Goal: Information Seeking & Learning: Check status

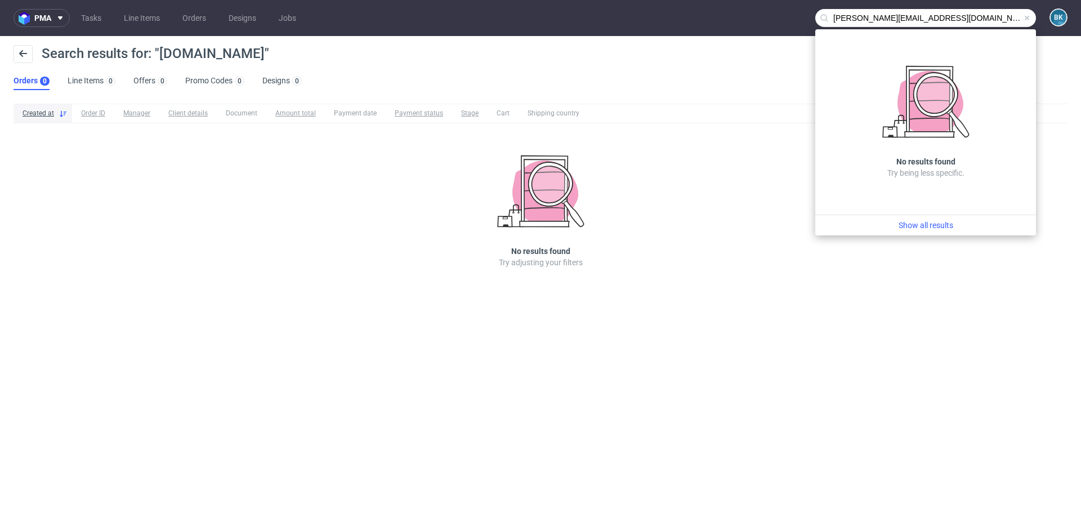
scroll to position [10, 0]
drag, startPoint x: 962, startPoint y: 13, endPoint x: 803, endPoint y: 10, distance: 158.8
click at [803, 10] on nav "pma Tasks Line Items Orders Designs Jobs adrian@poshstore.eu BK" at bounding box center [540, 18] width 1081 height 36
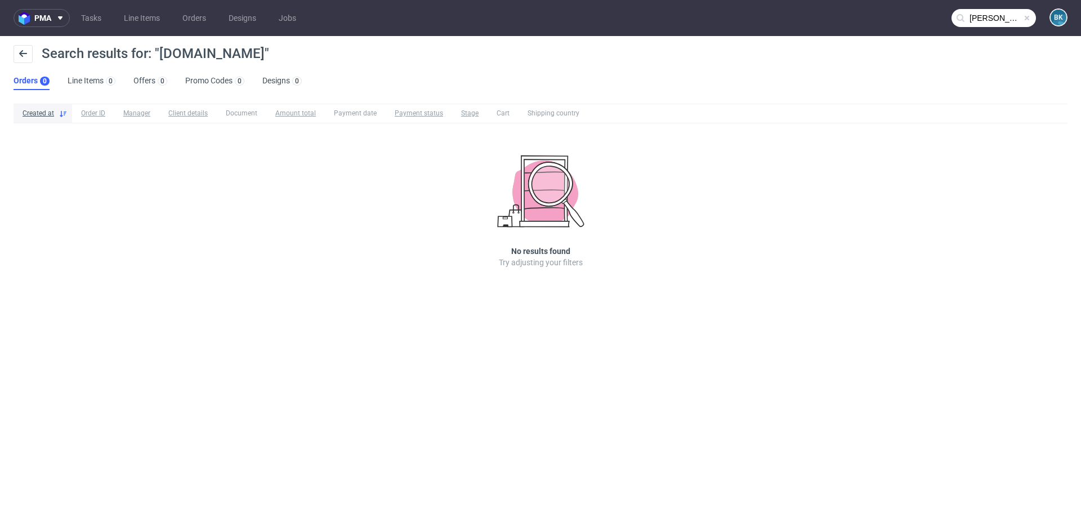
click at [1003, 12] on input "adrian@poshstore.eu" at bounding box center [993, 18] width 84 height 18
click at [1027, 20] on span at bounding box center [1026, 18] width 9 height 9
click at [996, 20] on input "text" at bounding box center [993, 18] width 84 height 18
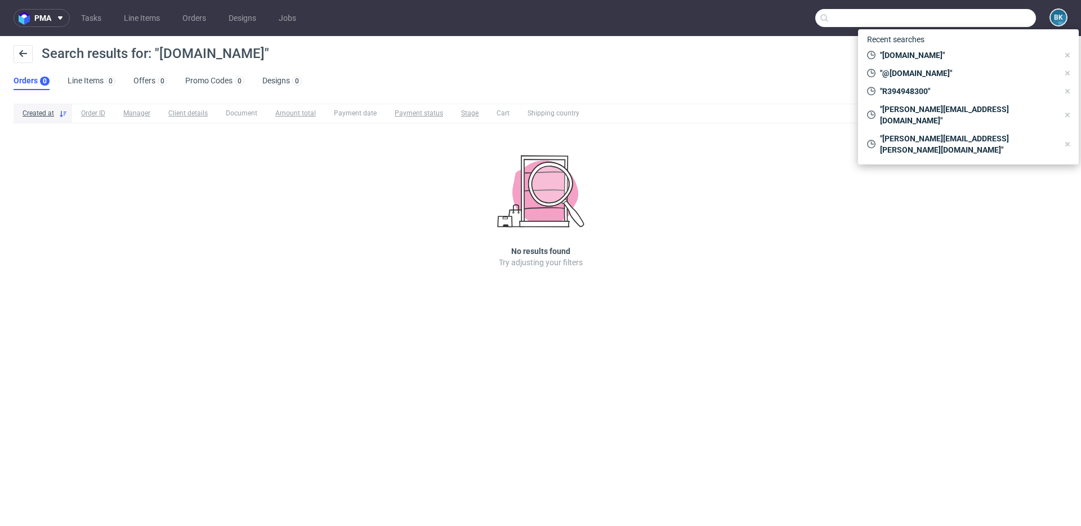
paste input "ziba@ziba.pl"
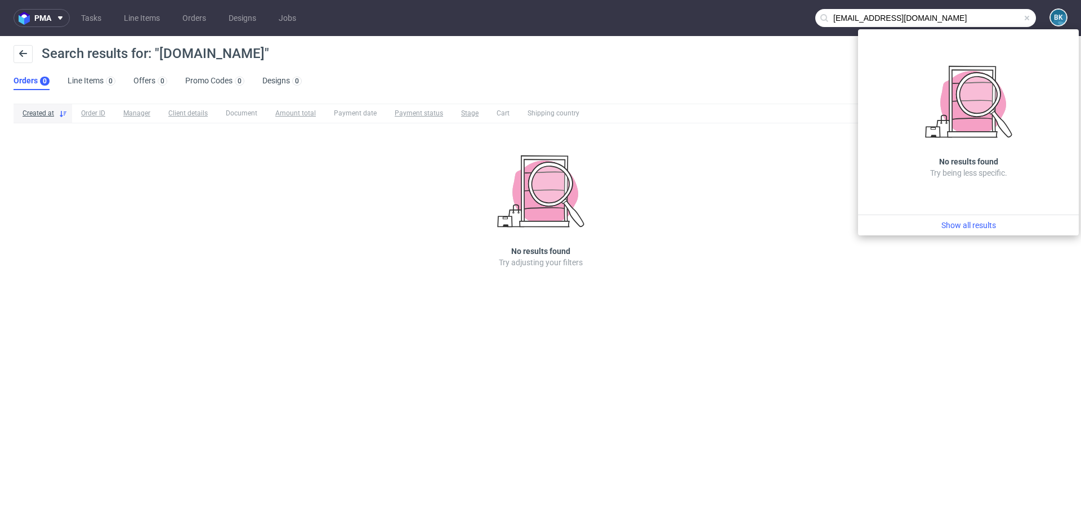
type input "ziba@ziba.pl"
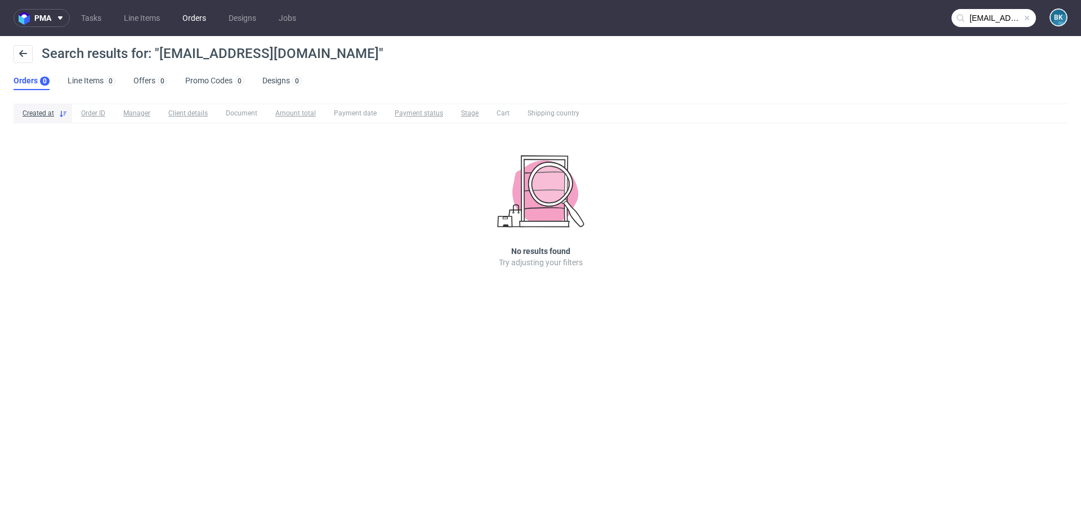
click at [188, 20] on link "Orders" at bounding box center [194, 18] width 37 height 18
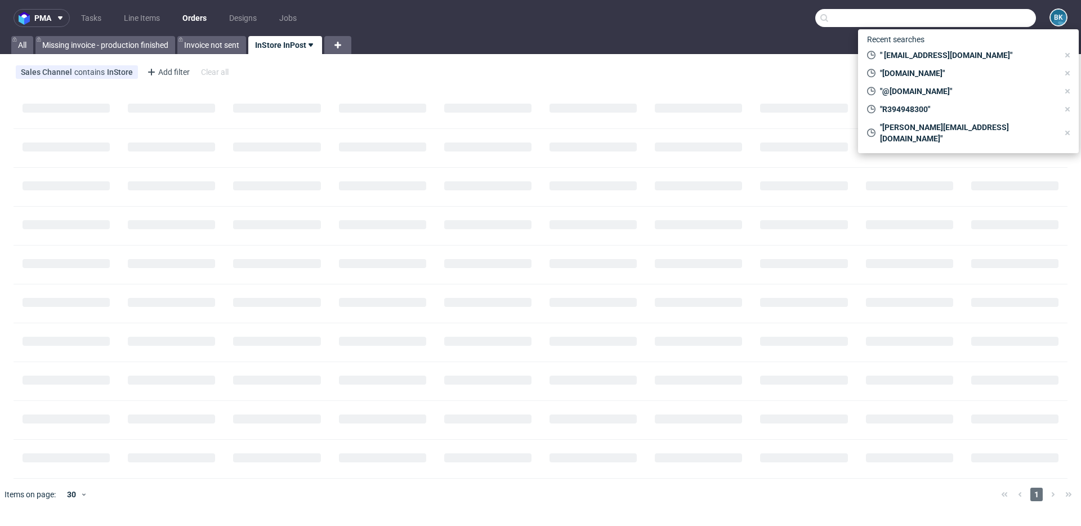
click at [996, 23] on input "text" at bounding box center [925, 18] width 221 height 18
paste input "ziba@ziba.pl"
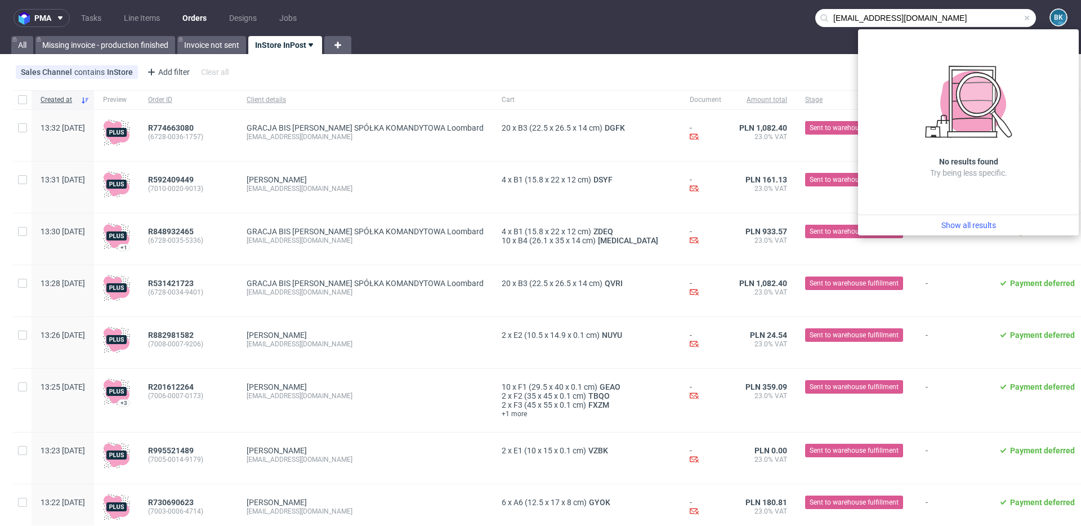
drag, startPoint x: 840, startPoint y: 16, endPoint x: 808, endPoint y: 16, distance: 31.5
click at [815, 16] on input "ziba@ziba.pl" at bounding box center [925, 18] width 221 height 18
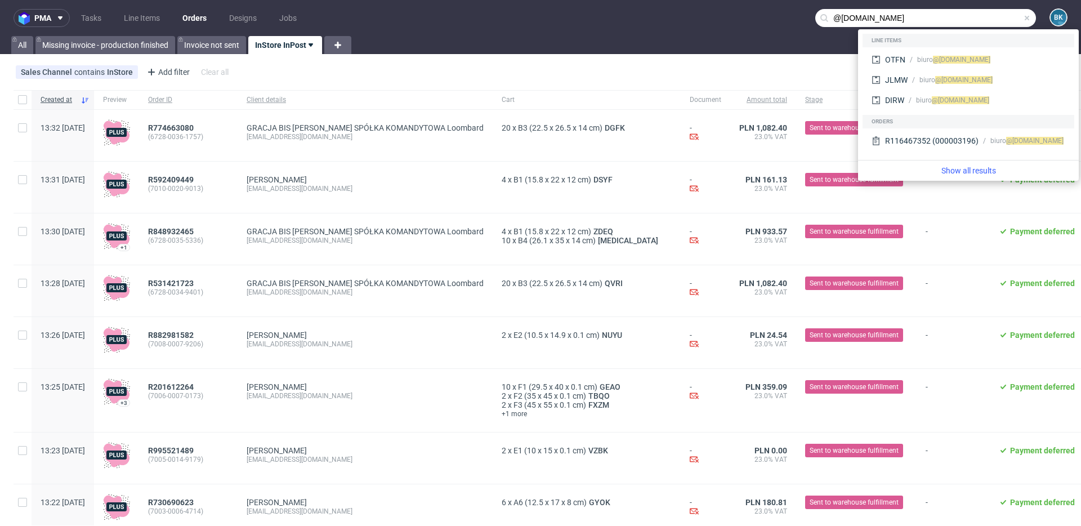
type input "@ziba.pl"
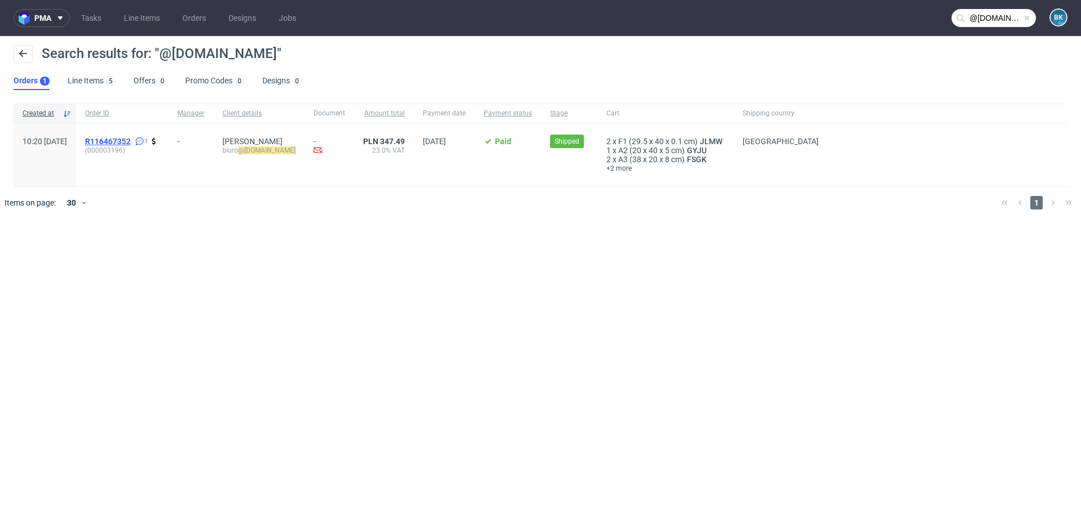
click at [131, 137] on span "R116467352" at bounding box center [108, 141] width 46 height 9
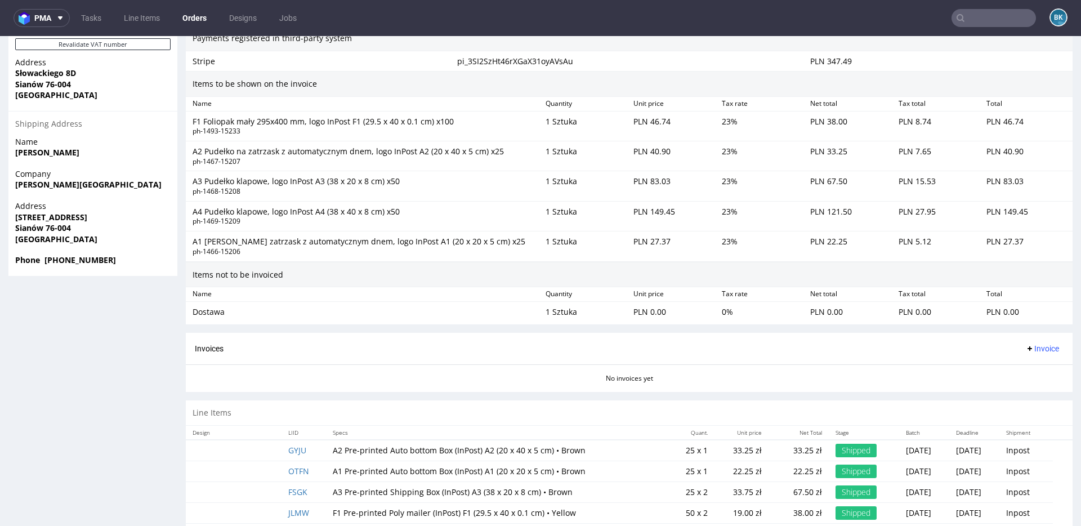
scroll to position [706, 0]
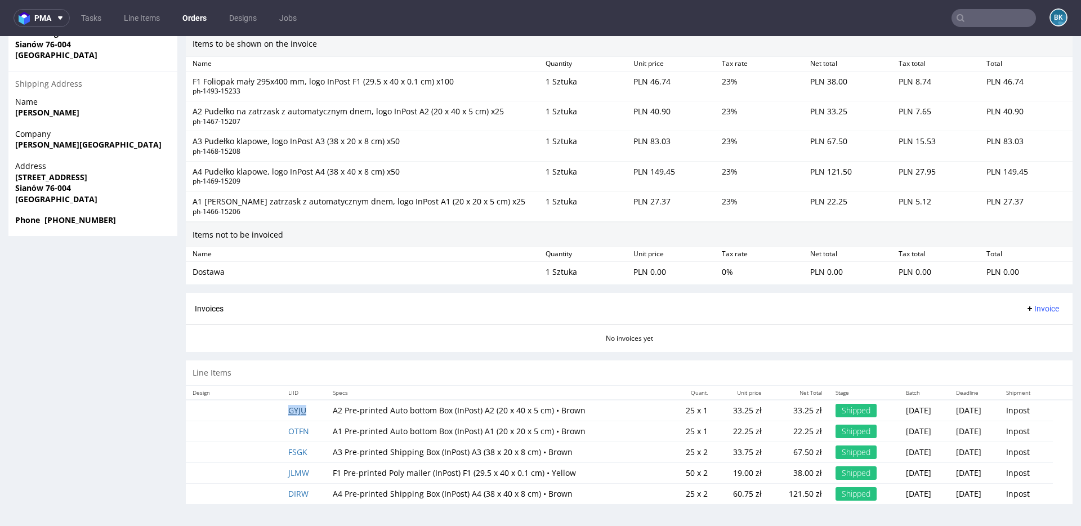
click at [293, 409] on link "GYJU" at bounding box center [297, 410] width 18 height 11
click at [291, 430] on link "OTFN" at bounding box center [298, 431] width 21 height 11
click at [296, 453] on link "FSGK" at bounding box center [297, 451] width 19 height 11
click at [297, 472] on link "JLMW" at bounding box center [298, 472] width 21 height 11
click at [299, 491] on link "DIRW" at bounding box center [298, 493] width 20 height 11
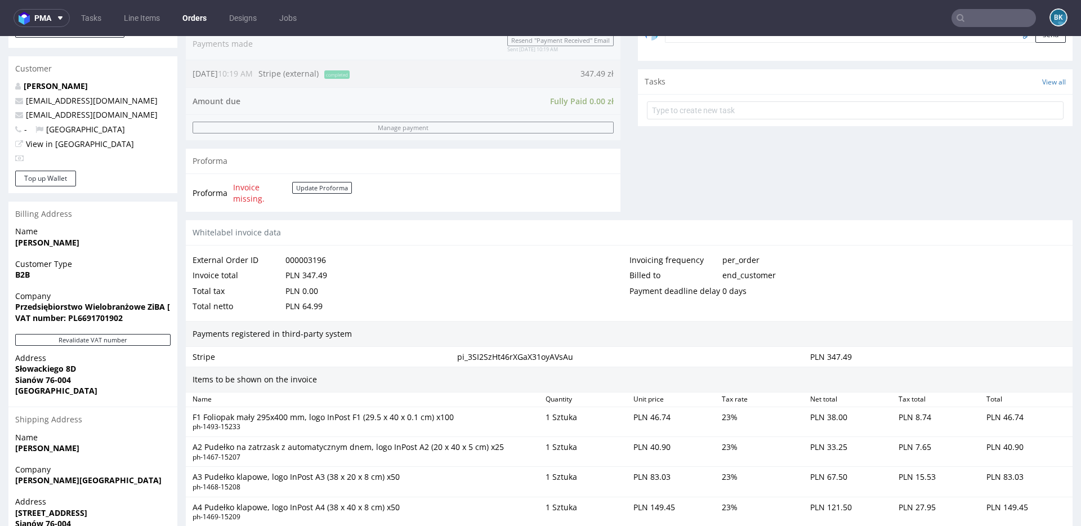
scroll to position [401, 0]
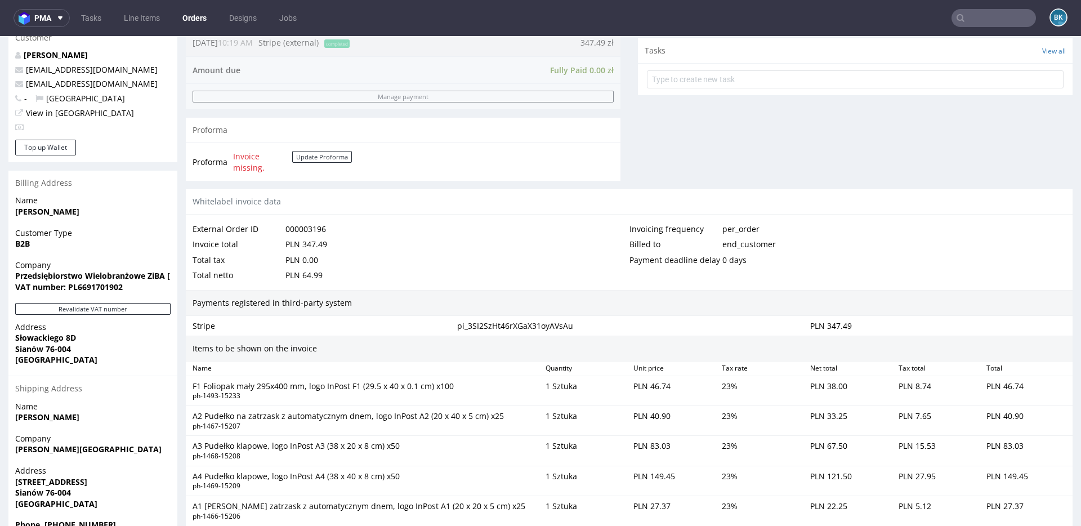
click at [986, 21] on input "text" at bounding box center [993, 18] width 84 height 18
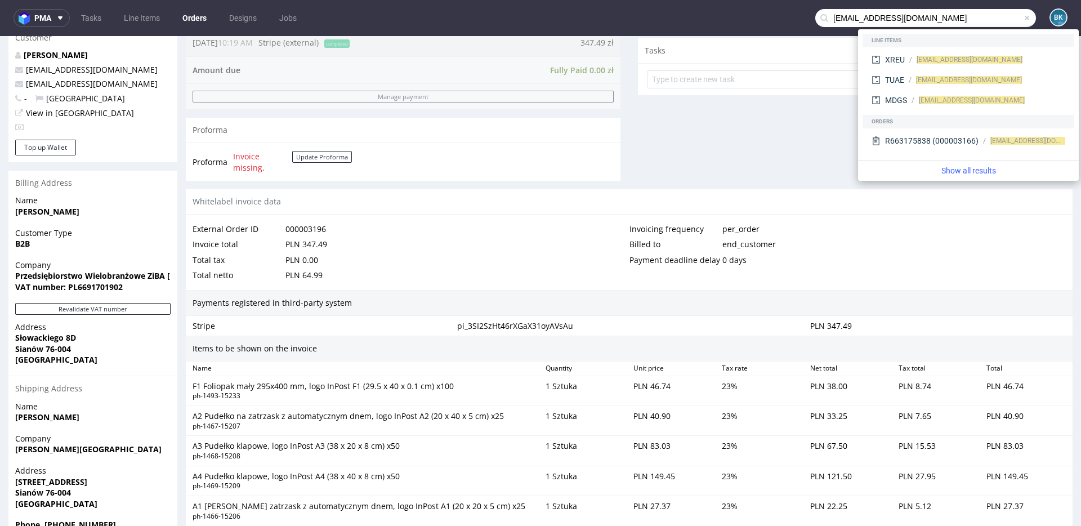
type input "agatakot@poge.com.pl"
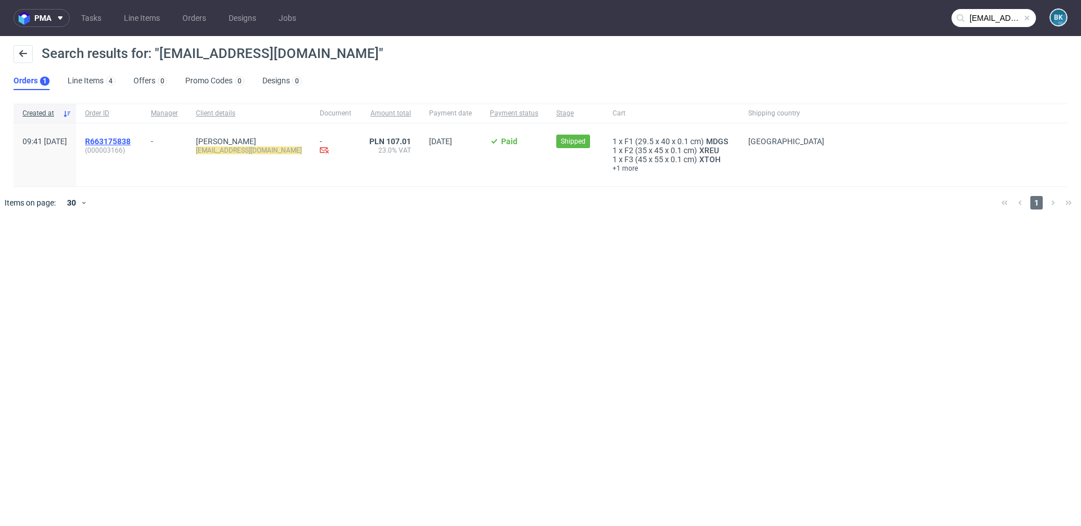
click at [131, 139] on span "R663175838" at bounding box center [108, 141] width 46 height 9
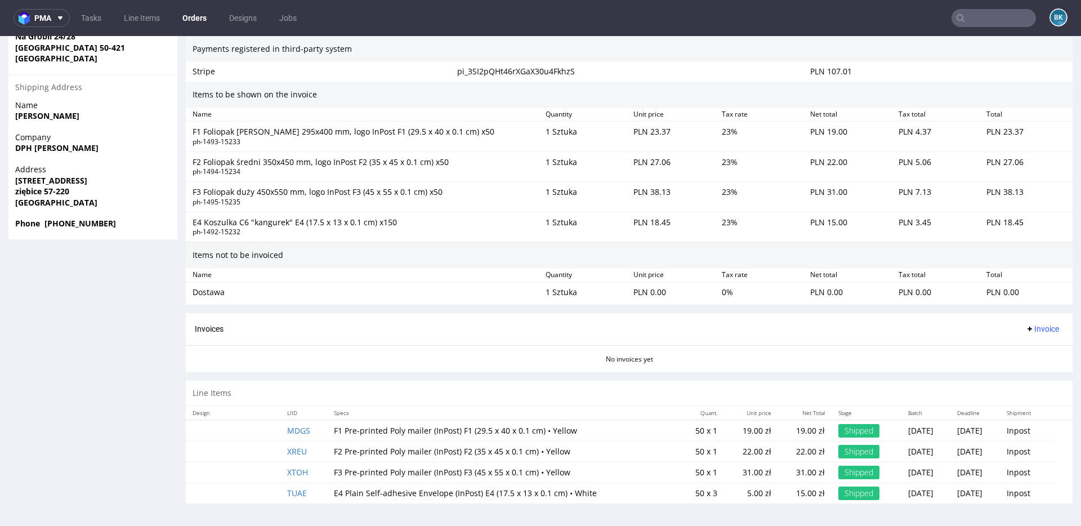
scroll to position [3, 0]
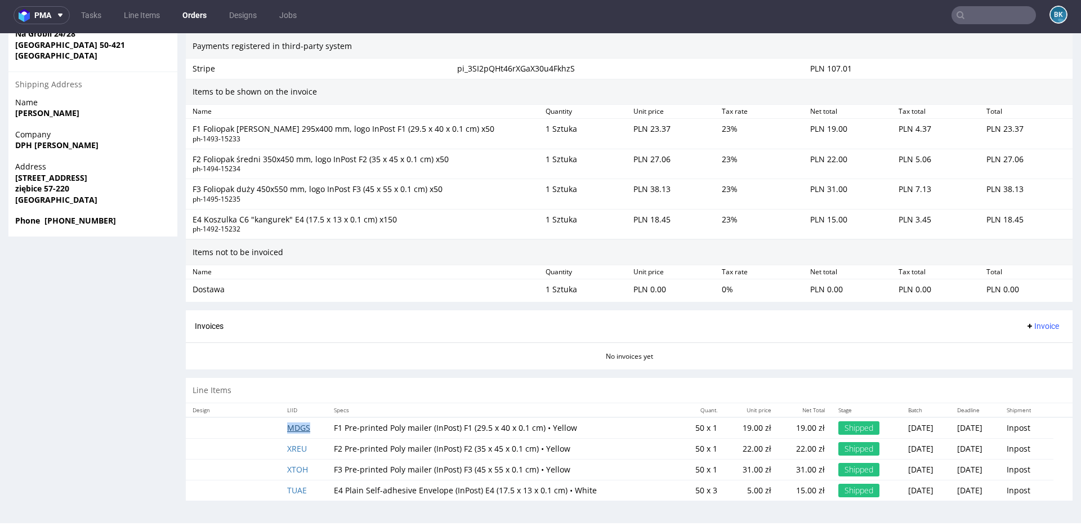
click at [294, 428] on link "MDGS" at bounding box center [298, 427] width 23 height 11
click at [293, 449] on link "XREU" at bounding box center [297, 448] width 20 height 11
click at [294, 468] on link "XTOH" at bounding box center [297, 469] width 21 height 11
click at [297, 488] on link "TUAE" at bounding box center [297, 490] width 20 height 11
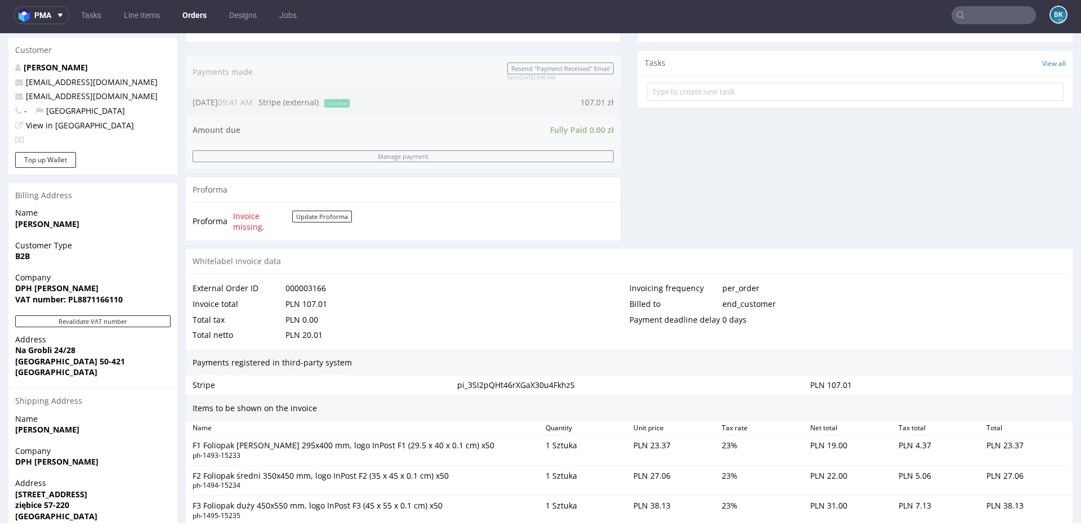
scroll to position [0, 0]
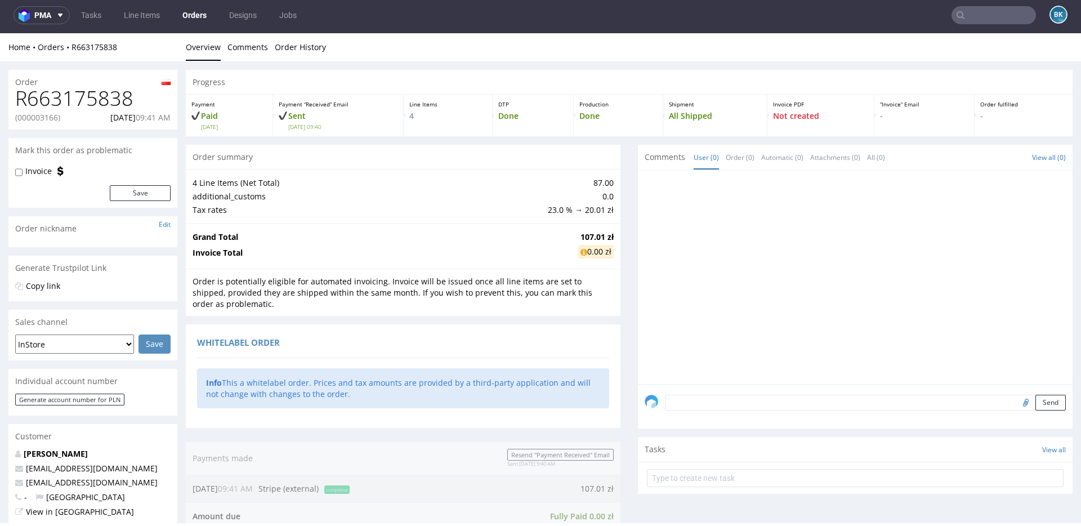
click at [91, 101] on h1 "R663175838" at bounding box center [92, 98] width 155 height 23
copy h1 "R663175838"
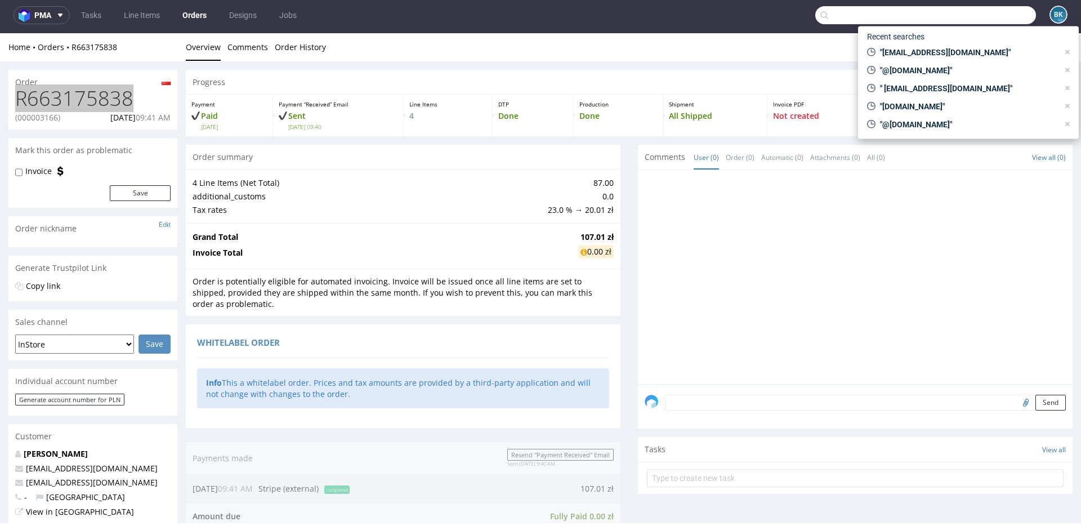
click at [970, 11] on input "text" at bounding box center [925, 15] width 221 height 18
paste input "biuro@stapis.com.pl"
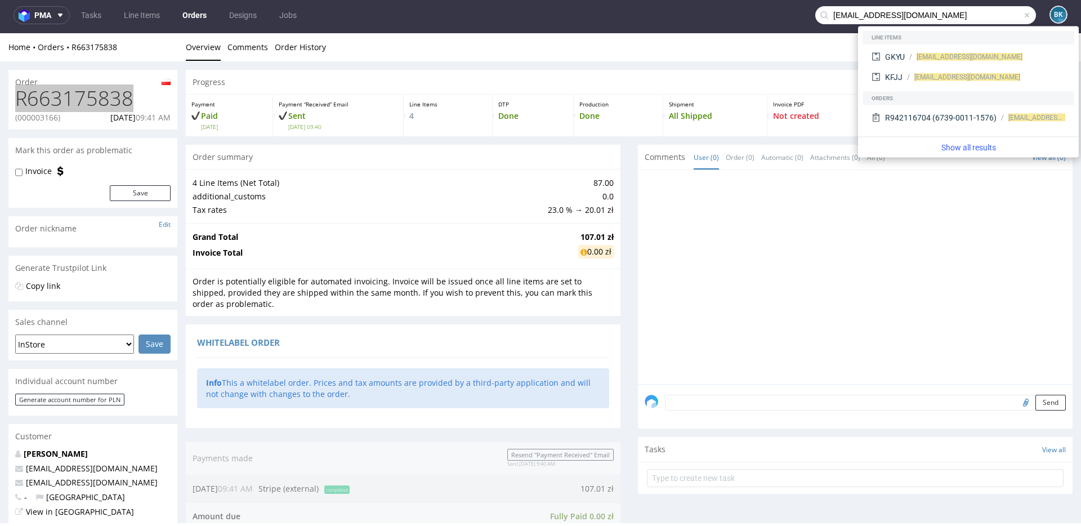
type input "biuro@stapis.com.pl"
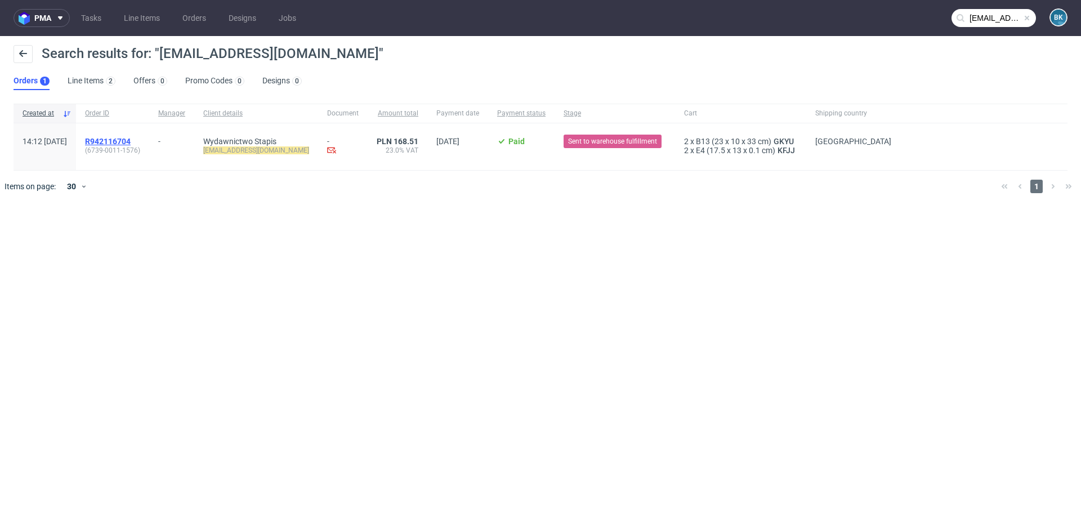
click at [131, 138] on span "R942116704" at bounding box center [108, 141] width 46 height 9
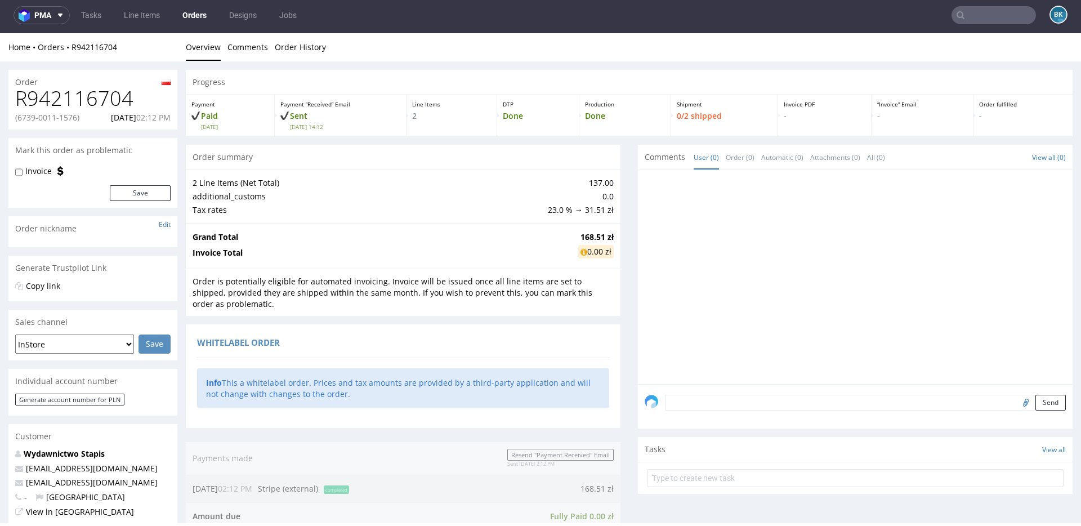
type input "[EMAIL_ADDRESS][DOMAIN_NAME]"
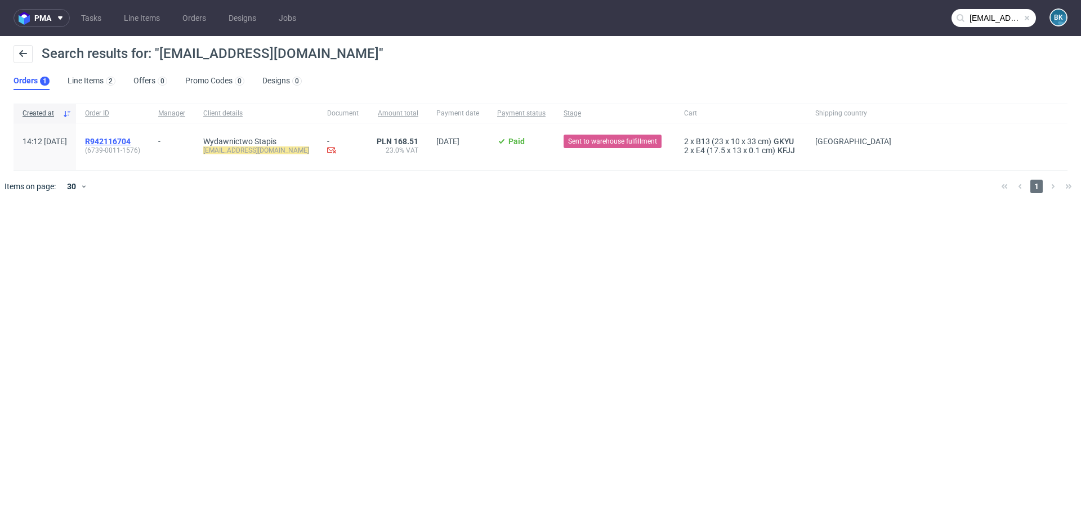
click at [131, 141] on span "R942116704" at bounding box center [108, 141] width 46 height 9
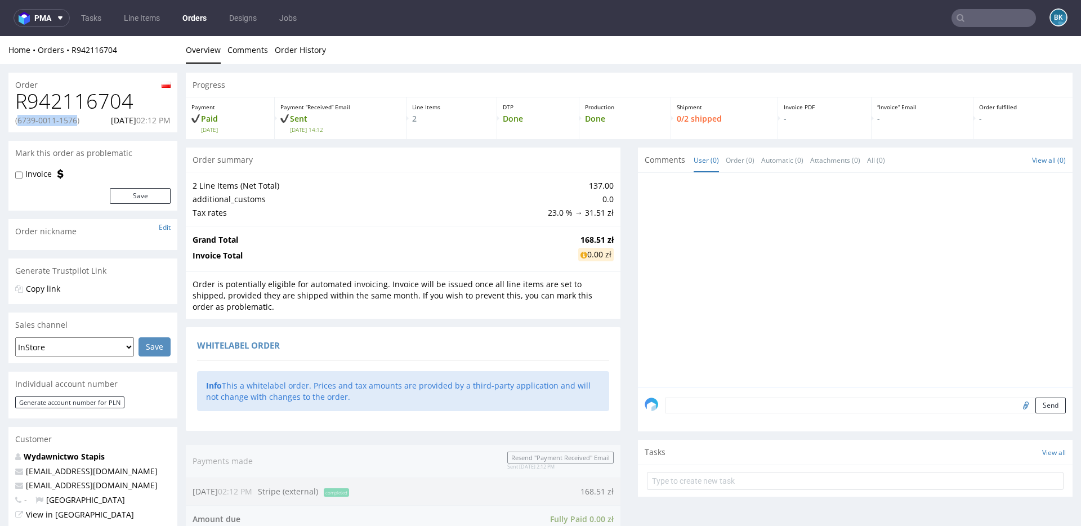
drag, startPoint x: 20, startPoint y: 120, endPoint x: 76, endPoint y: 122, distance: 56.3
click at [77, 122] on p "(6739-0011-1576)" at bounding box center [47, 120] width 64 height 11
copy p "6739-0011-1576"
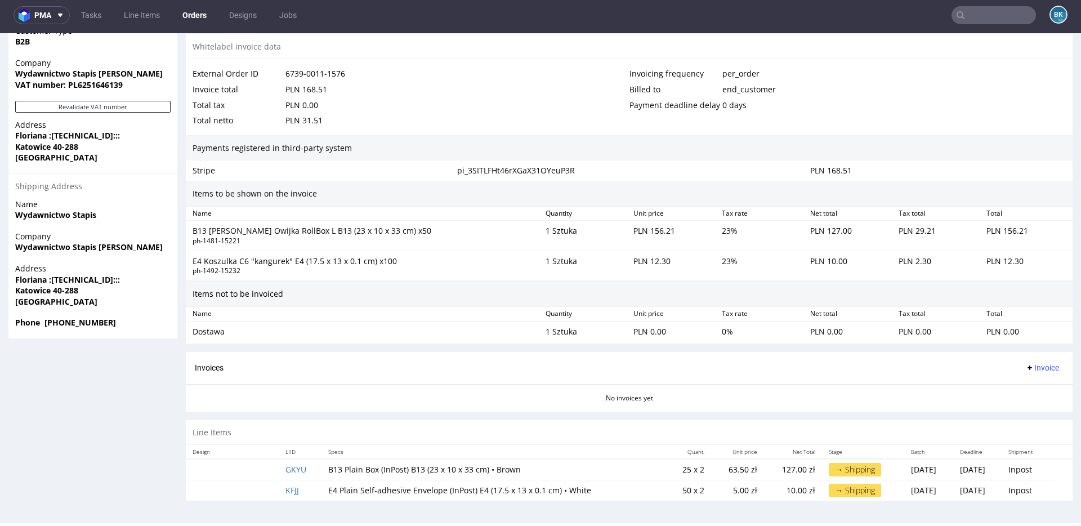
scroll to position [2, 0]
click at [296, 471] on link "GKYU" at bounding box center [295, 469] width 21 height 11
click at [290, 490] on link "KFJJ" at bounding box center [292, 490] width 14 height 11
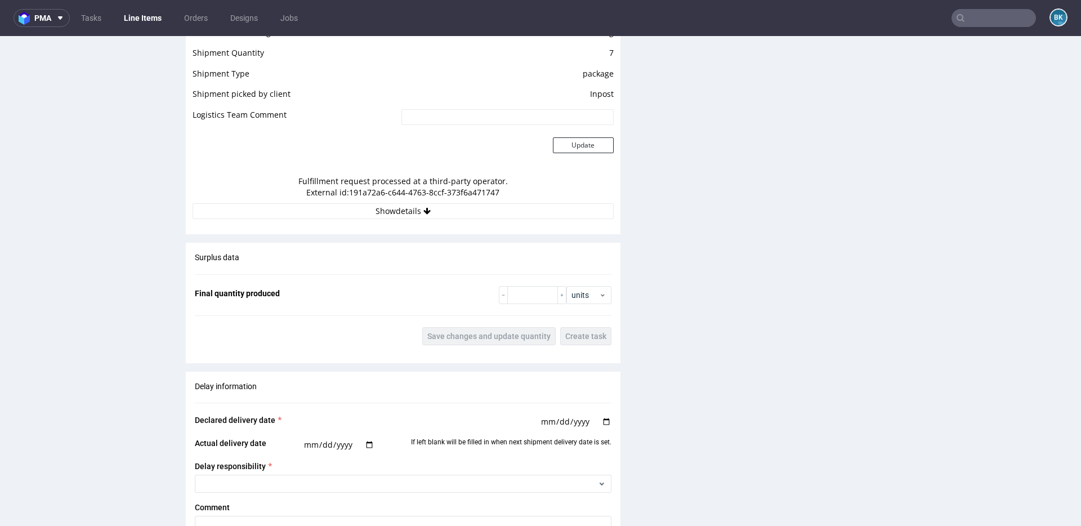
scroll to position [1088, 0]
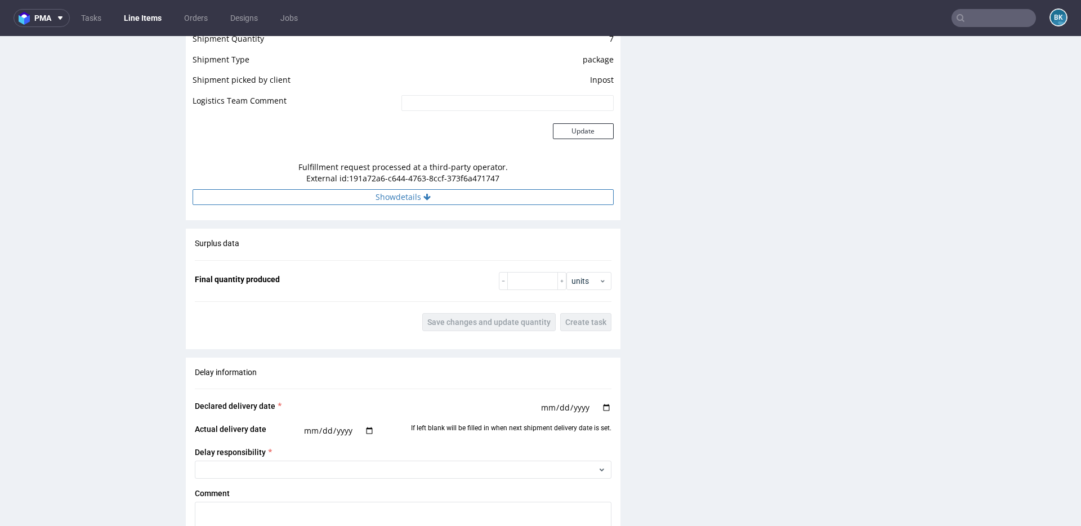
click at [412, 199] on button "Show details" at bounding box center [403, 197] width 421 height 16
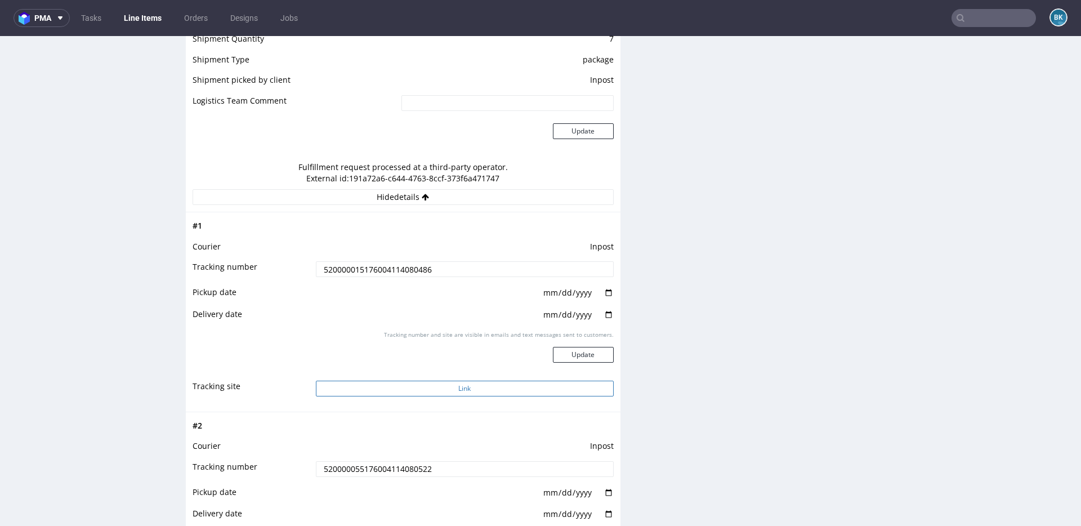
click at [473, 390] on button "Link" at bounding box center [465, 389] width 298 height 16
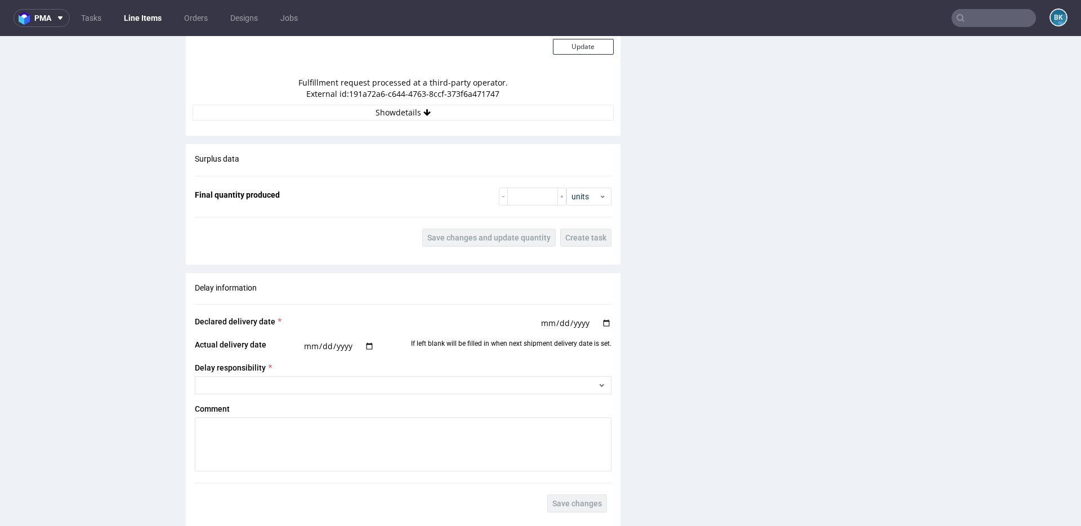
scroll to position [1172, 0]
click at [418, 111] on button "Show details" at bounding box center [403, 113] width 421 height 16
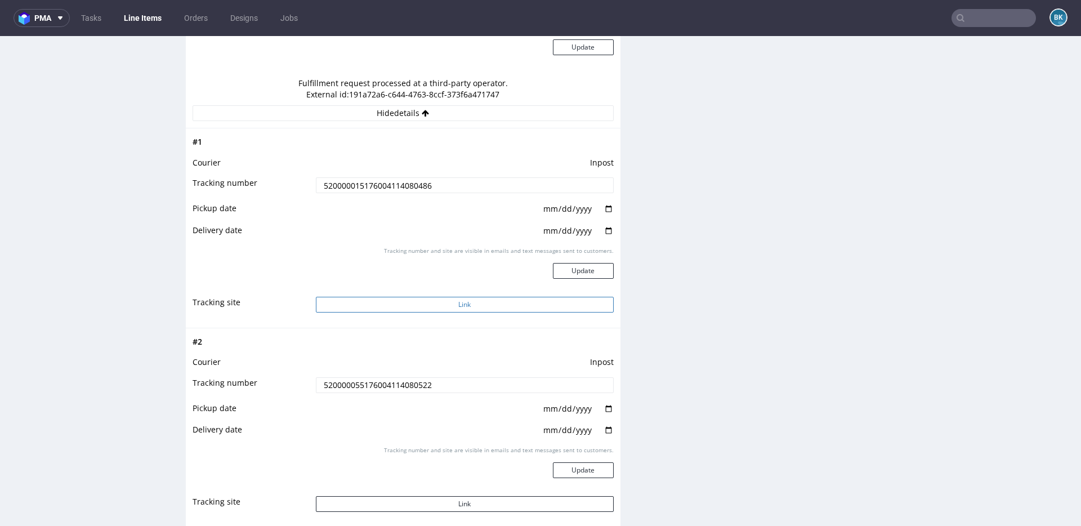
click at [461, 305] on button "Link" at bounding box center [465, 305] width 298 height 16
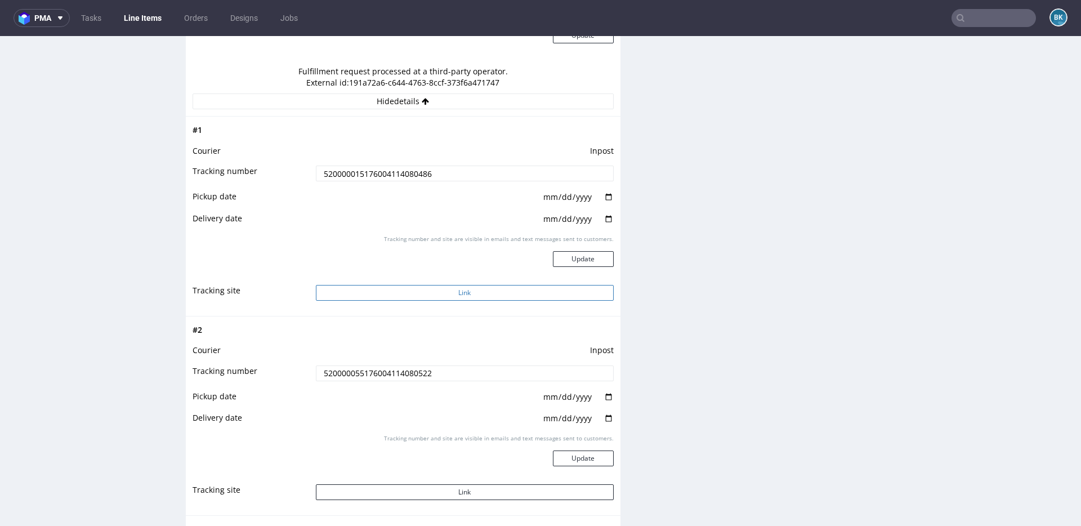
scroll to position [1184, 0]
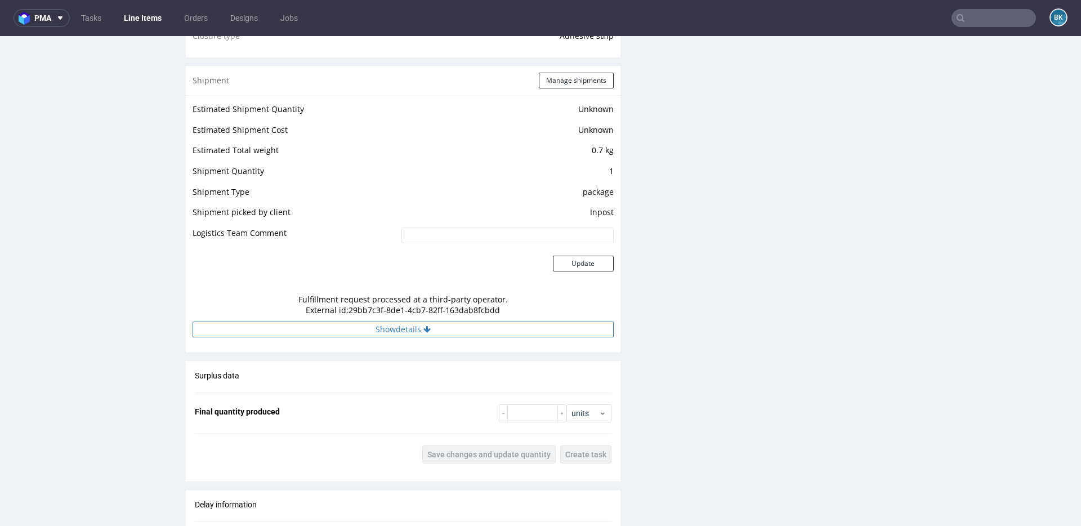
click at [401, 327] on button "Show details" at bounding box center [403, 329] width 421 height 16
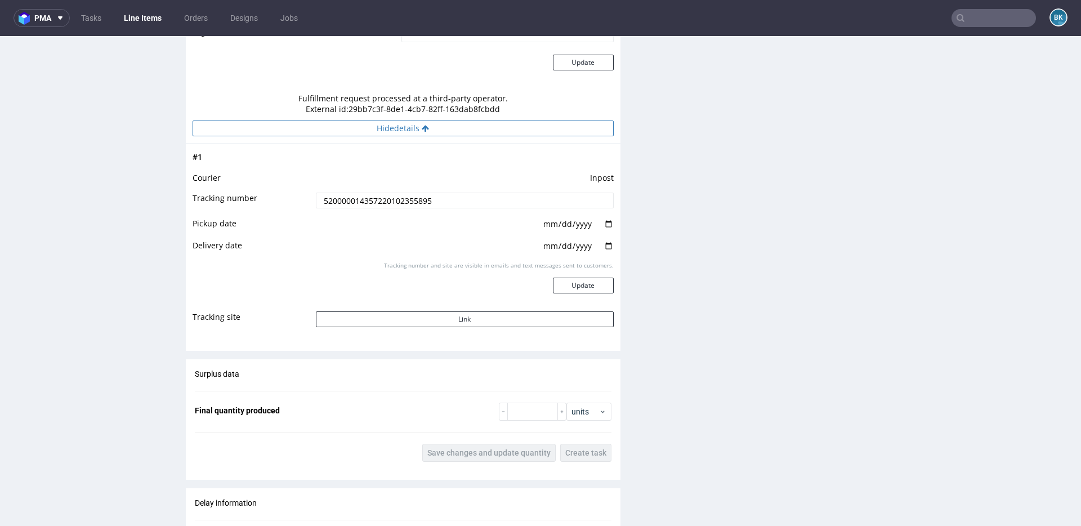
scroll to position [1121, 0]
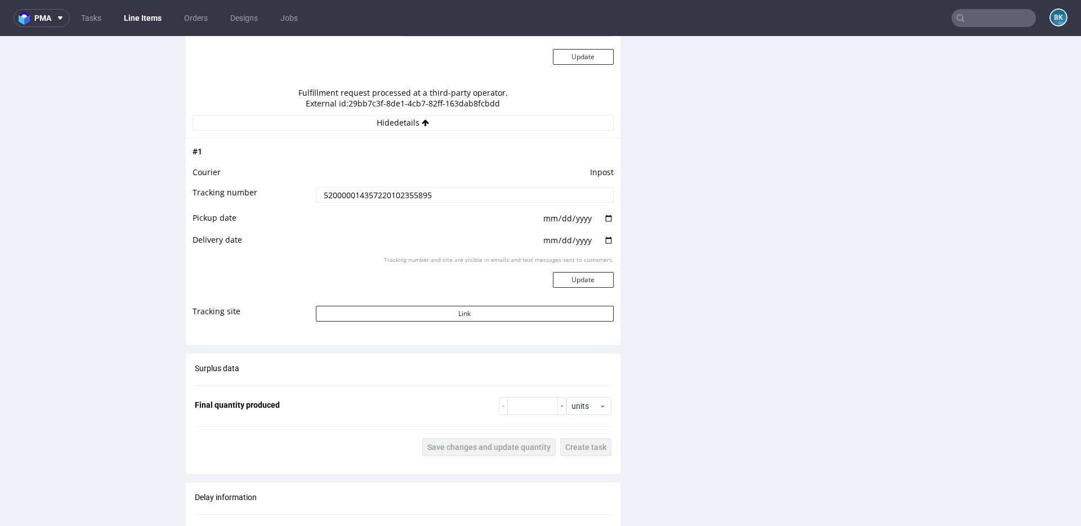
click at [442, 305] on td "Link" at bounding box center [463, 317] width 301 height 25
click at [433, 322] on td "Link" at bounding box center [463, 317] width 301 height 25
click at [427, 318] on button "Link" at bounding box center [465, 314] width 298 height 16
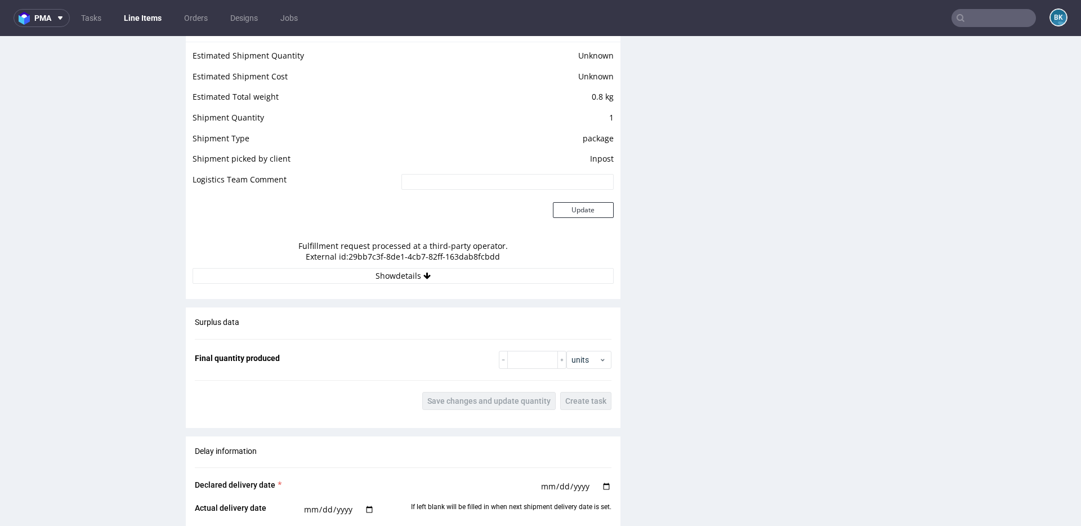
scroll to position [972, 0]
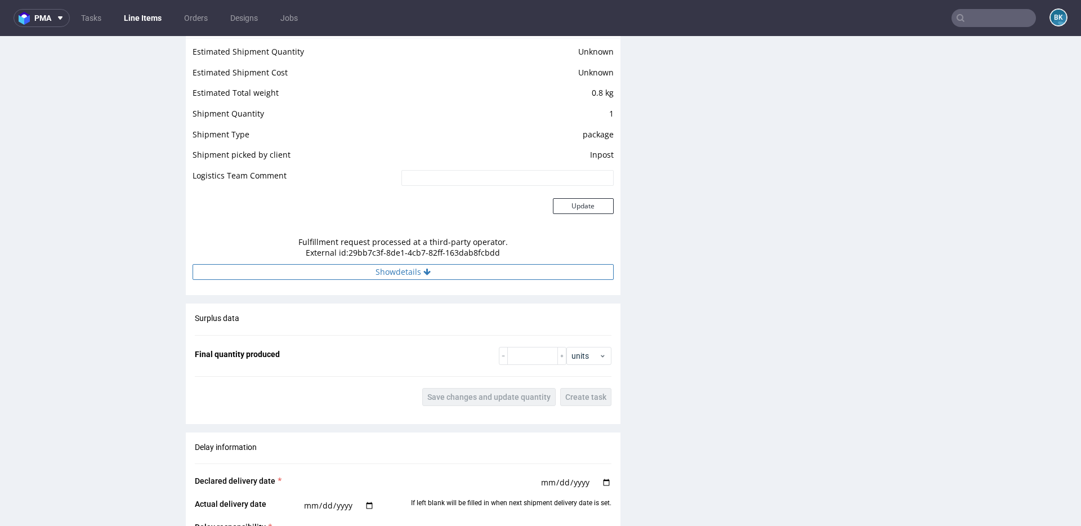
click at [407, 277] on button "Show details" at bounding box center [403, 272] width 421 height 16
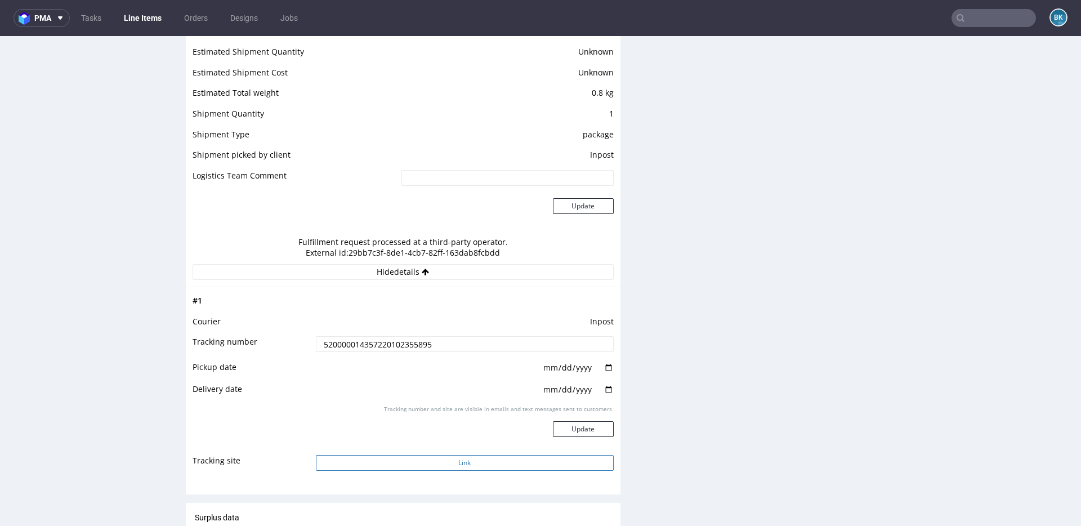
click at [449, 462] on button "Link" at bounding box center [465, 463] width 298 height 16
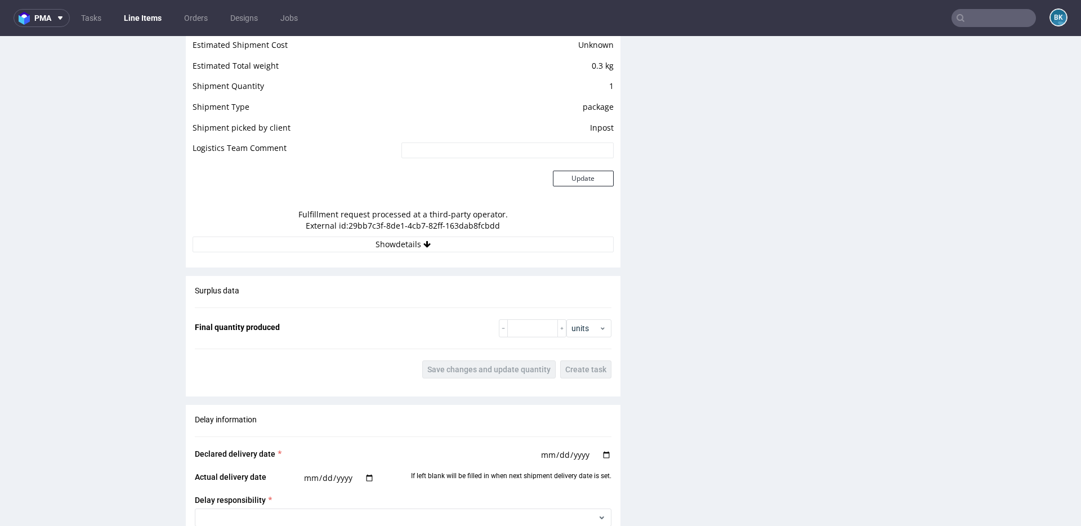
scroll to position [989, 0]
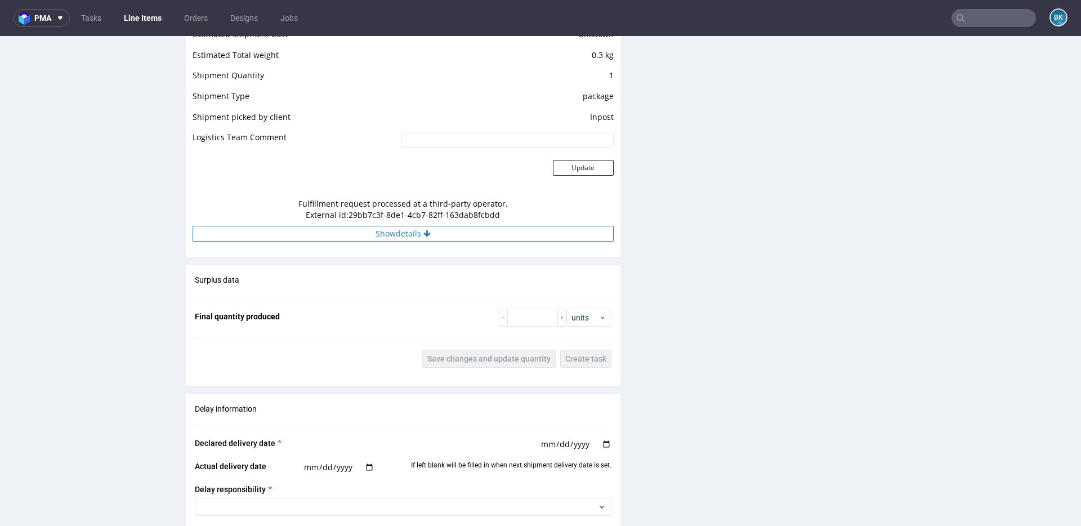
click at [397, 233] on button "Show details" at bounding box center [403, 234] width 421 height 16
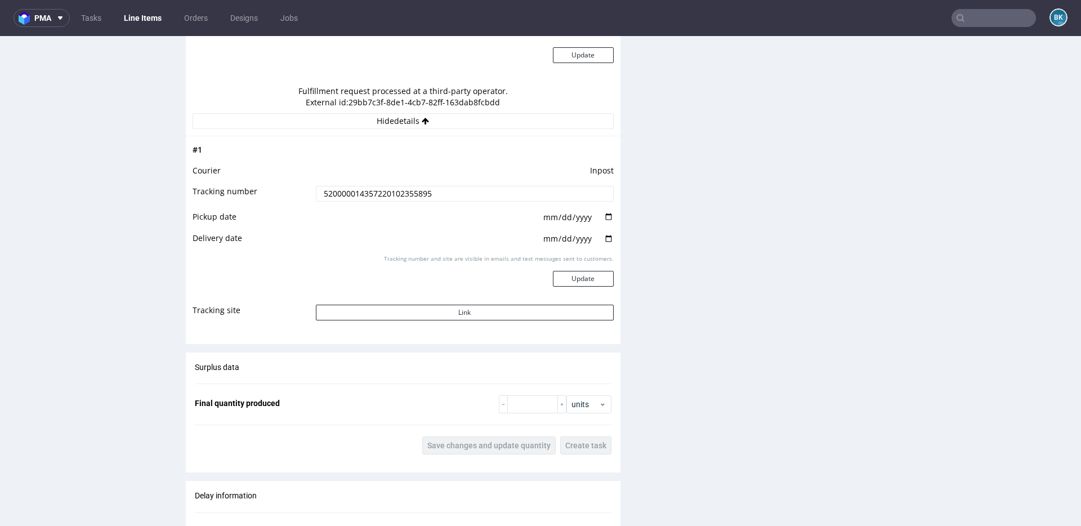
scroll to position [1102, 0]
click at [444, 312] on button "Link" at bounding box center [465, 312] width 298 height 16
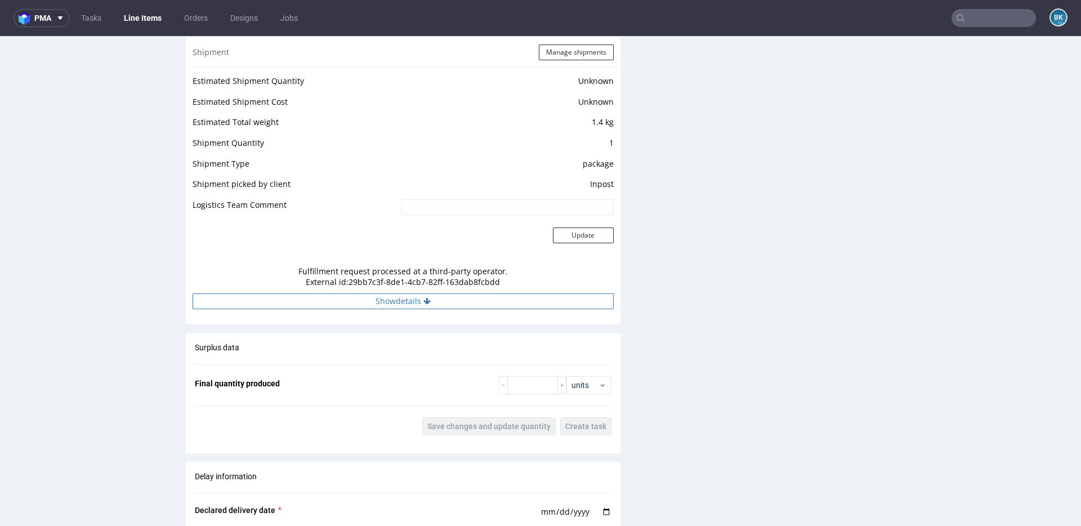
click at [423, 298] on icon at bounding box center [426, 301] width 7 height 8
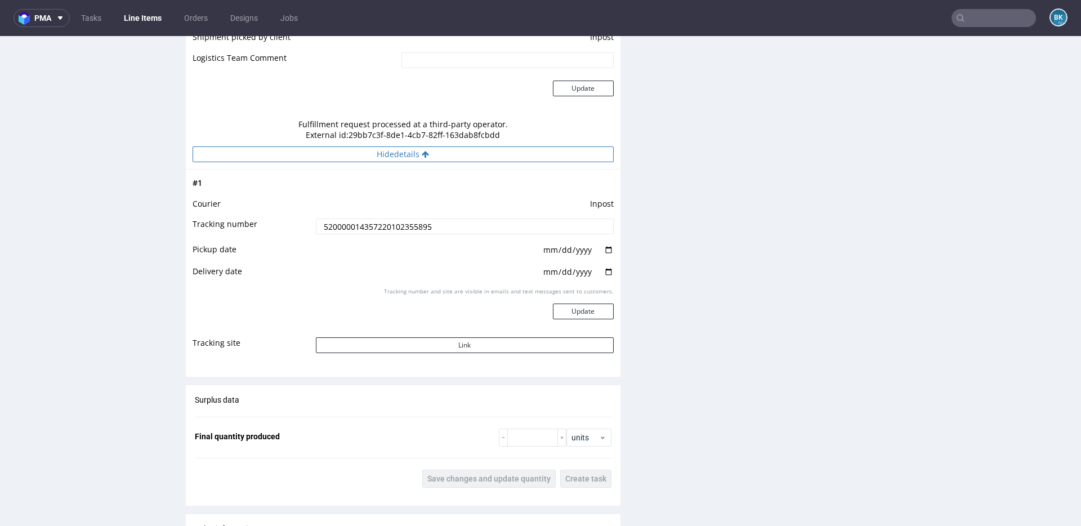
scroll to position [1122, 0]
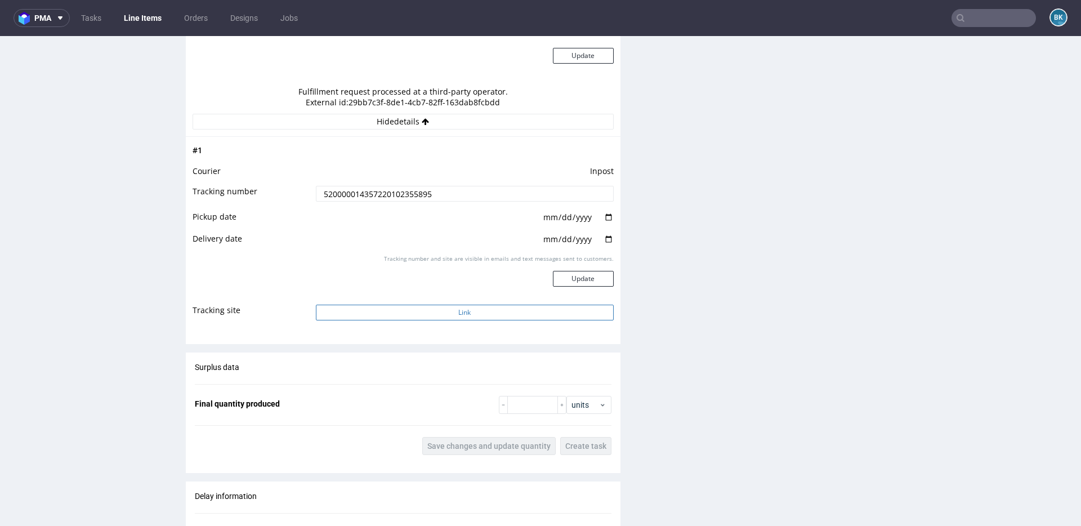
click at [448, 314] on button "Link" at bounding box center [465, 313] width 298 height 16
click at [972, 21] on input "text" at bounding box center [993, 18] width 84 height 18
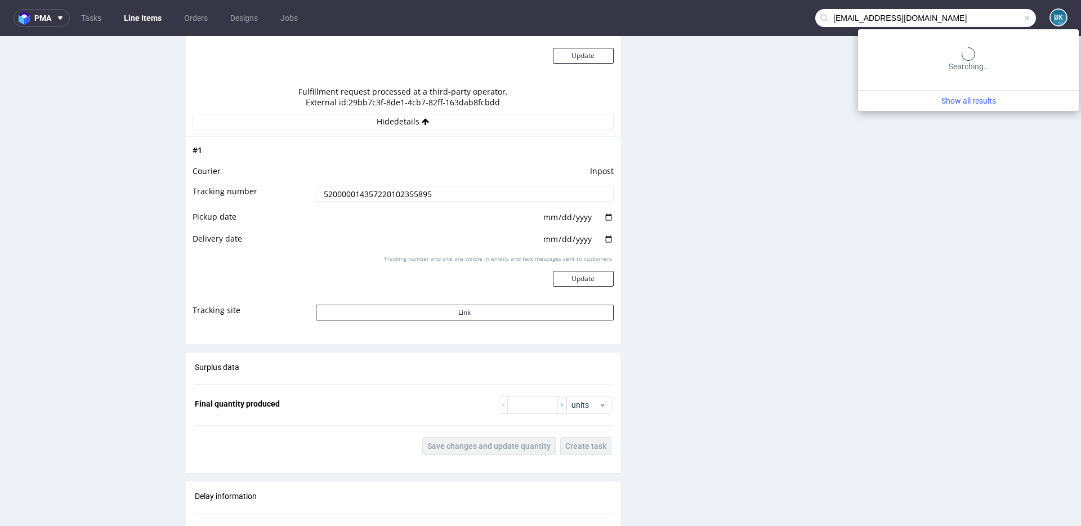
type input "agatakot@poge.com.pl"
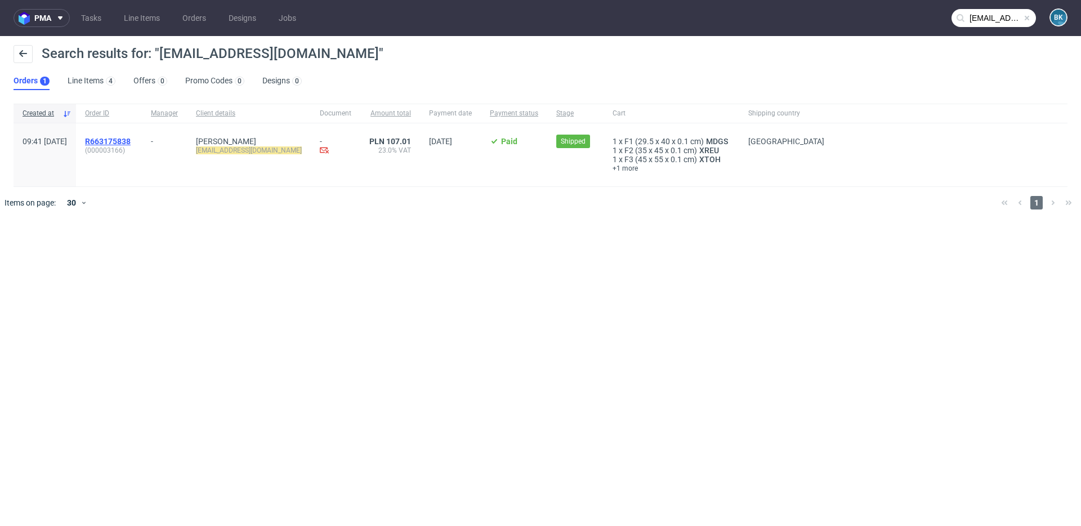
click at [131, 140] on span "R663175838" at bounding box center [108, 141] width 46 height 9
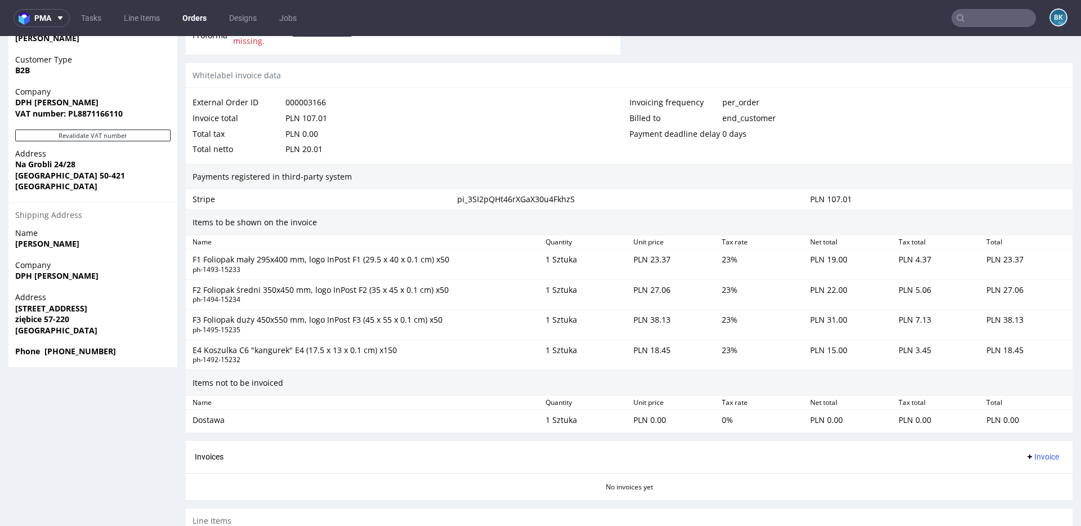
scroll to position [576, 0]
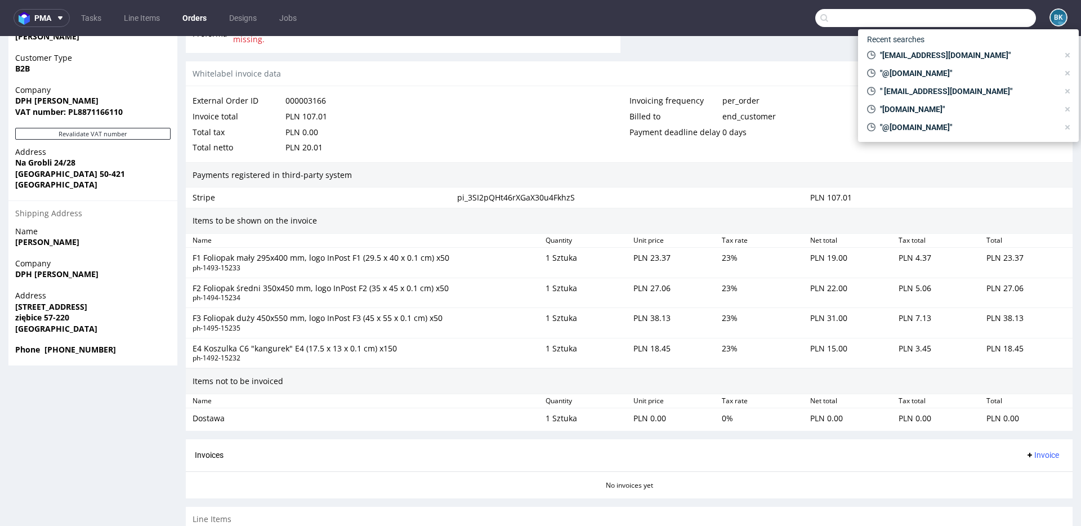
click at [987, 17] on input "text" at bounding box center [925, 18] width 221 height 18
paste input "biuro@ziba.pl,"
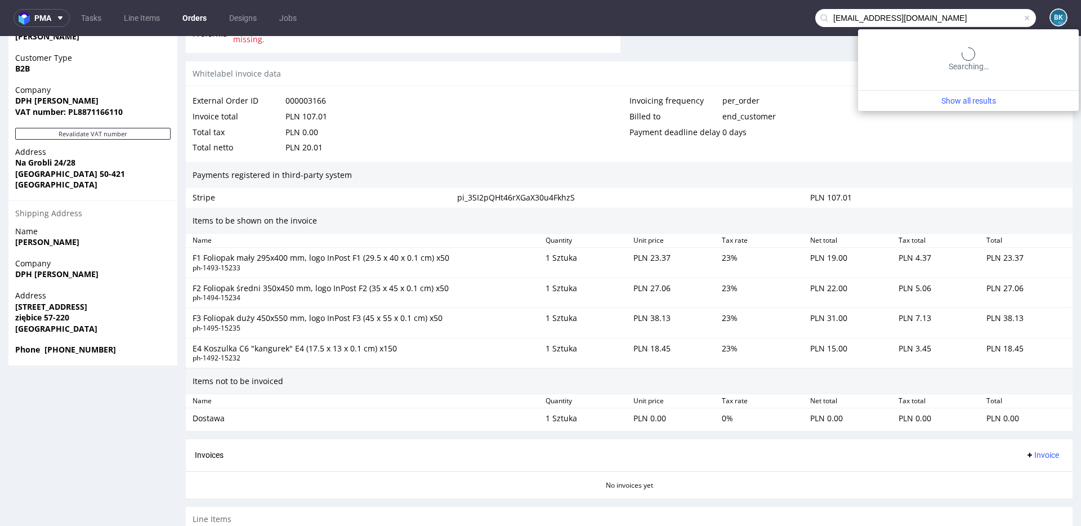
type input "biuro@ziba.pl"
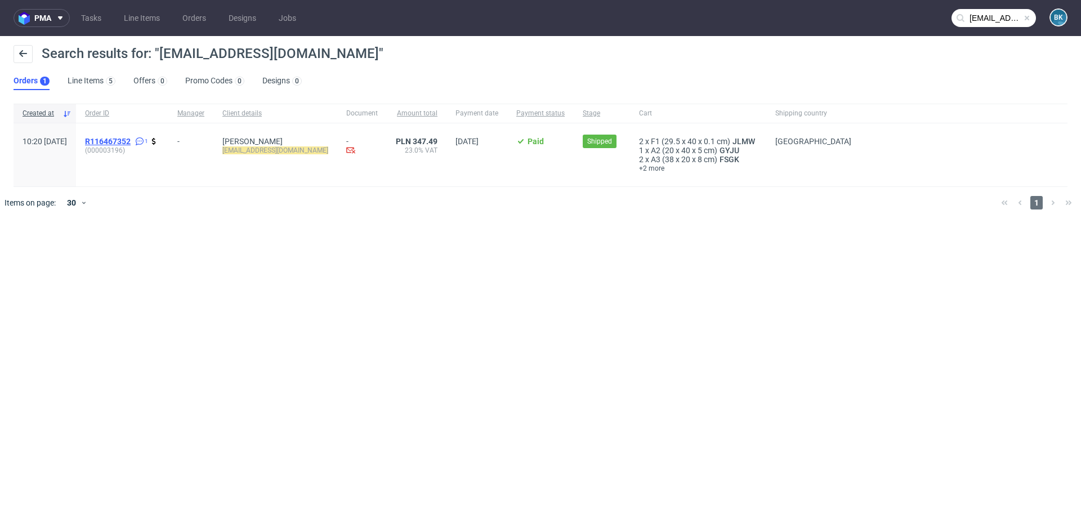
click at [131, 141] on span "R116467352" at bounding box center [108, 141] width 46 height 9
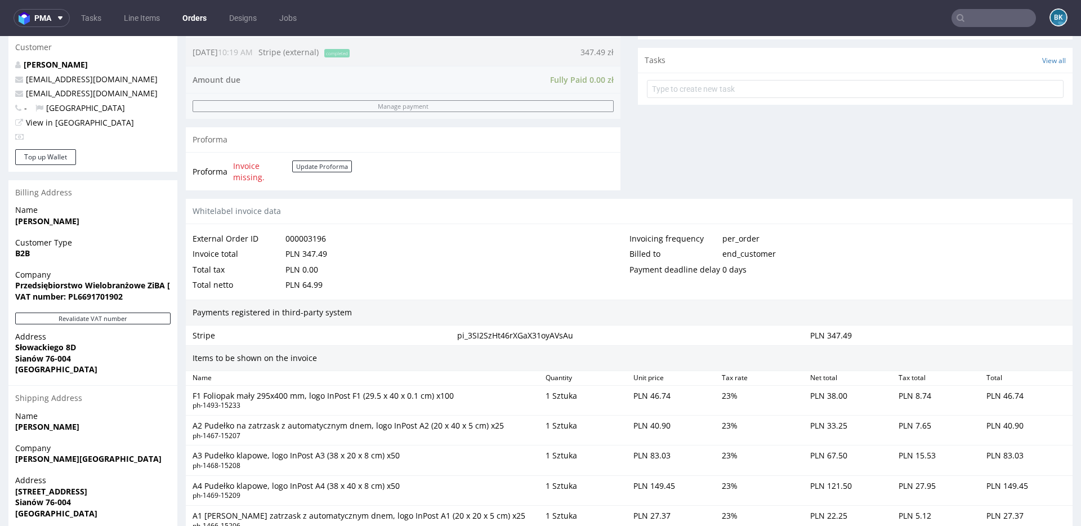
scroll to position [394, 0]
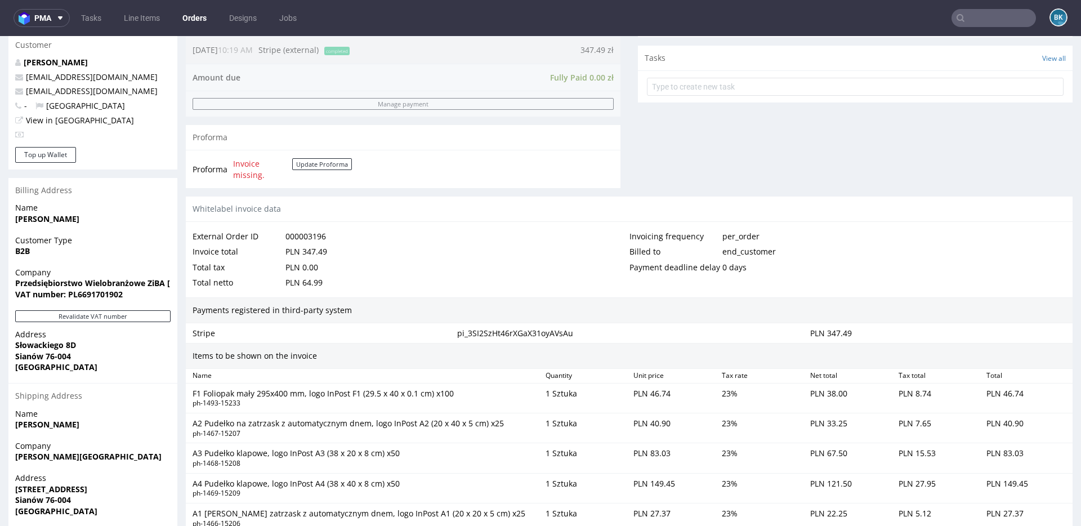
click at [975, 15] on input "text" at bounding box center [993, 18] width 84 height 18
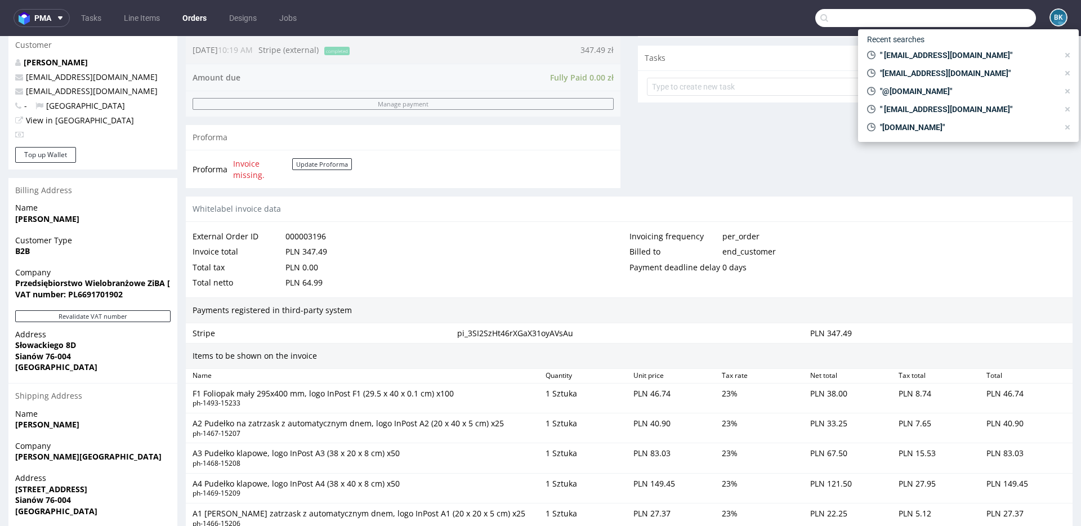
paste input "ziba@ziba.pl"
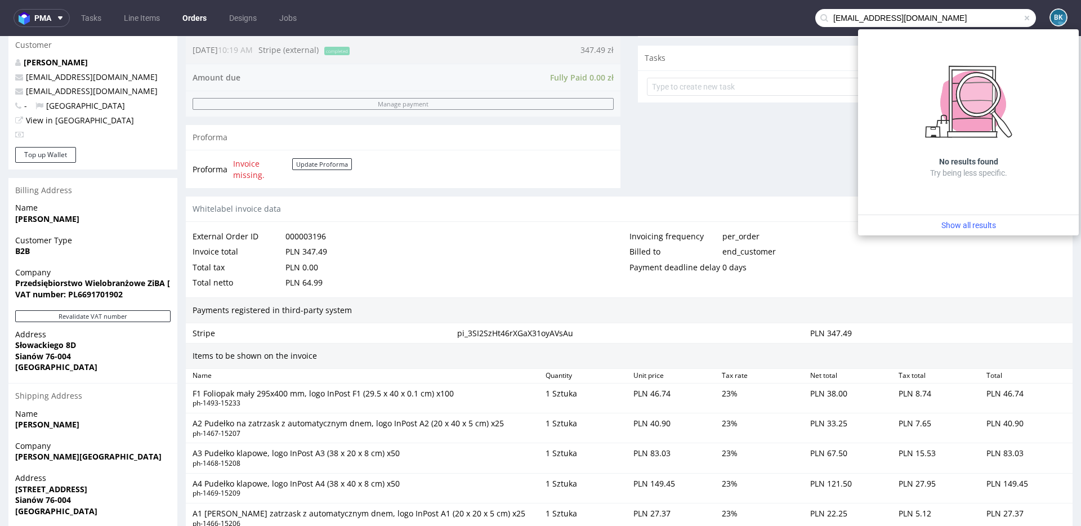
type input "ziba@ziba.pl"
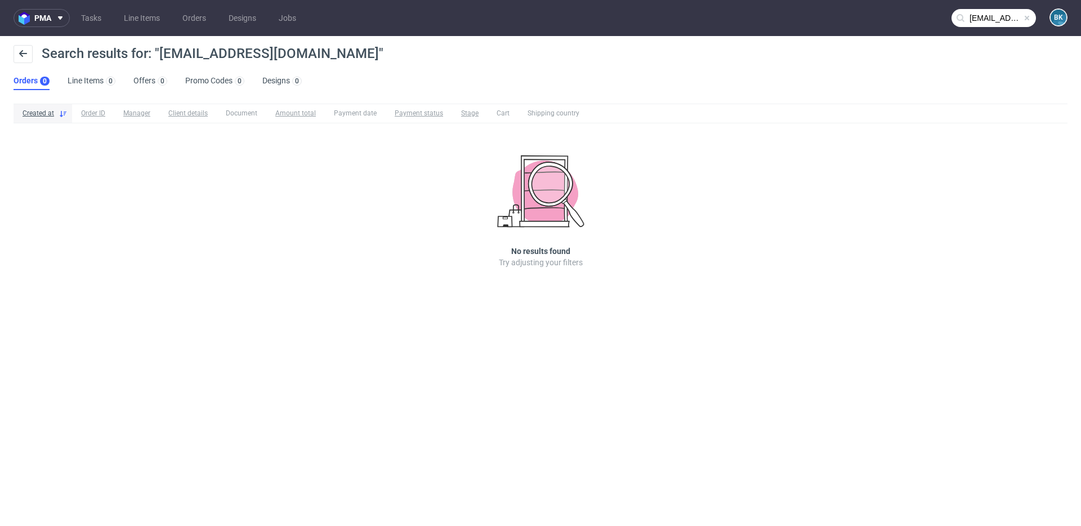
click at [1025, 16] on span at bounding box center [1026, 18] width 9 height 9
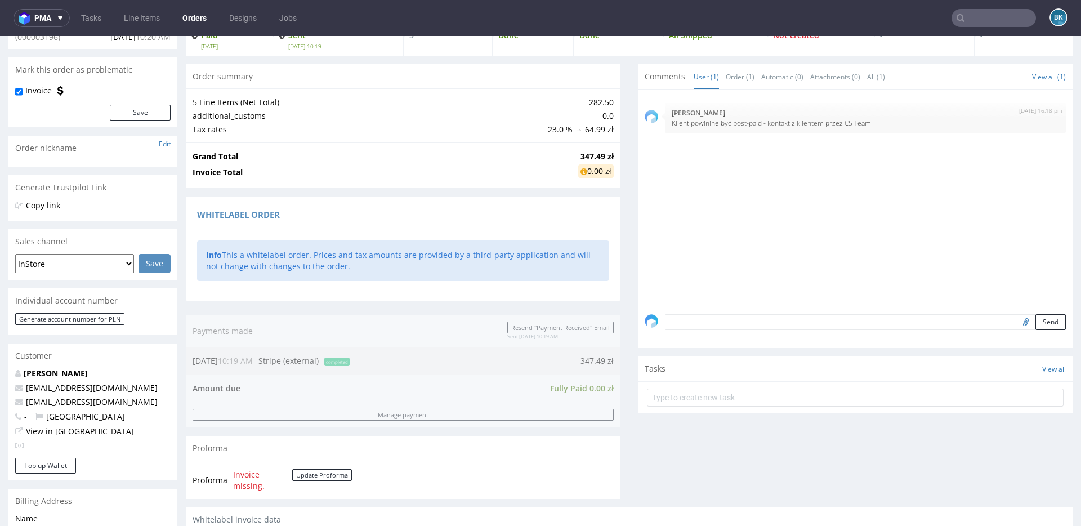
scroll to position [113, 0]
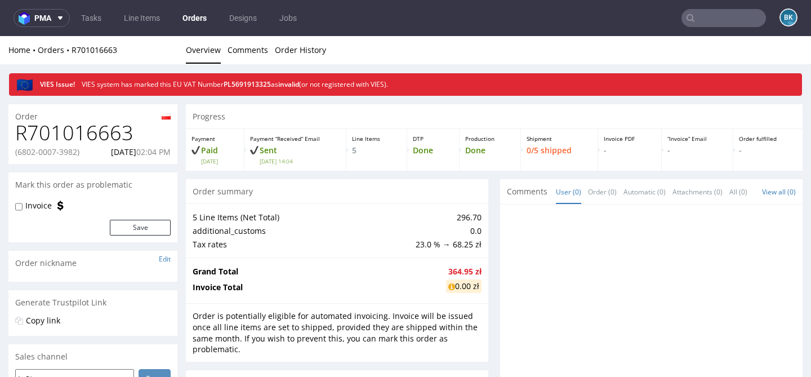
click at [93, 133] on h1 "R701016663" at bounding box center [92, 133] width 155 height 23
copy h1 "R701016663"
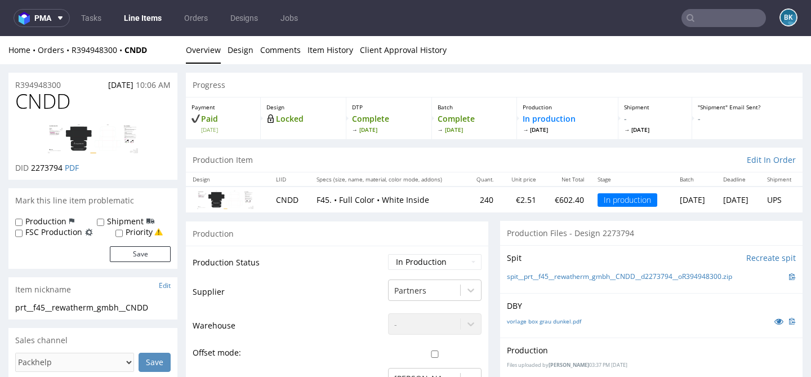
click at [82, 134] on img at bounding box center [93, 138] width 90 height 29
click at [736, 20] on input "text" at bounding box center [723, 18] width 84 height 18
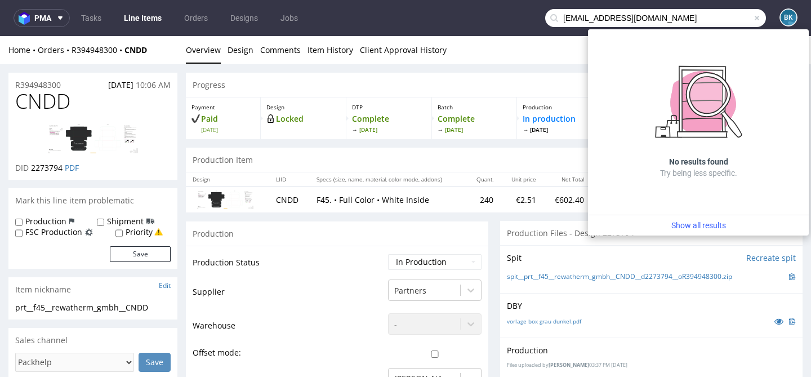
drag, startPoint x: 574, startPoint y: 17, endPoint x: 528, endPoint y: 17, distance: 46.2
click at [528, 17] on nav "pma Tasks Line Items Orders Designs Jobs biuro@grafiks.com.pl BK" at bounding box center [405, 18] width 811 height 36
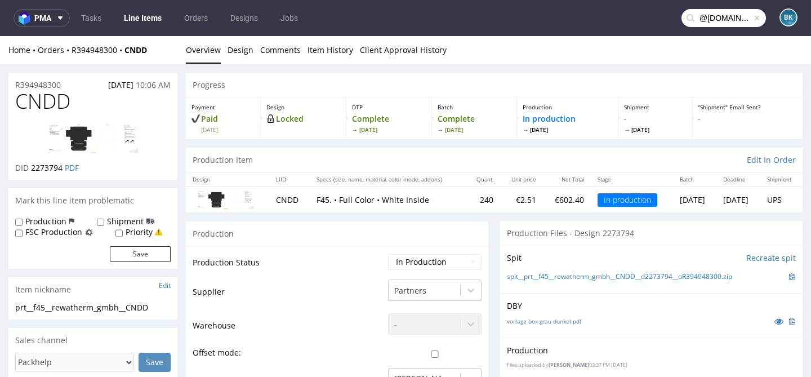
type input "@grafiks.com.pl"
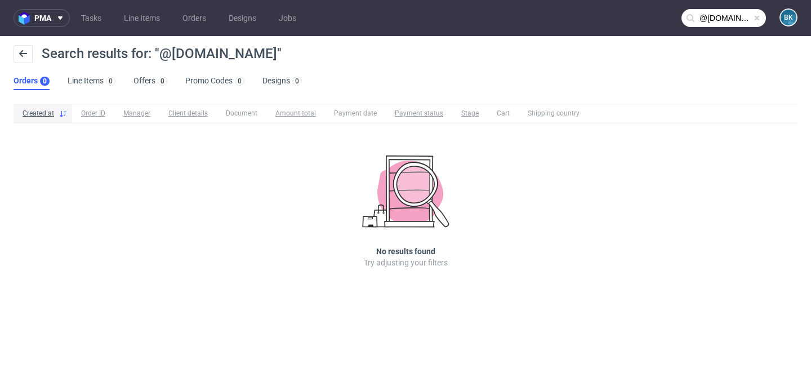
click at [756, 17] on span at bounding box center [756, 18] width 9 height 9
click at [731, 18] on input "text" at bounding box center [723, 18] width 84 height 18
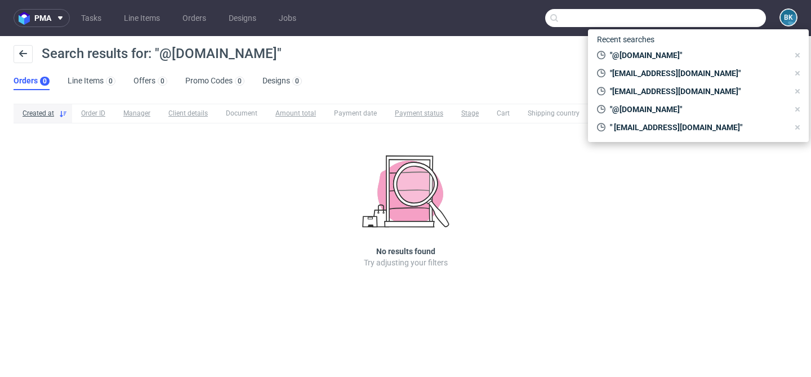
paste input "marketing@rewatherm.de"
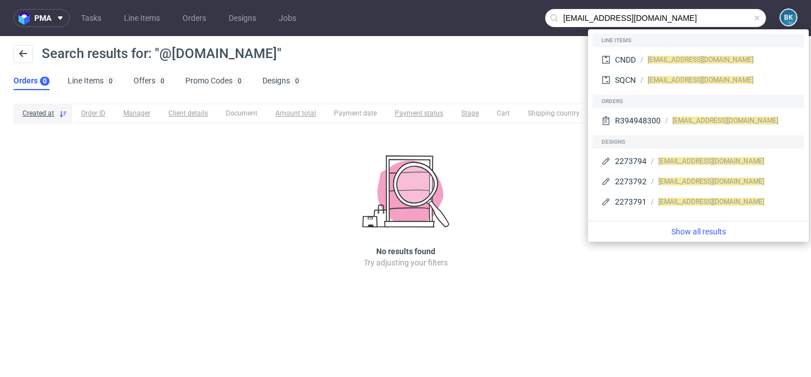
type input "marketing@rewatherm.de"
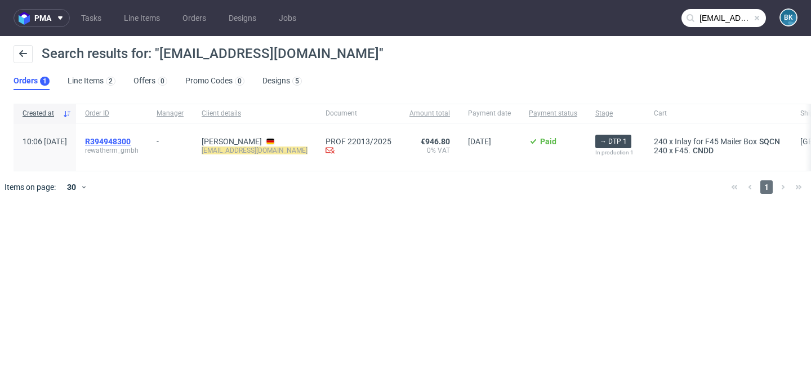
click at [131, 139] on span "R394948300" at bounding box center [108, 141] width 46 height 9
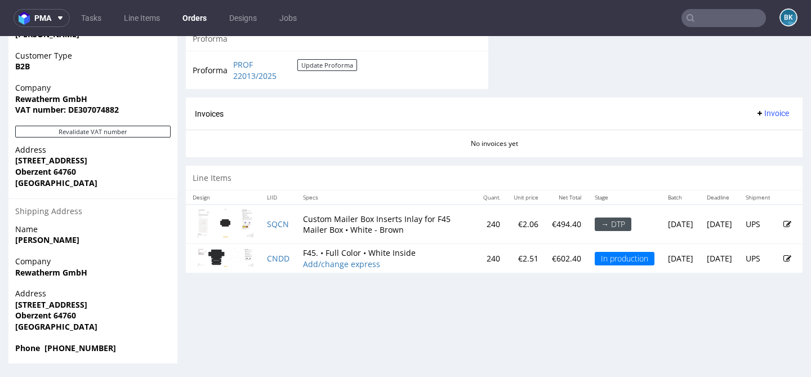
scroll to position [607, 0]
click at [279, 222] on link "SQCN" at bounding box center [278, 223] width 22 height 11
click at [278, 258] on link "CNDD" at bounding box center [278, 257] width 23 height 11
click at [723, 21] on input "text" at bounding box center [723, 18] width 84 height 18
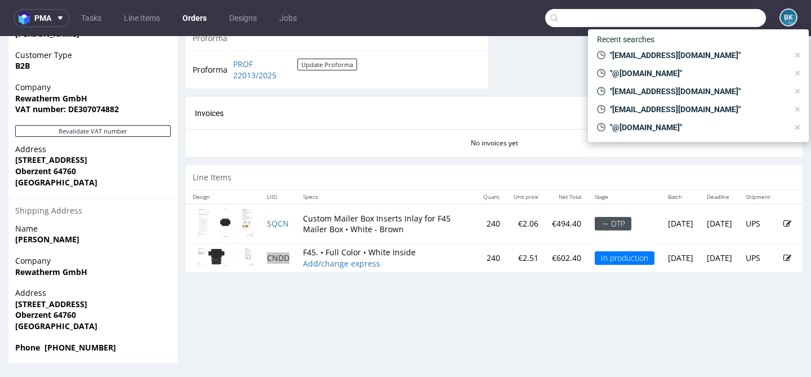
paste input "R663175838"
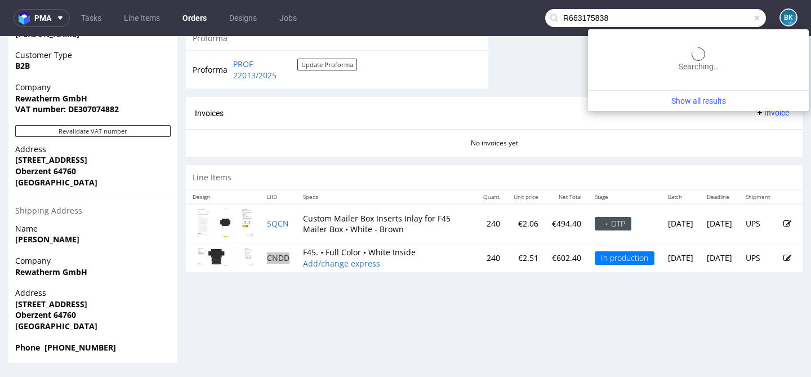
type input "R663175838"
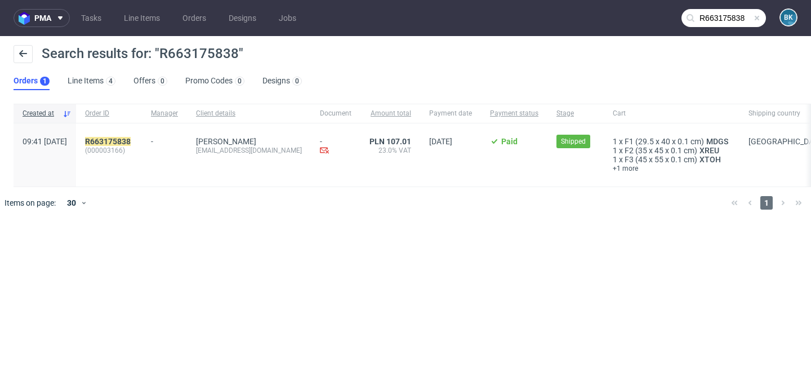
click at [137, 133] on div "R663175838 (000003166)" at bounding box center [109, 154] width 66 height 63
click at [128, 142] on mark "R663175838" at bounding box center [108, 141] width 46 height 9
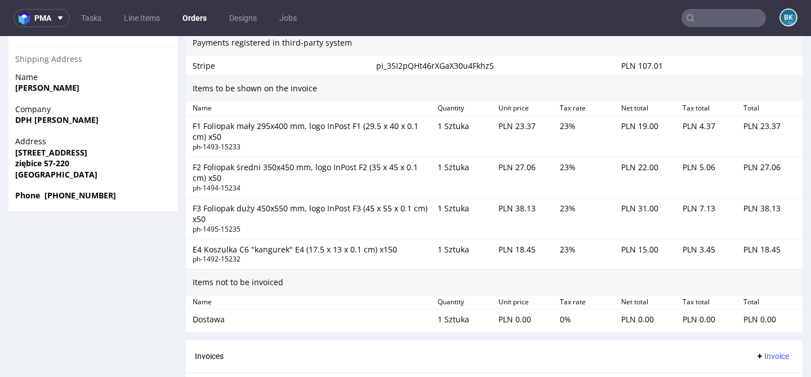
scroll to position [730, 0]
click at [710, 21] on input "text" at bounding box center [723, 18] width 84 height 18
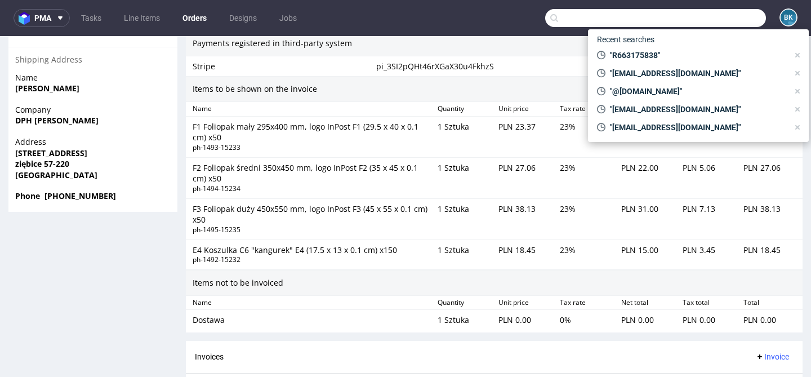
paste input "krzysztof.brysiak@ventia.pl"
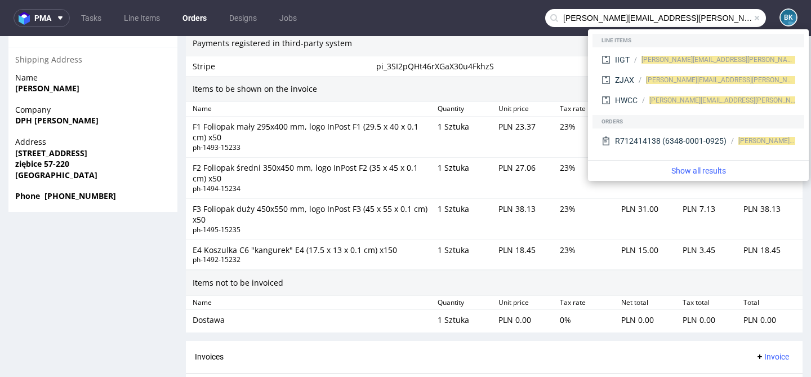
type input "krzysztof.brysiak@ventia.pl"
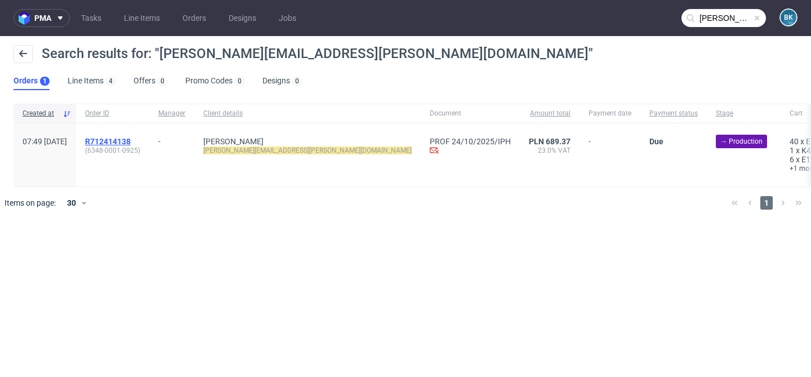
click at [131, 141] on span "R712414138" at bounding box center [108, 141] width 46 height 9
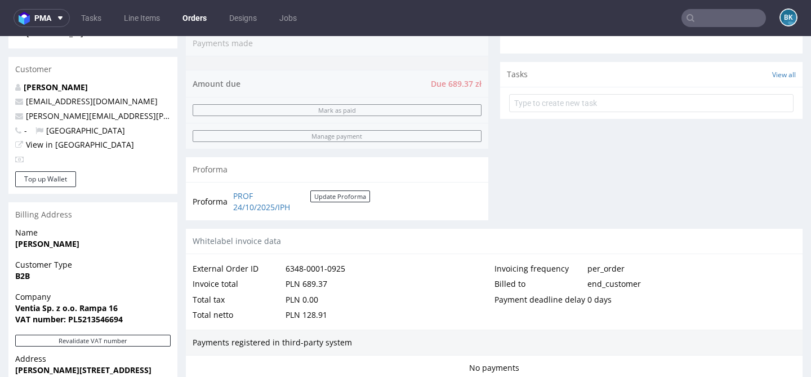
scroll to position [369, 0]
click at [645, 275] on div "Billed to end_customer" at bounding box center [645, 283] width 302 height 16
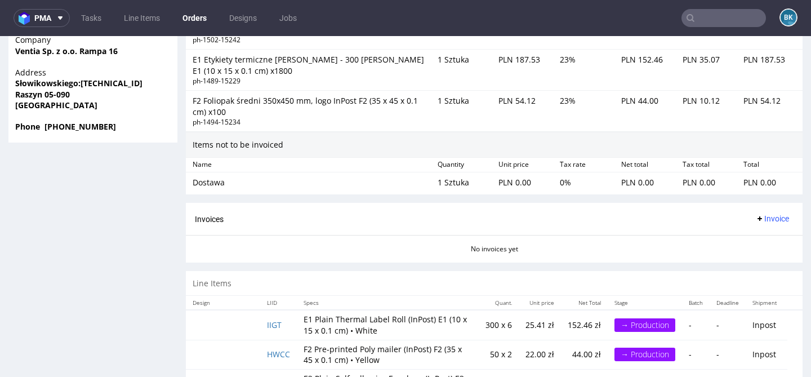
scroll to position [872, 0]
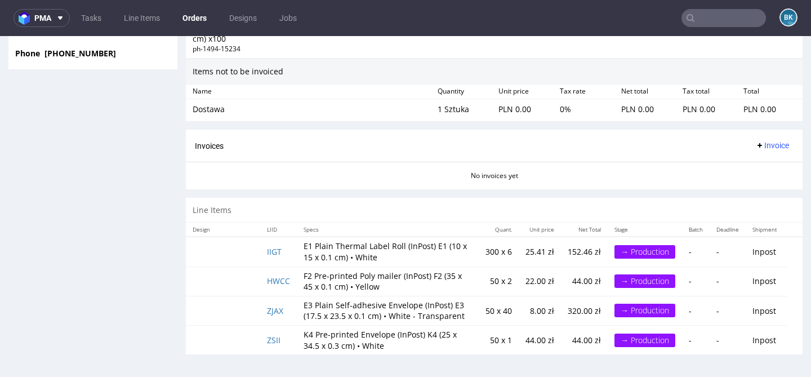
click at [716, 16] on input "text" at bounding box center [723, 18] width 84 height 18
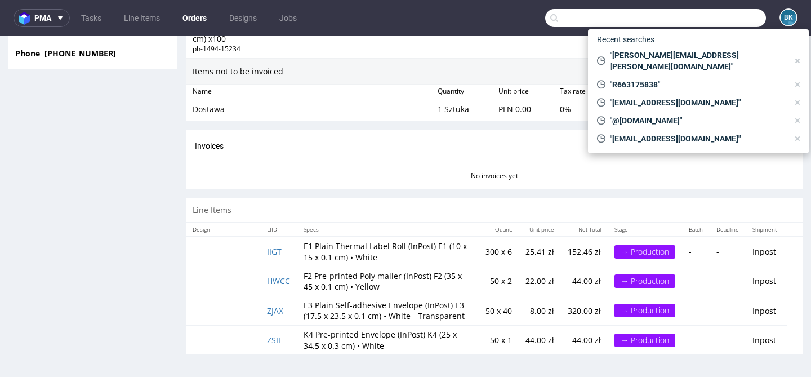
paste input "biuro@domseniorabochnia.pl"
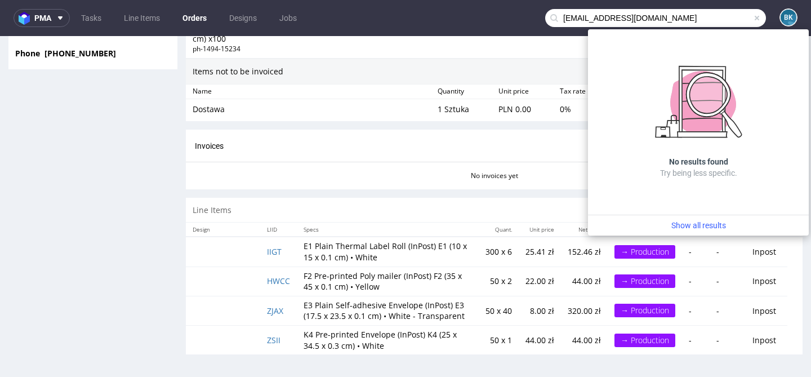
drag, startPoint x: 580, startPoint y: 17, endPoint x: 517, endPoint y: 17, distance: 63.6
click at [517, 17] on nav "pma Tasks Line Items Orders Designs Jobs biuro@domseniorabochnia.pl BK" at bounding box center [405, 18] width 811 height 36
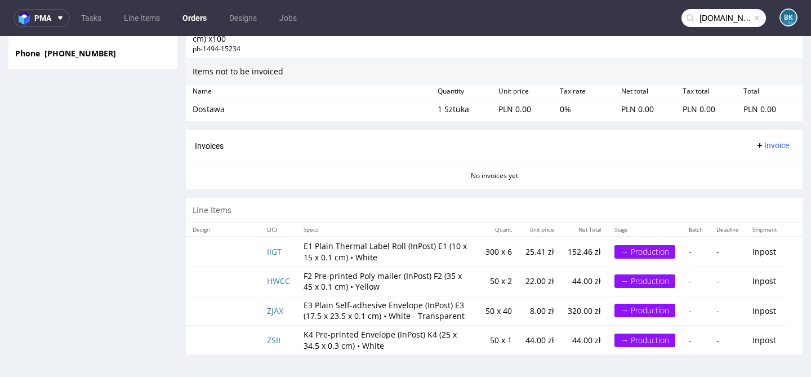
type input "domseniorabochnia.pl"
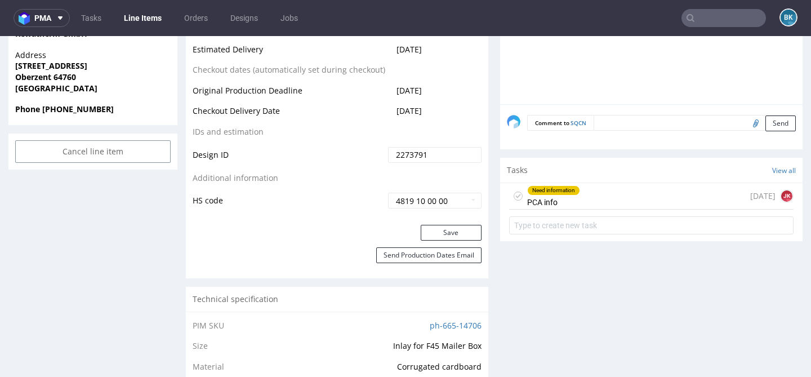
scroll to position [538, 0]
click at [594, 193] on div "Need information PCA info today JK" at bounding box center [651, 195] width 284 height 26
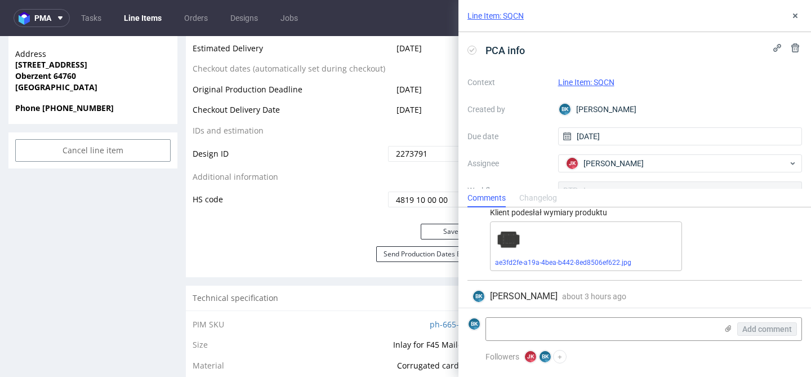
scroll to position [48, 0]
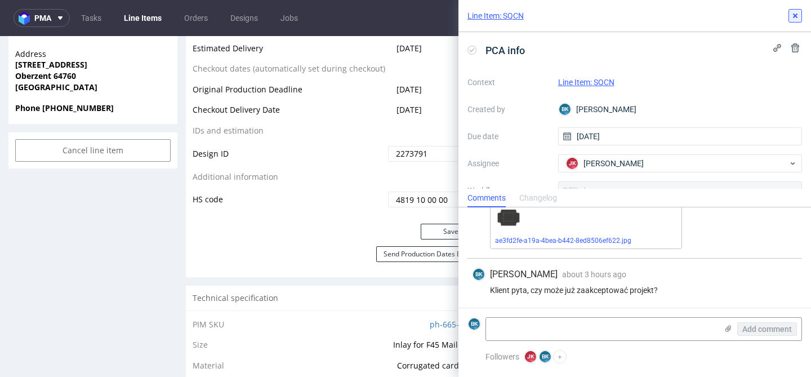
click at [794, 14] on icon at bounding box center [794, 15] width 9 height 9
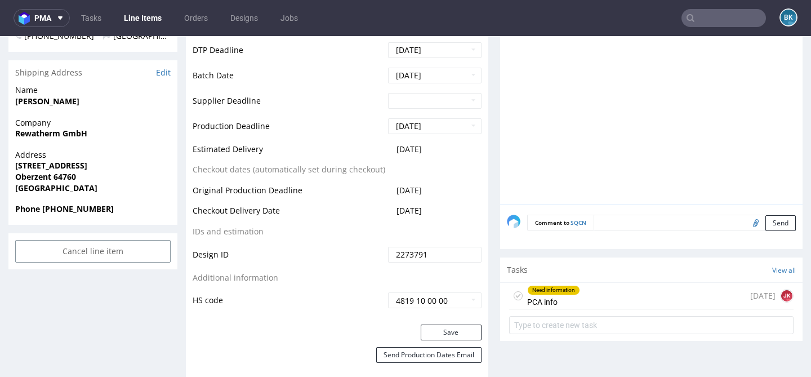
scroll to position [439, 0]
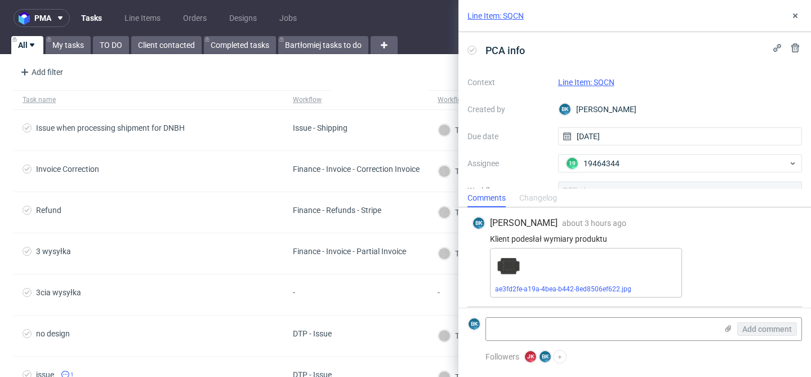
scroll to position [99, 0]
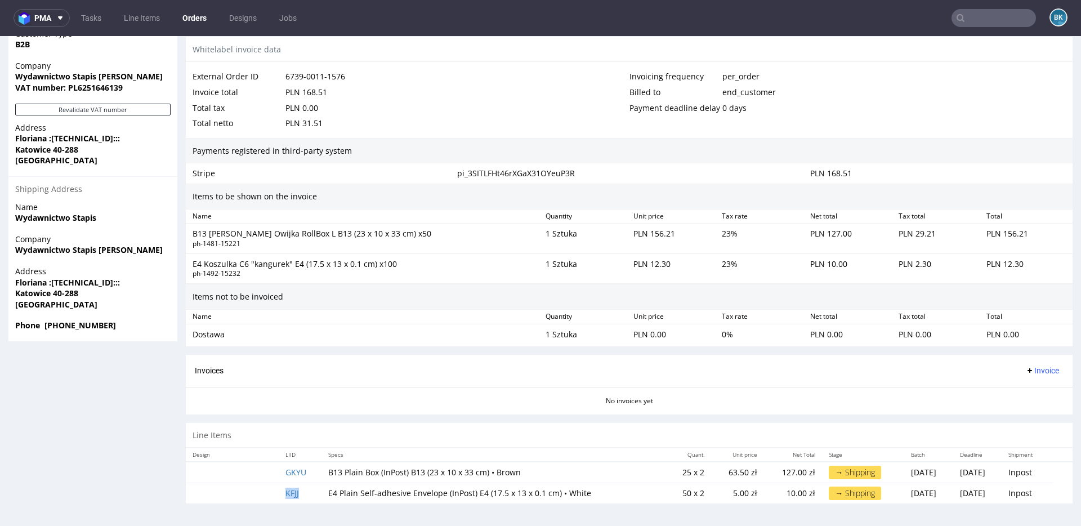
scroll to position [10, 0]
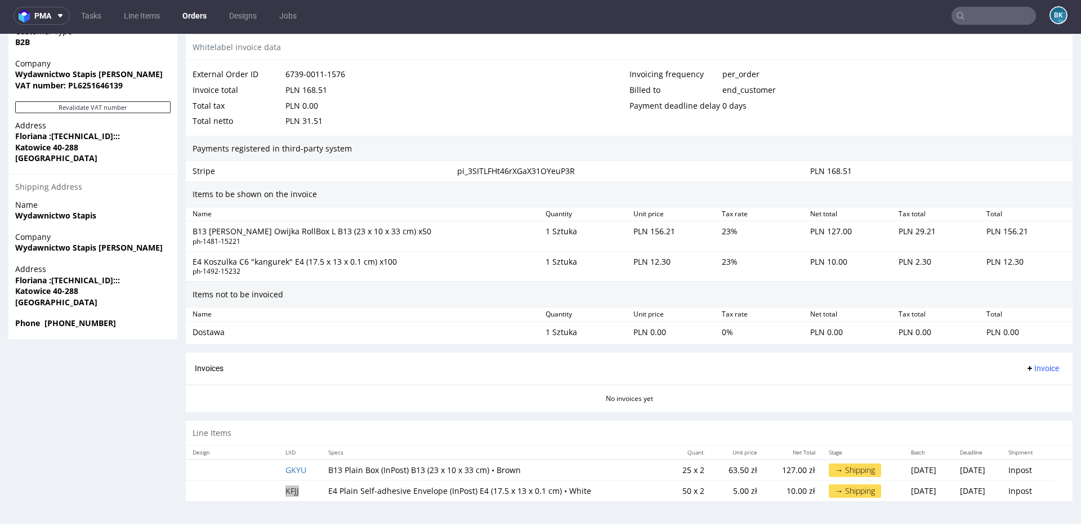
click at [971, 10] on input "text" at bounding box center [993, 16] width 84 height 18
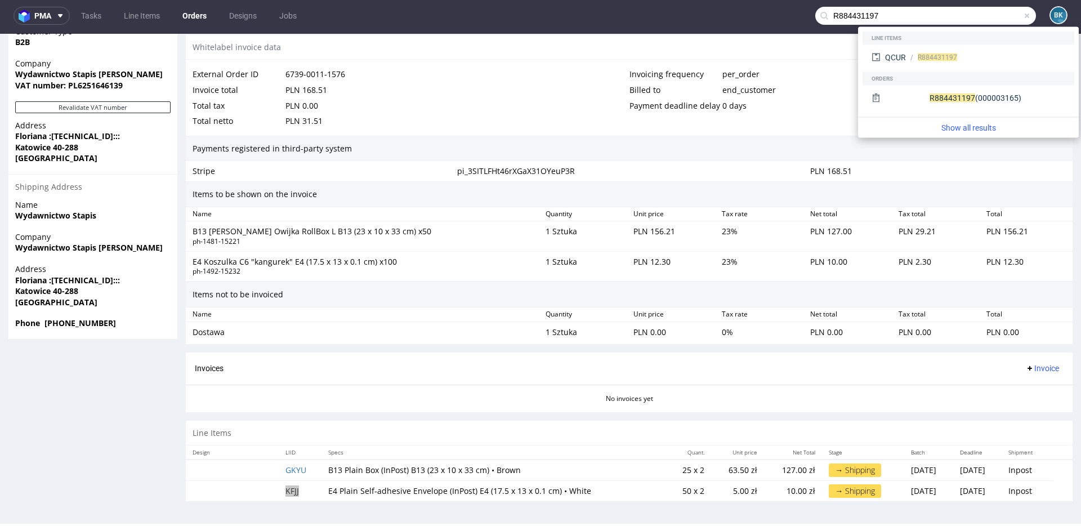
type input "R884431197"
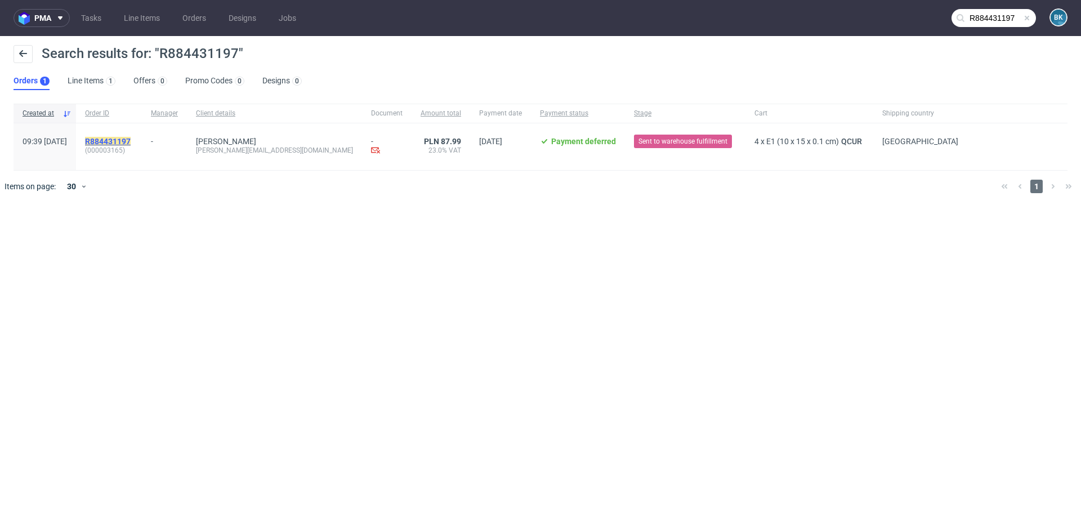
click at [131, 141] on mark "R884431197" at bounding box center [108, 141] width 46 height 9
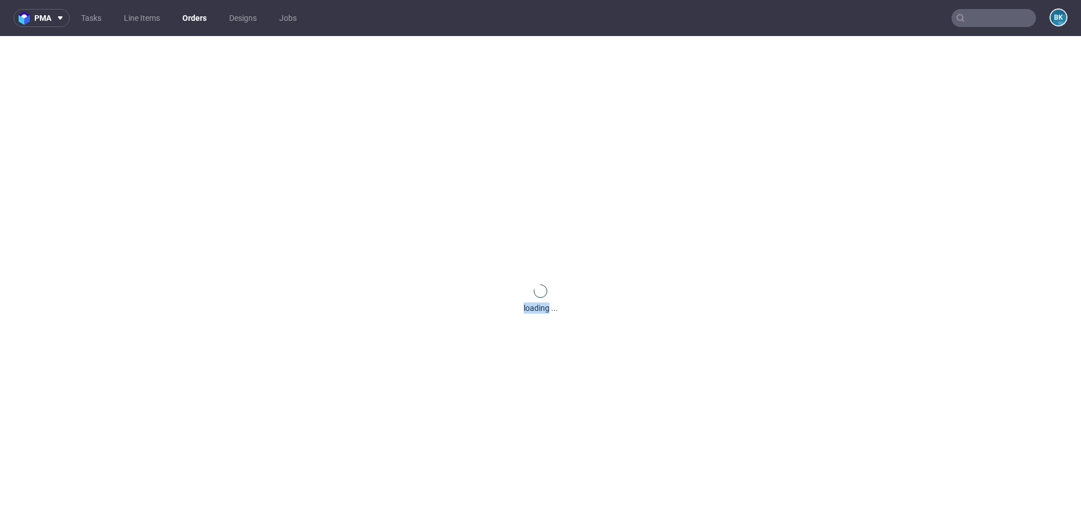
click at [149, 141] on div "loading ..." at bounding box center [540, 299] width 1081 height 526
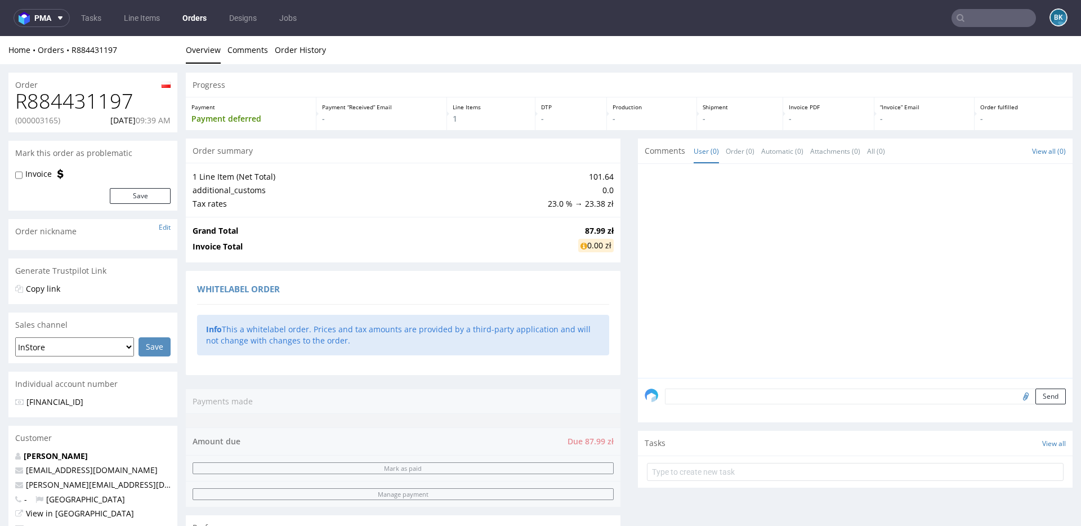
click at [92, 99] on h1 "R884431197" at bounding box center [92, 101] width 155 height 23
copy h1 "R884431197"
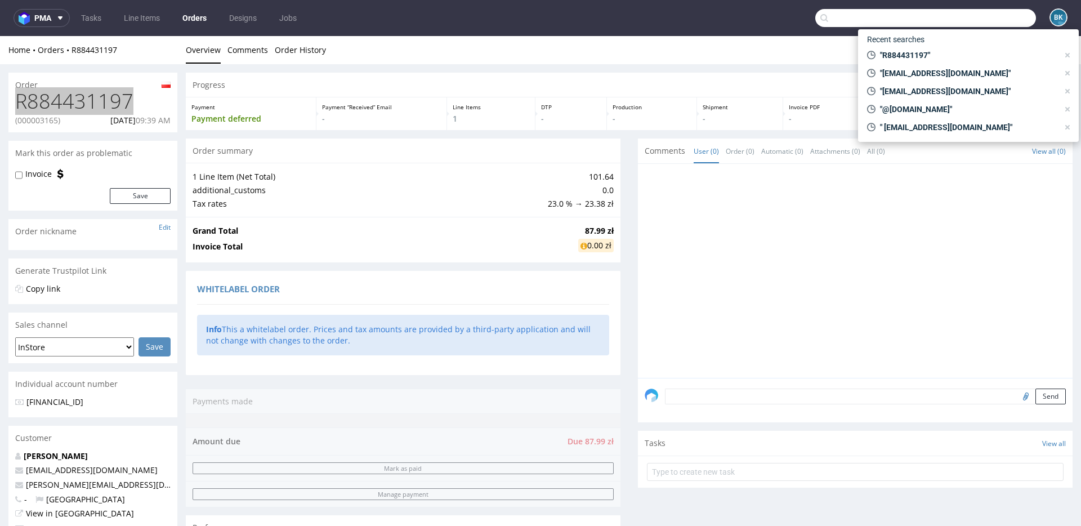
click at [977, 21] on input "text" at bounding box center [925, 18] width 221 height 18
paste input "[EMAIL_ADDRESS][DOMAIN_NAME]"
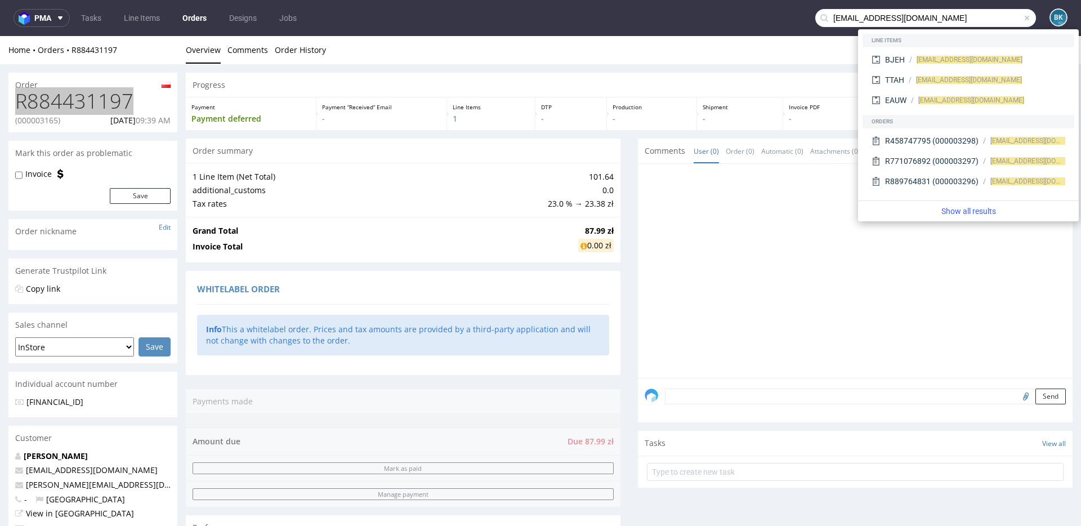
type input "[EMAIL_ADDRESS][DOMAIN_NAME]"
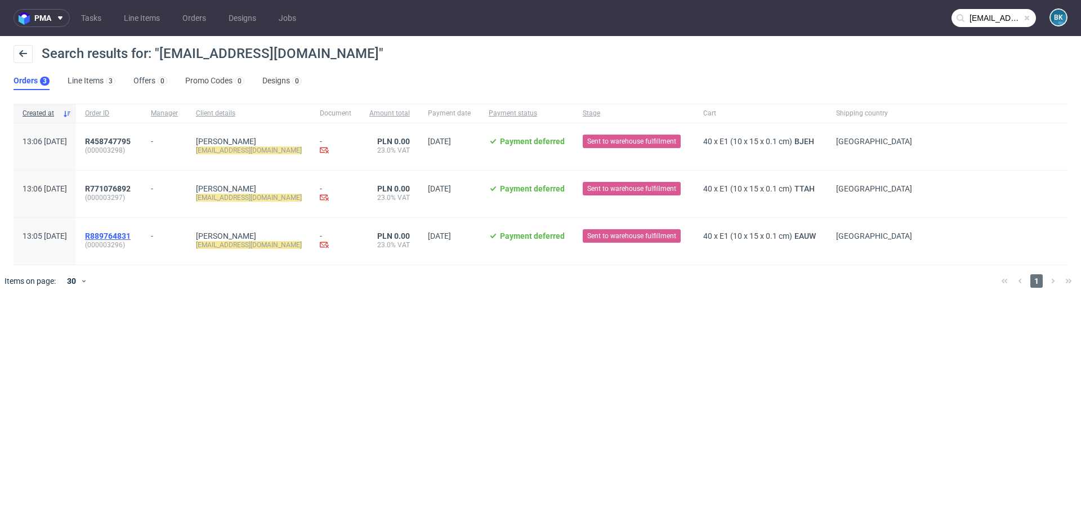
click at [131, 233] on span "R889764831" at bounding box center [108, 235] width 46 height 9
click at [131, 140] on span "R458747795" at bounding box center [108, 141] width 46 height 9
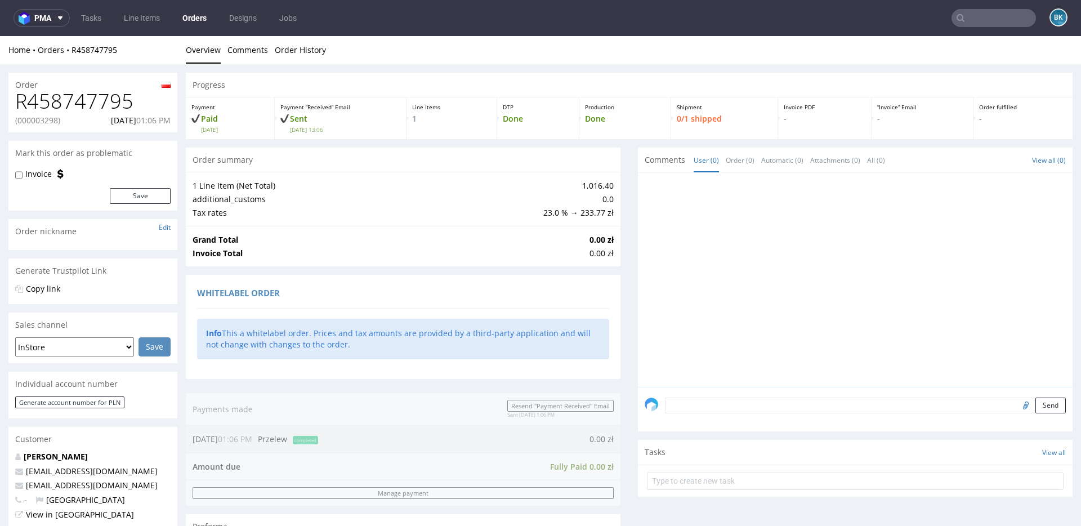
type input "[EMAIL_ADDRESS][DOMAIN_NAME]"
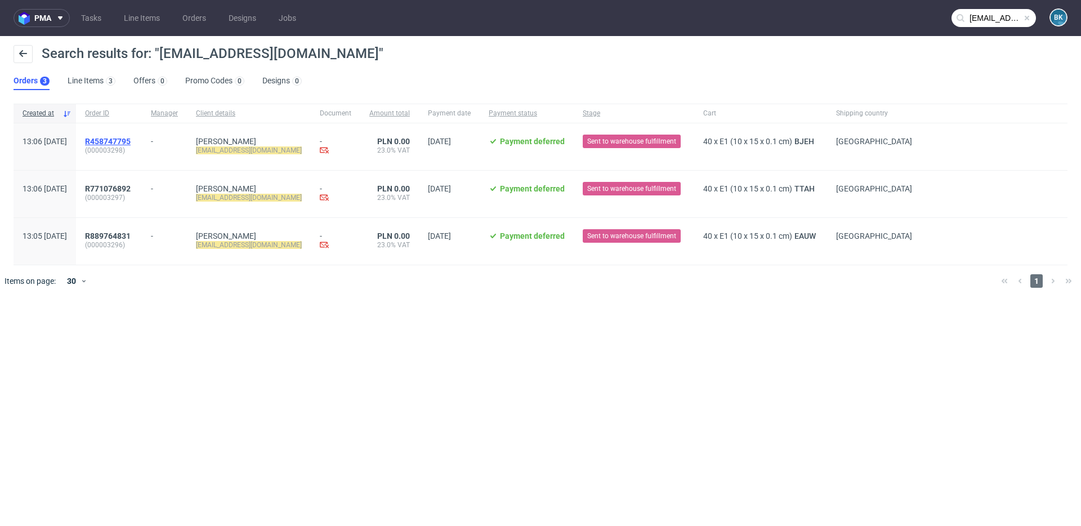
click at [131, 142] on span "R458747795" at bounding box center [108, 141] width 46 height 9
click at [131, 186] on span "R771076892" at bounding box center [108, 188] width 46 height 9
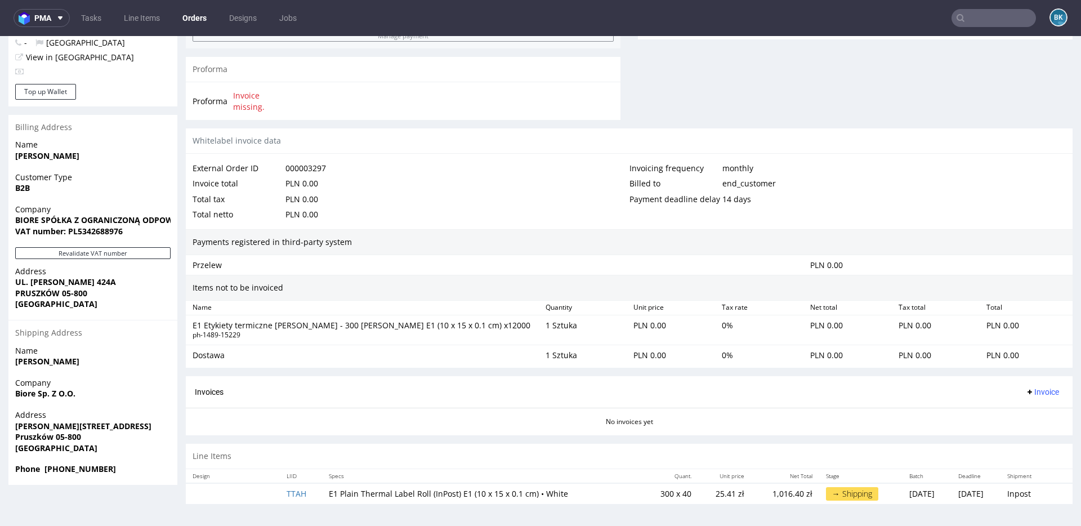
scroll to position [3, 0]
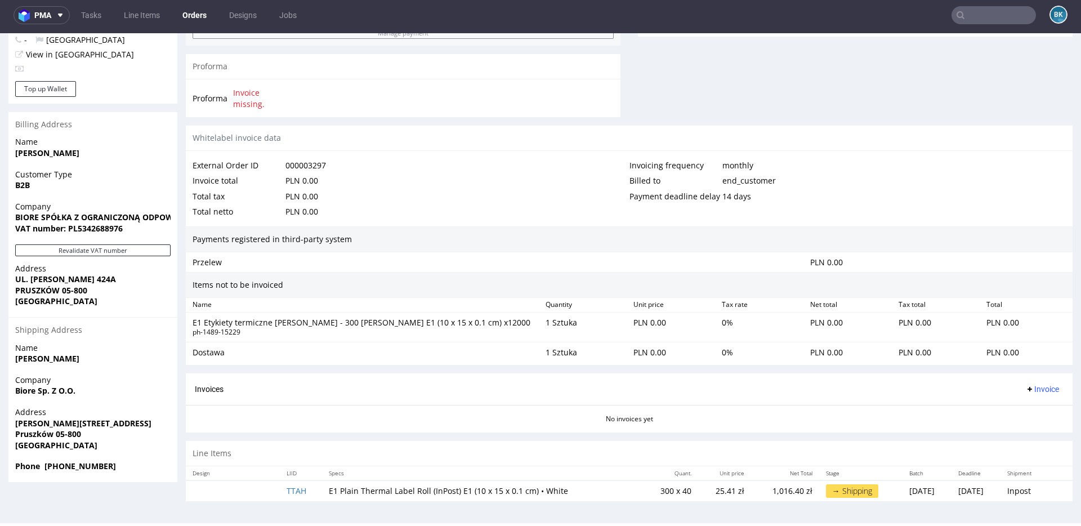
click at [986, 10] on input "text" at bounding box center [993, 15] width 84 height 18
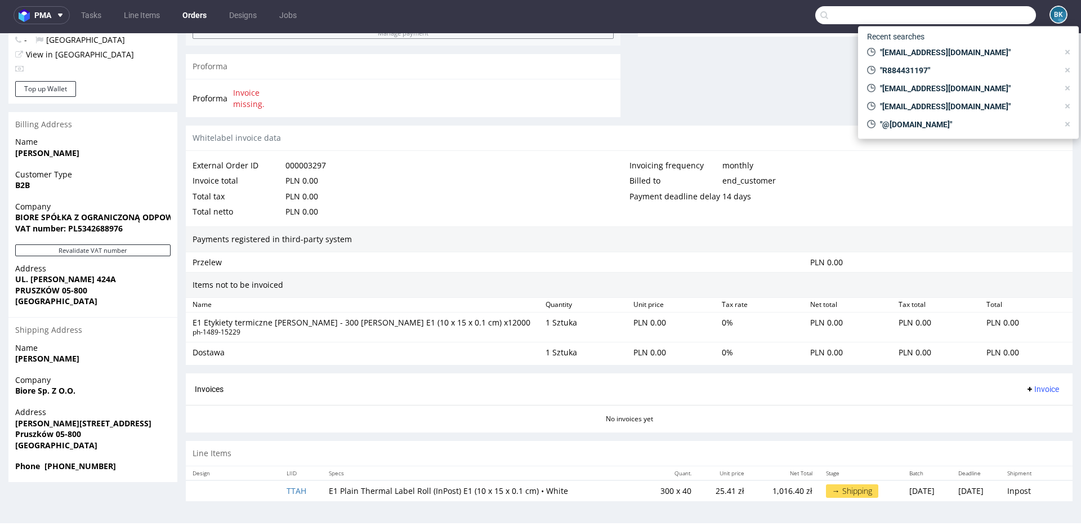
paste input "R458747795"
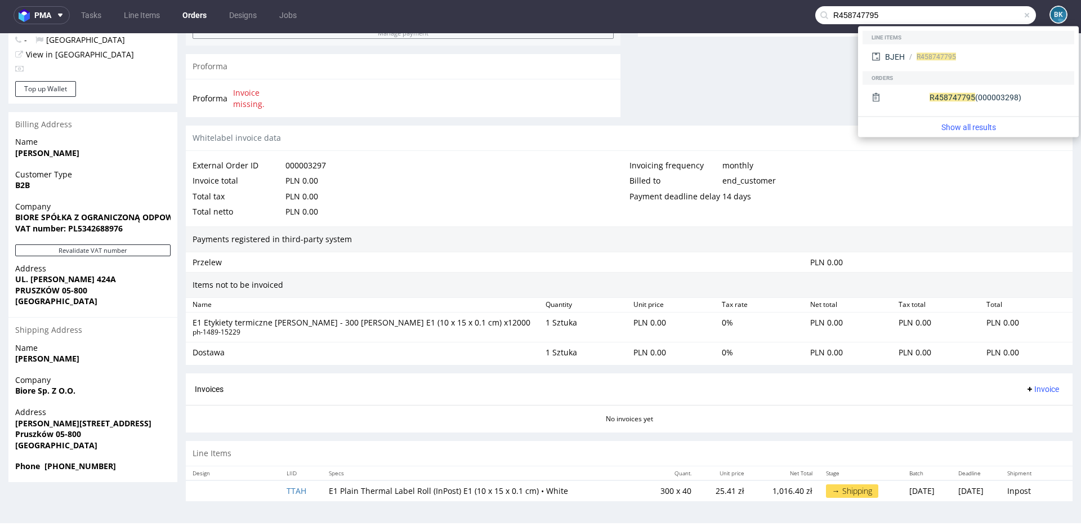
type input "R458747795"
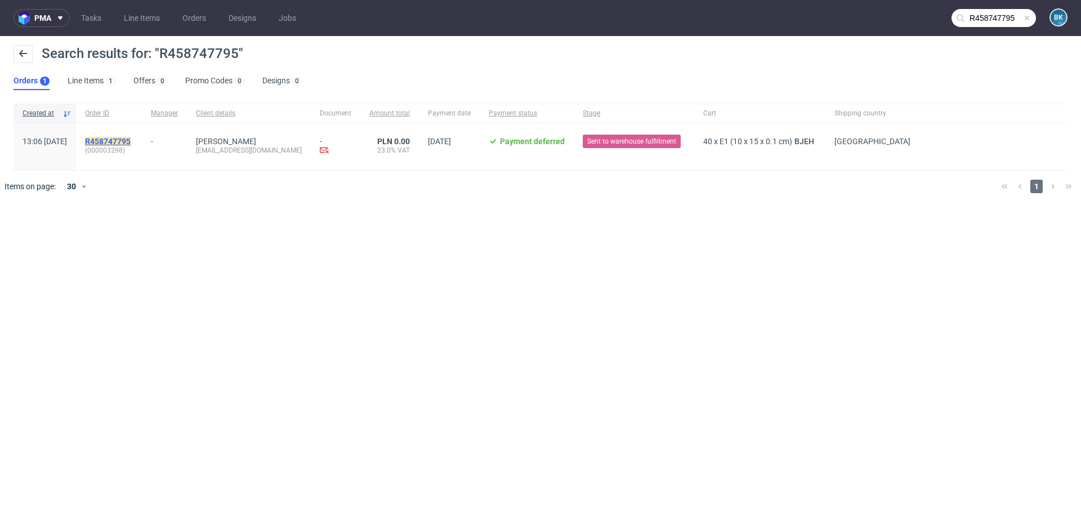
click at [131, 141] on mark "R458747795" at bounding box center [108, 141] width 46 height 9
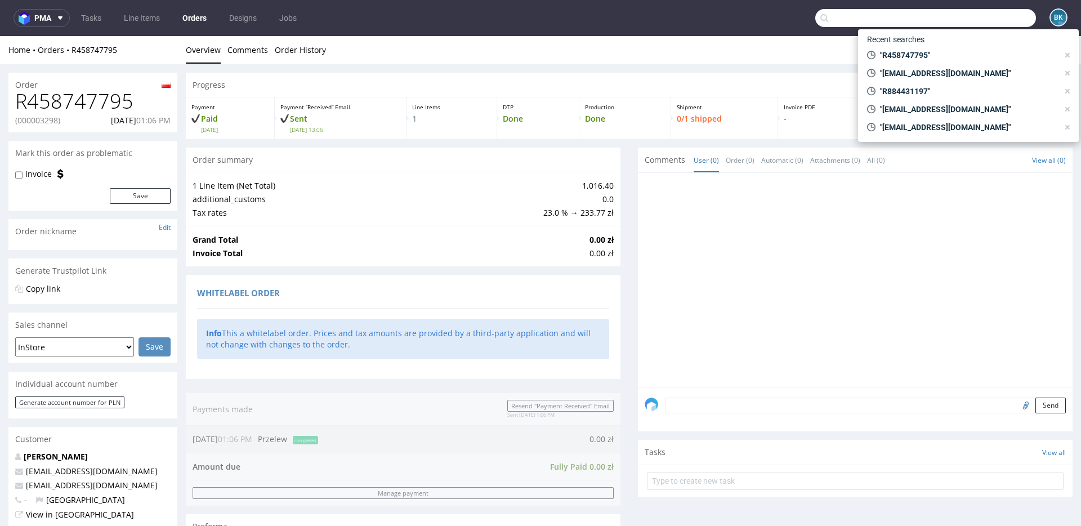
click at [980, 17] on input "text" at bounding box center [925, 18] width 221 height 18
paste input "R884431197"
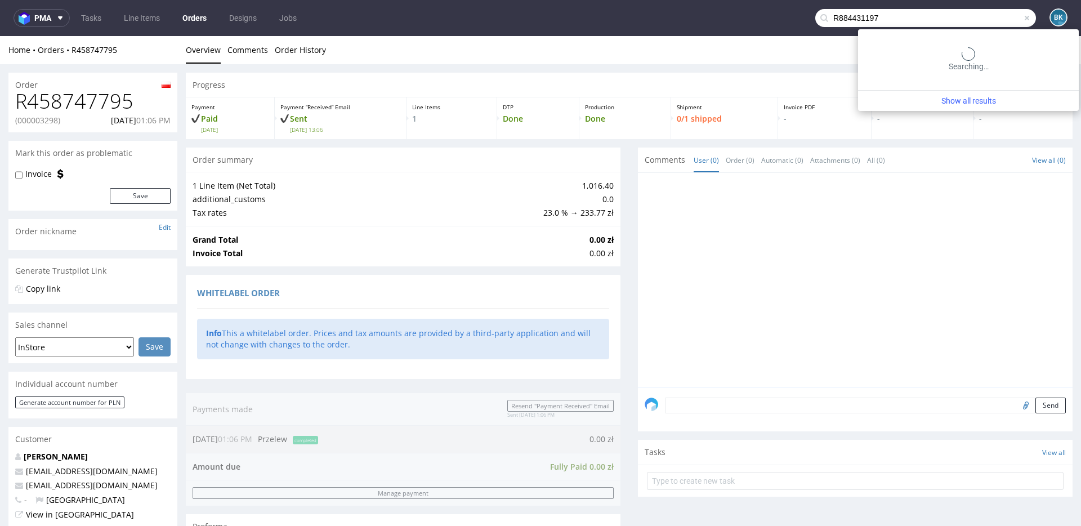
type input "R884431197"
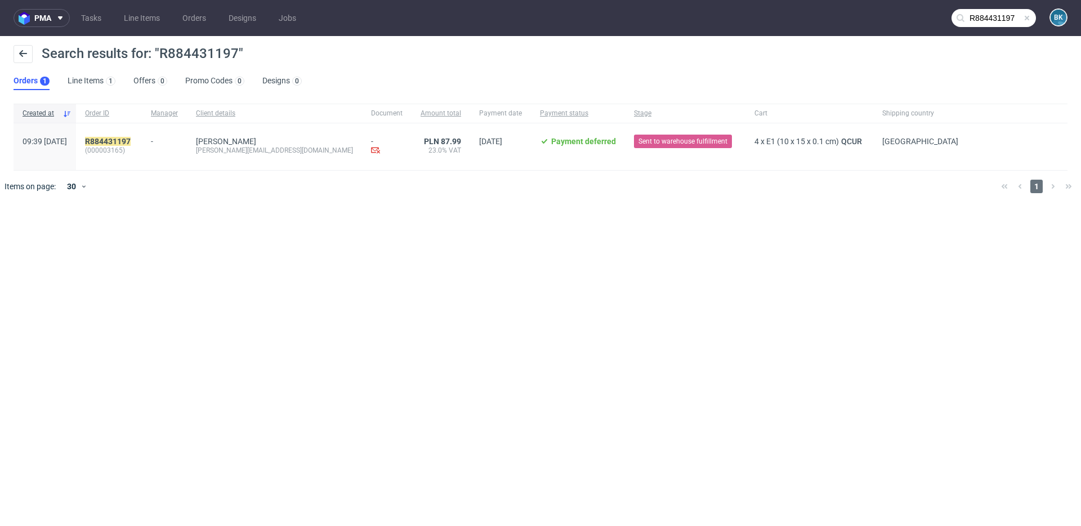
click at [1030, 17] on span at bounding box center [1026, 18] width 9 height 9
click at [1006, 19] on input "text" at bounding box center [993, 18] width 84 height 18
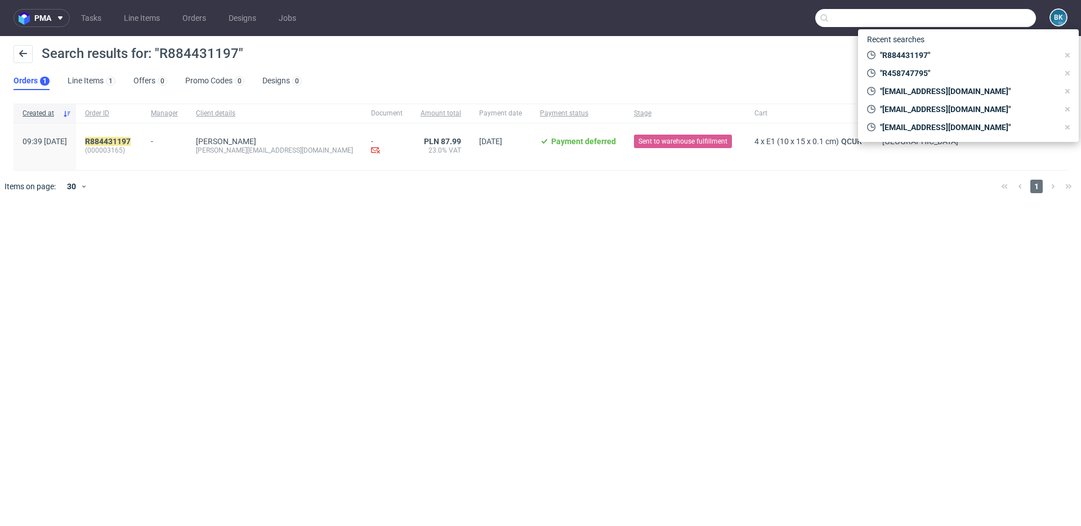
paste input "R336394619"
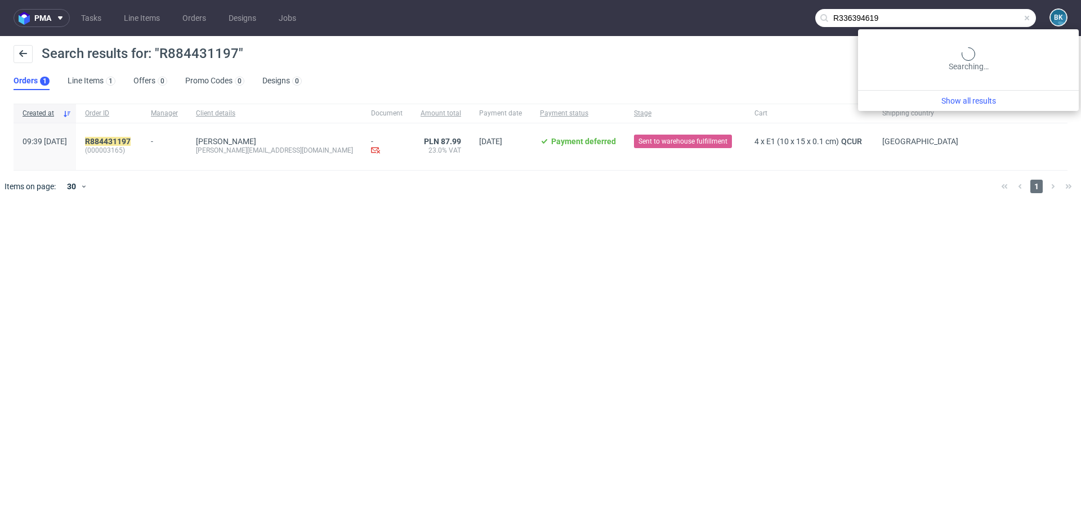
type input "R336394619"
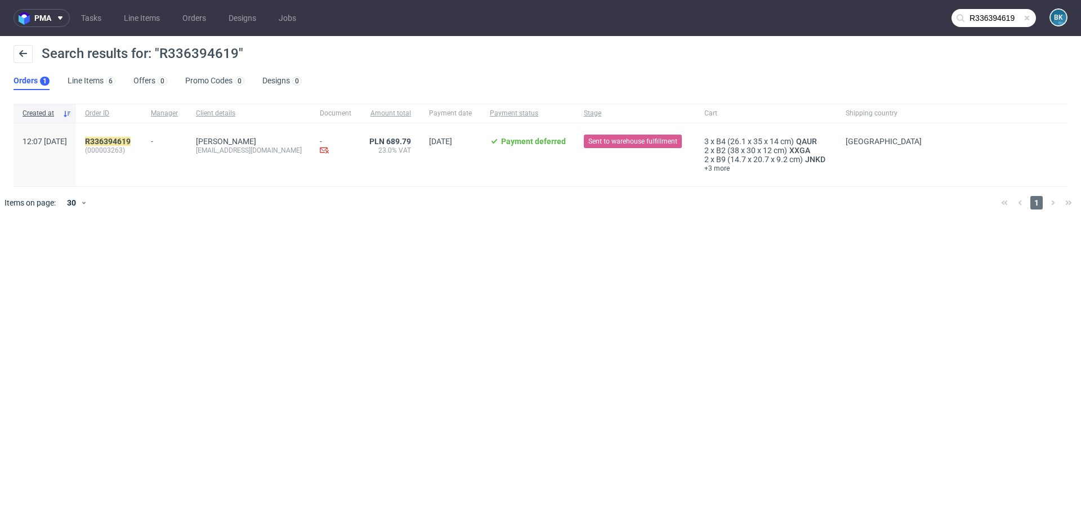
click at [1026, 17] on span at bounding box center [1026, 18] width 9 height 9
click at [1003, 17] on input "text" at bounding box center [925, 18] width 221 height 18
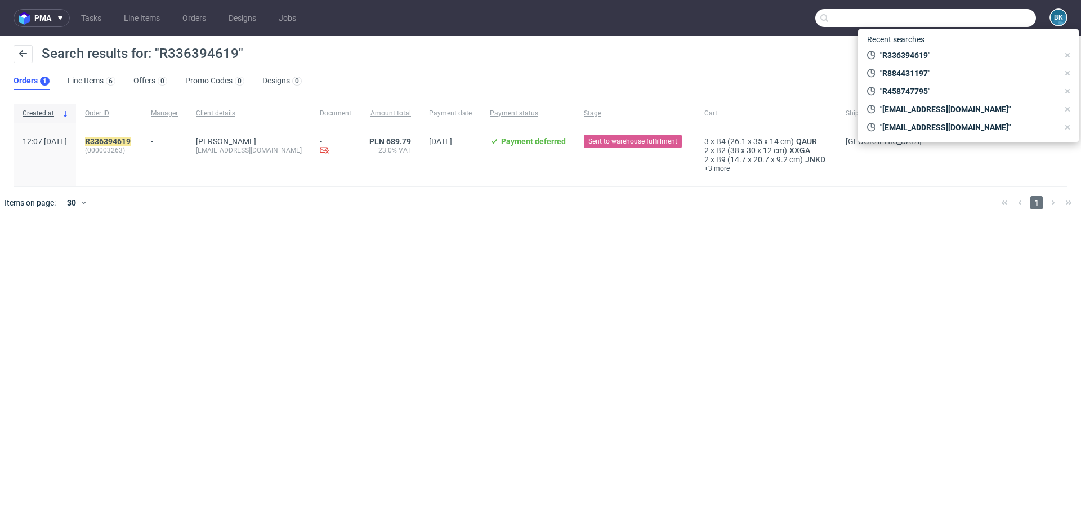
paste input "R889764831"
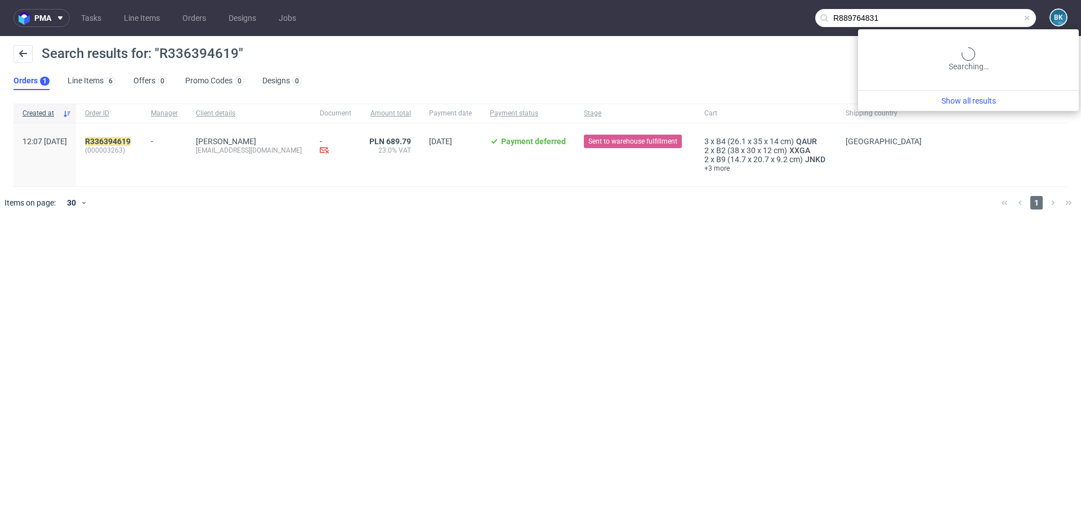
type input "R889764831"
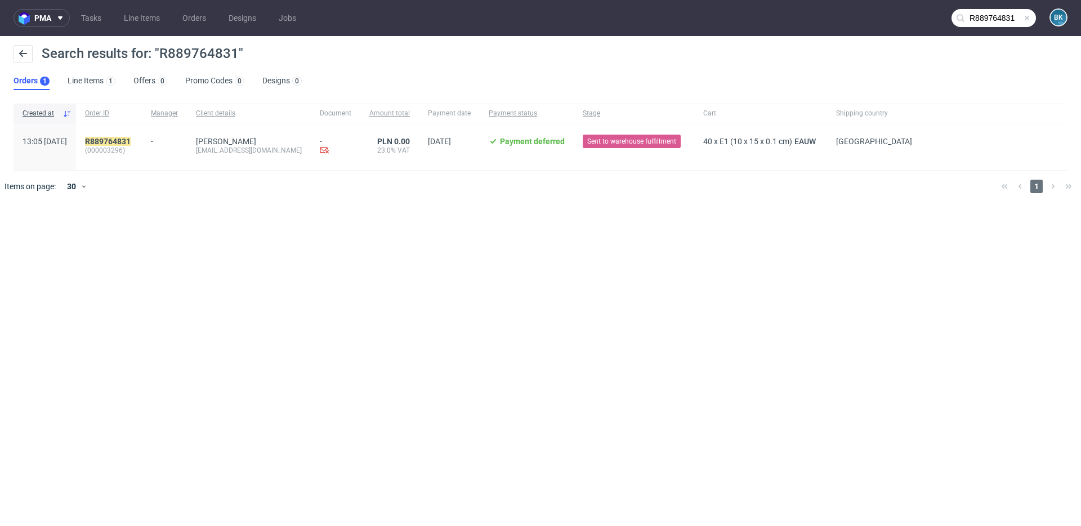
click at [1029, 18] on span at bounding box center [1026, 18] width 9 height 9
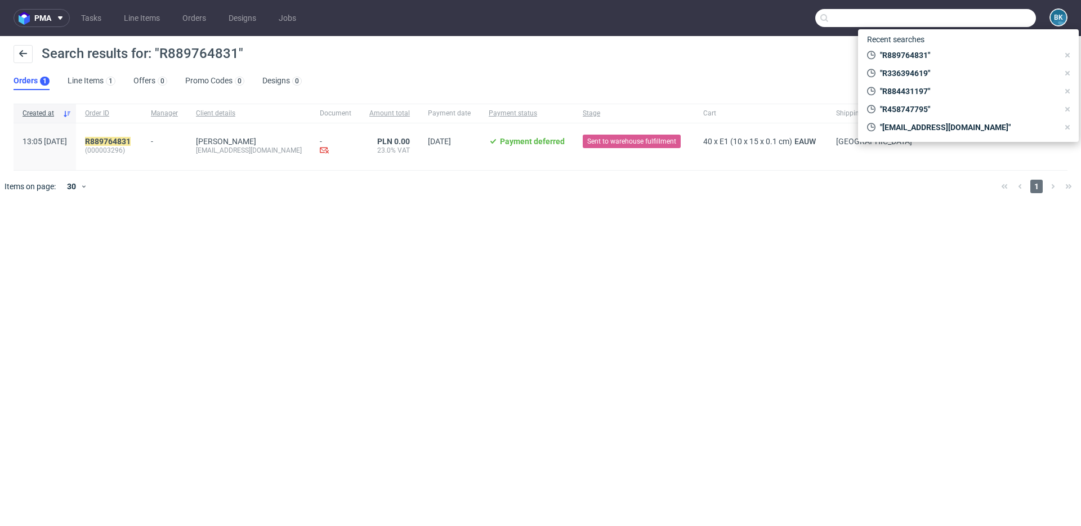
click at [1021, 18] on input "text" at bounding box center [925, 18] width 221 height 18
paste input "R771076892"
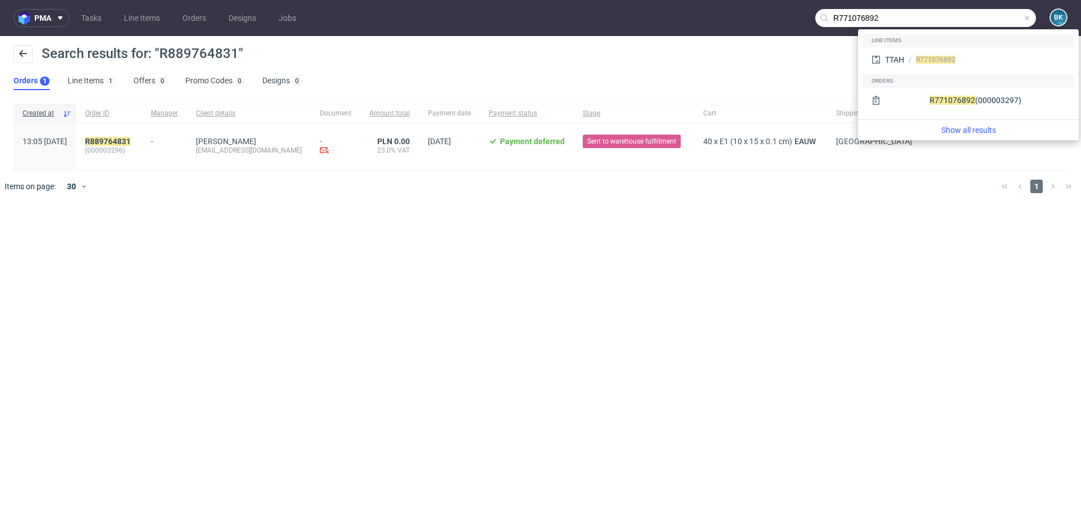
type input "R771076892"
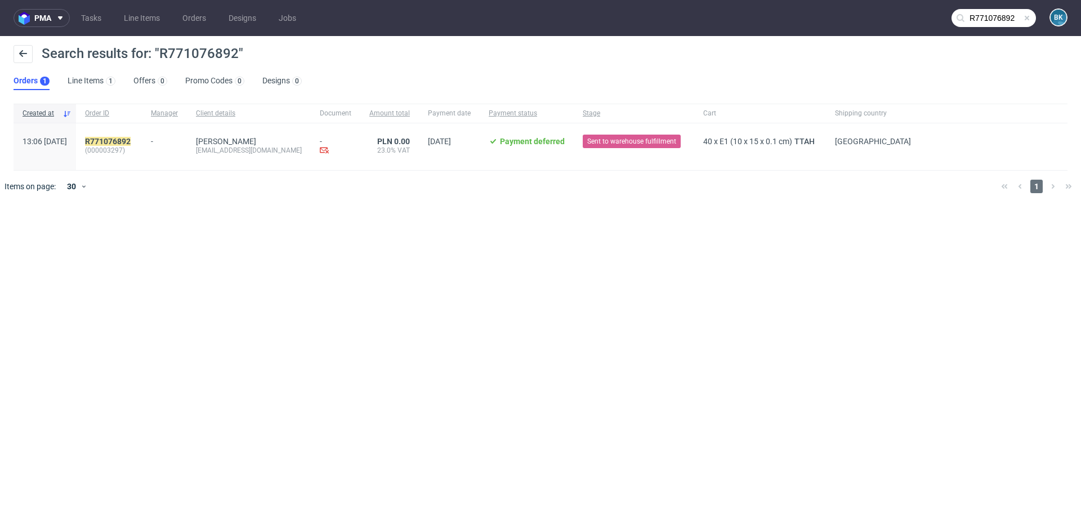
click at [1029, 19] on span at bounding box center [1026, 18] width 9 height 9
click at [1002, 21] on input "text" at bounding box center [993, 18] width 84 height 18
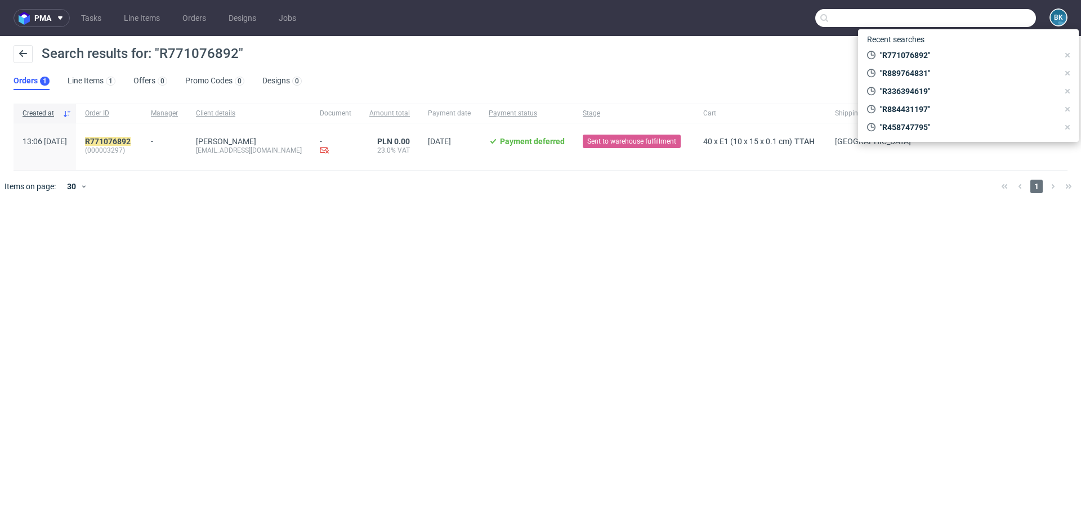
paste input "R458747795"
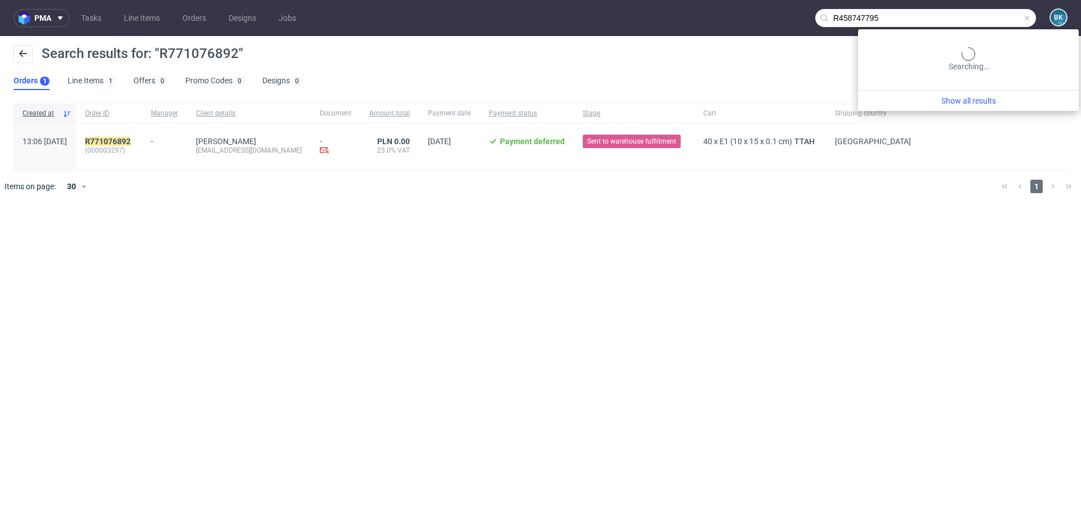
type input "R458747795"
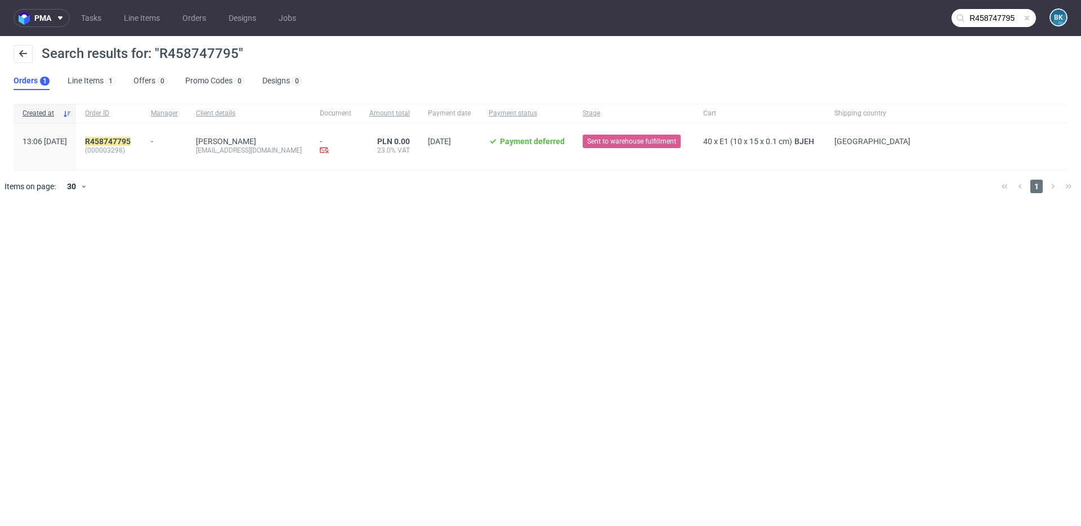
click at [1026, 17] on span at bounding box center [1026, 18] width 9 height 9
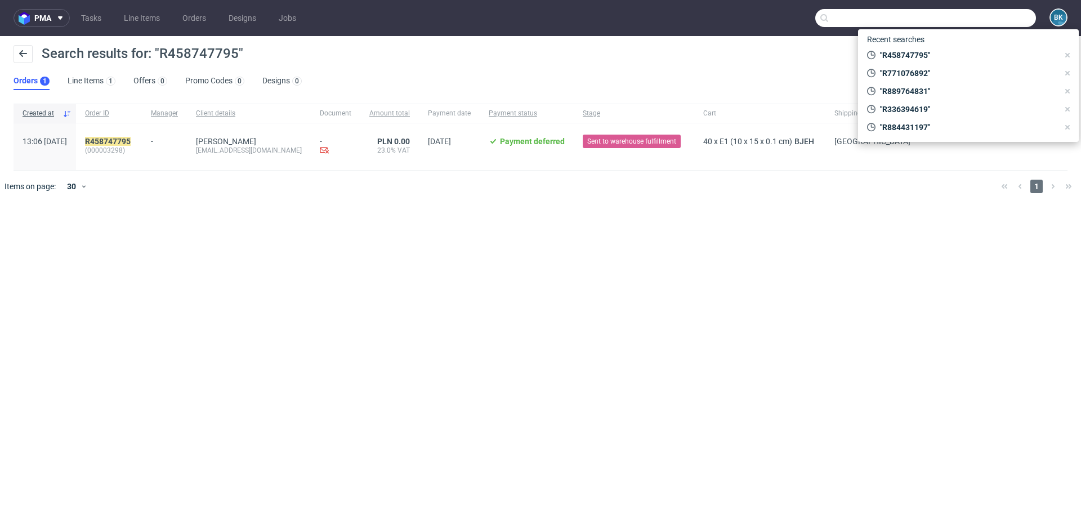
click at [1023, 17] on input "text" at bounding box center [925, 18] width 221 height 18
paste input "R716874881"
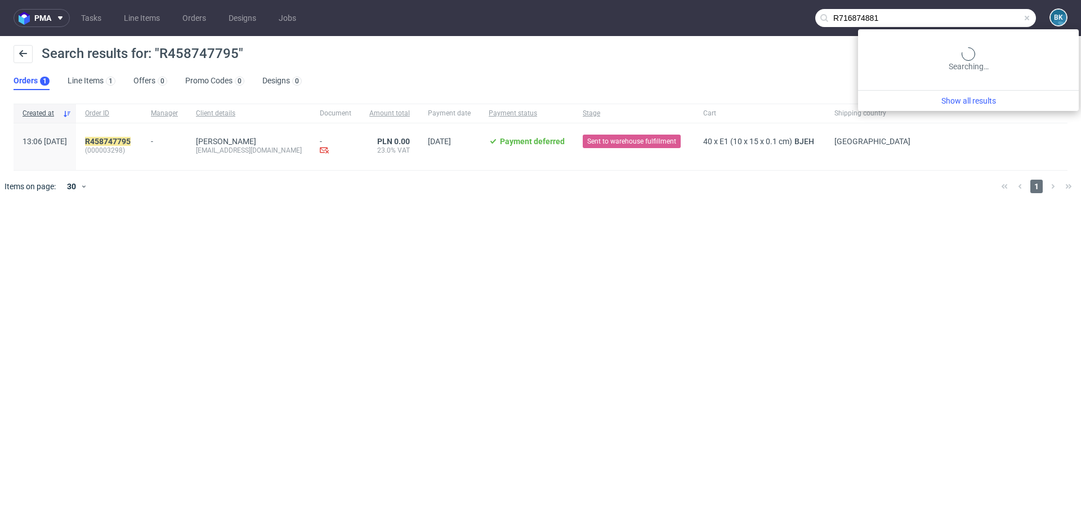
type input "R716874881"
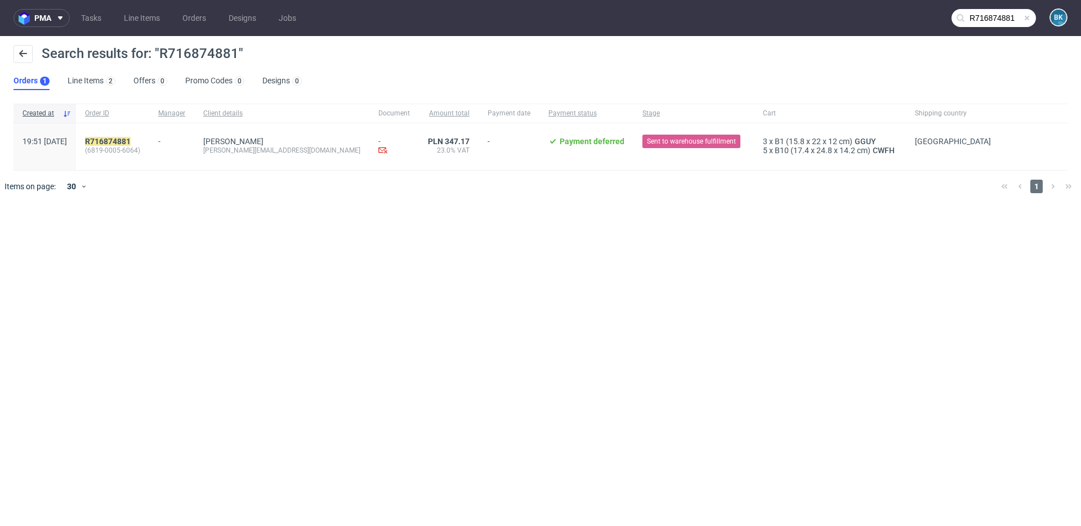
click at [1027, 18] on span at bounding box center [1026, 18] width 9 height 9
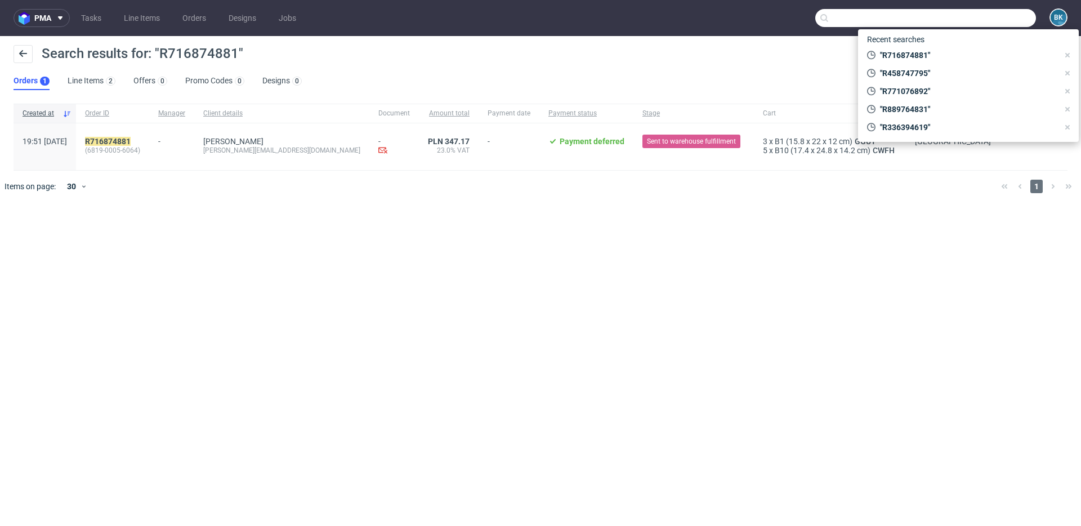
click at [1022, 19] on input "text" at bounding box center [925, 18] width 221 height 18
paste input "R889764831"
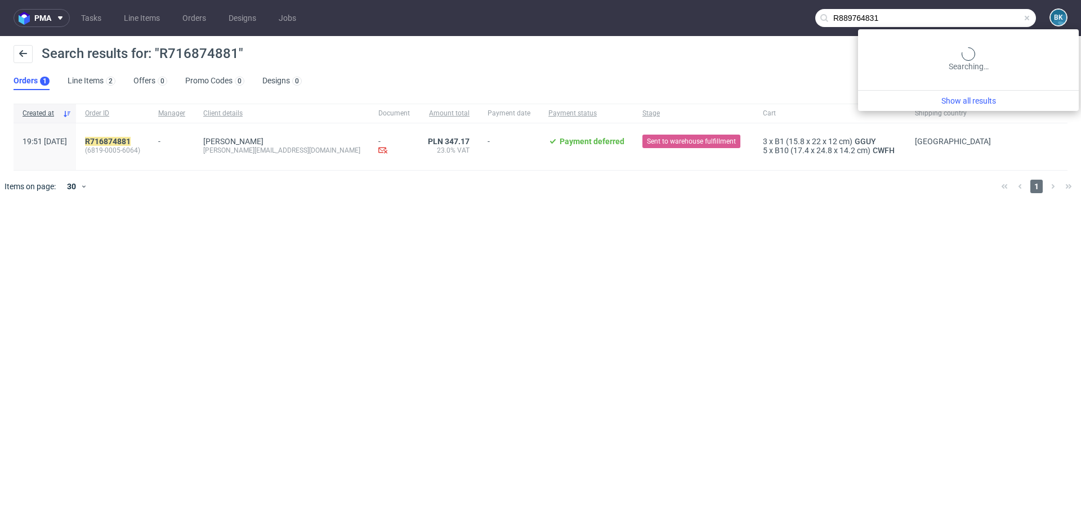
type input "R889764831"
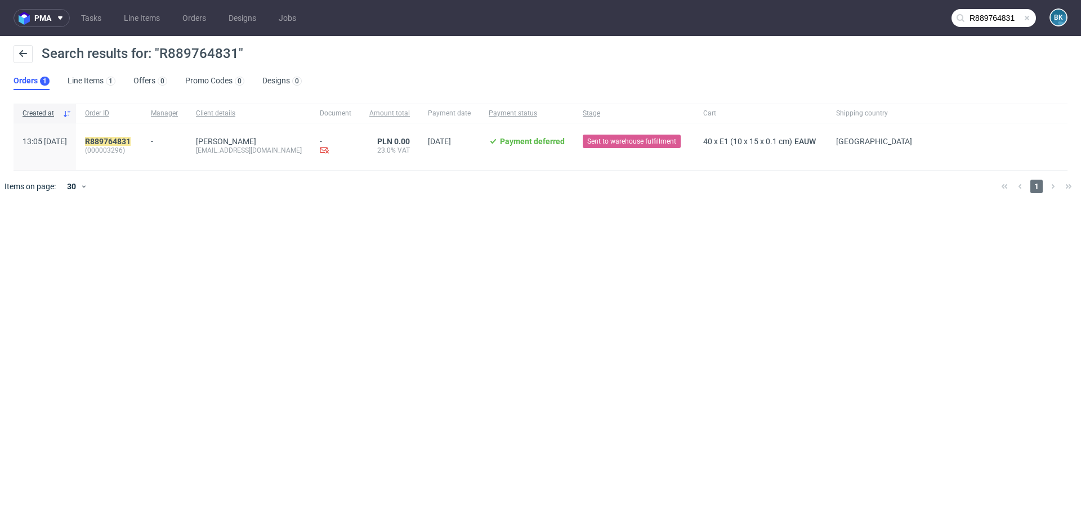
click at [1027, 18] on span at bounding box center [1026, 18] width 9 height 9
click at [1015, 20] on input "text" at bounding box center [993, 18] width 84 height 18
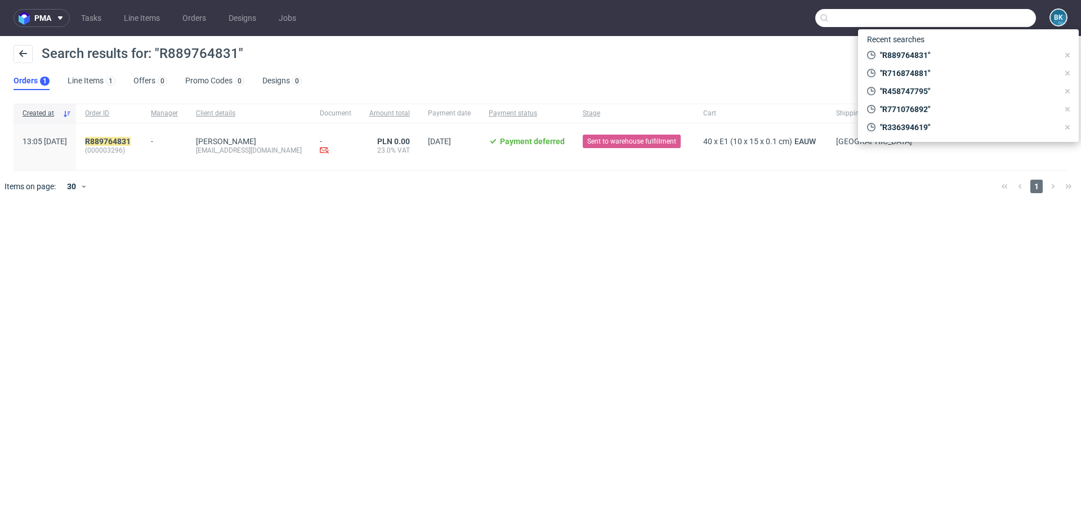
paste input "R771076892"
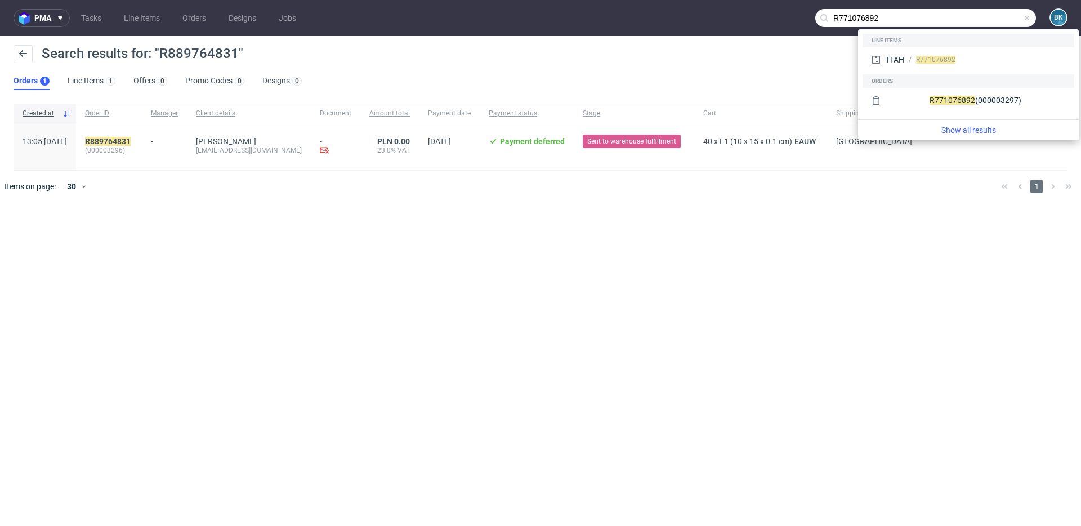
type input "R771076892"
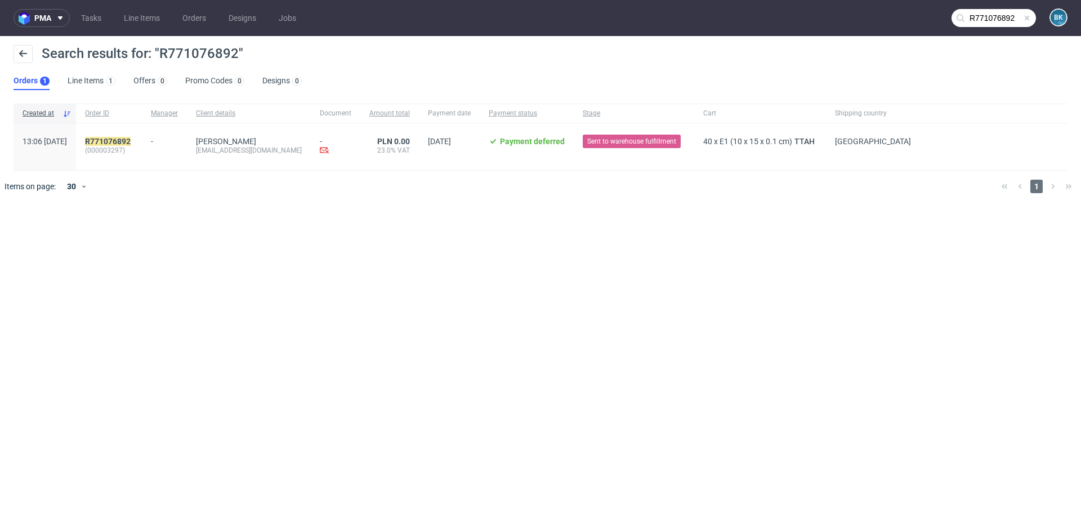
click at [1026, 17] on span at bounding box center [1026, 18] width 9 height 9
click at [1013, 18] on input "text" at bounding box center [993, 18] width 84 height 18
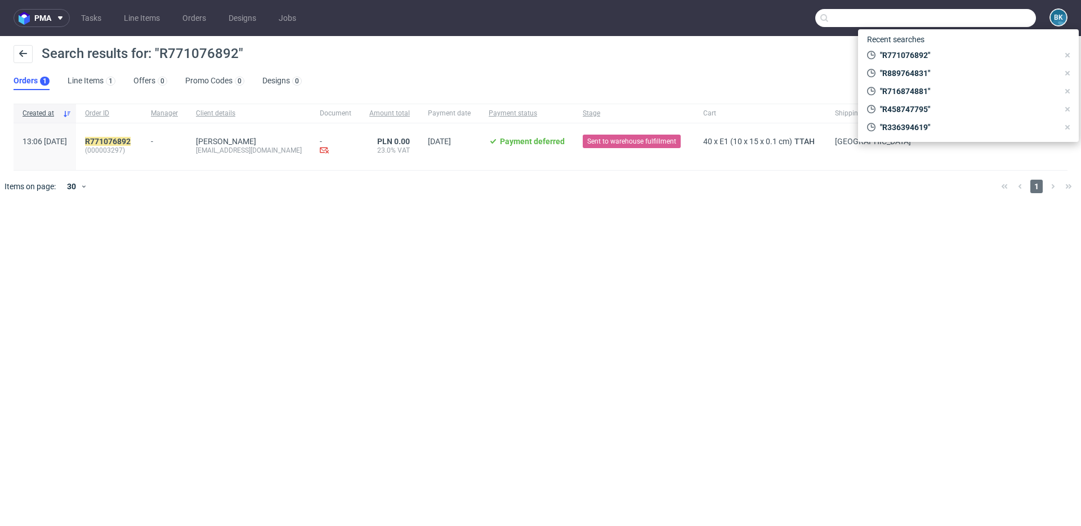
paste input "R458747795"
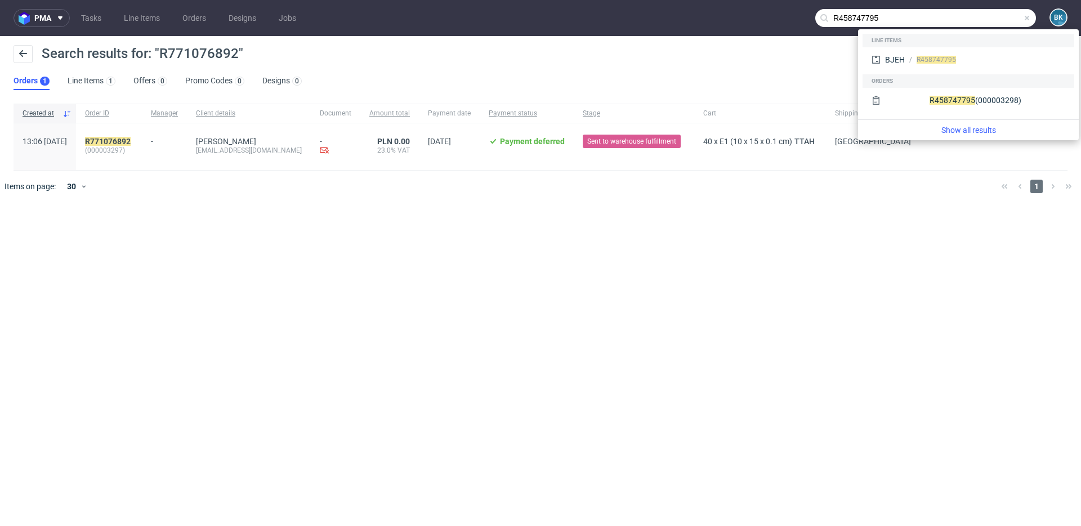
type input "R458747795"
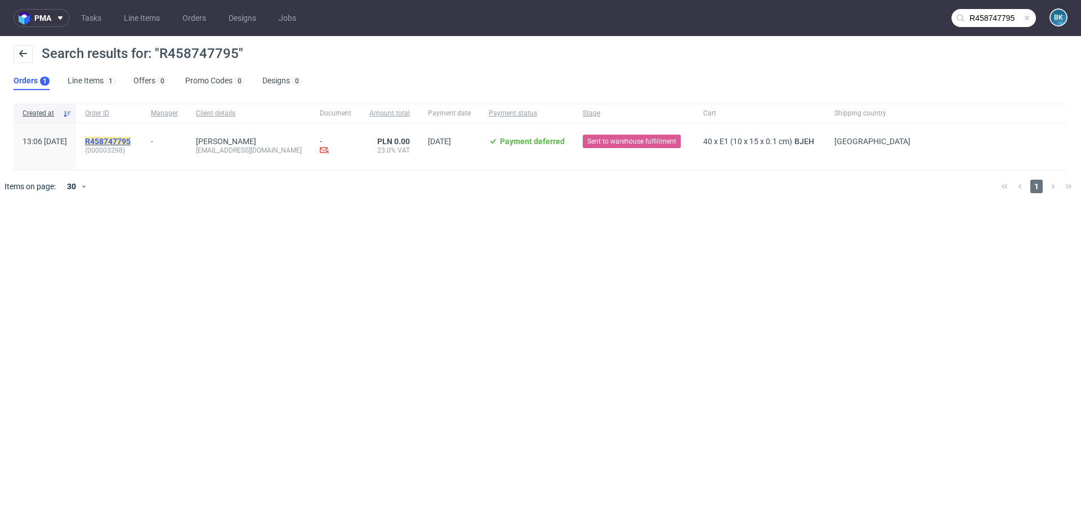
click at [131, 143] on mark "R458747795" at bounding box center [108, 141] width 46 height 9
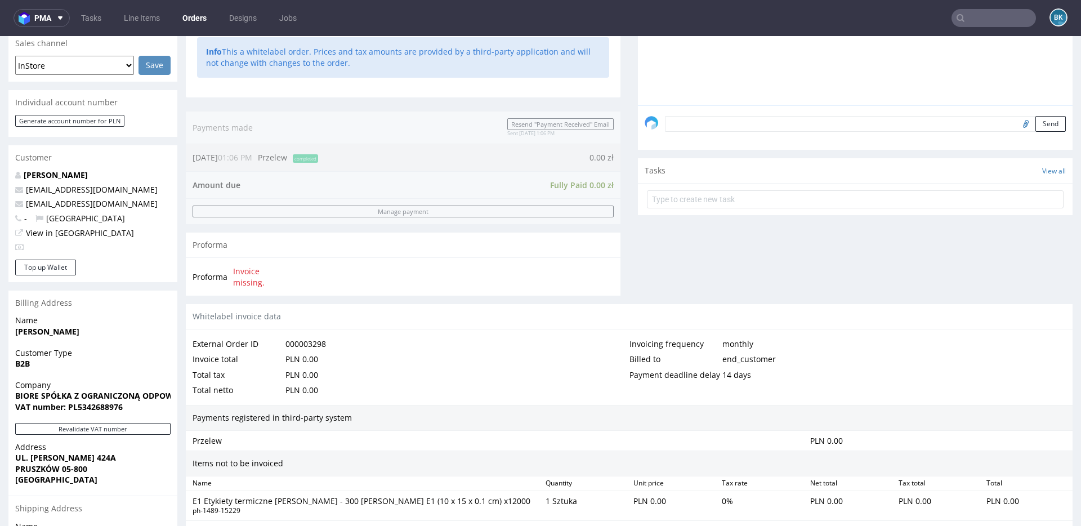
scroll to position [382, 0]
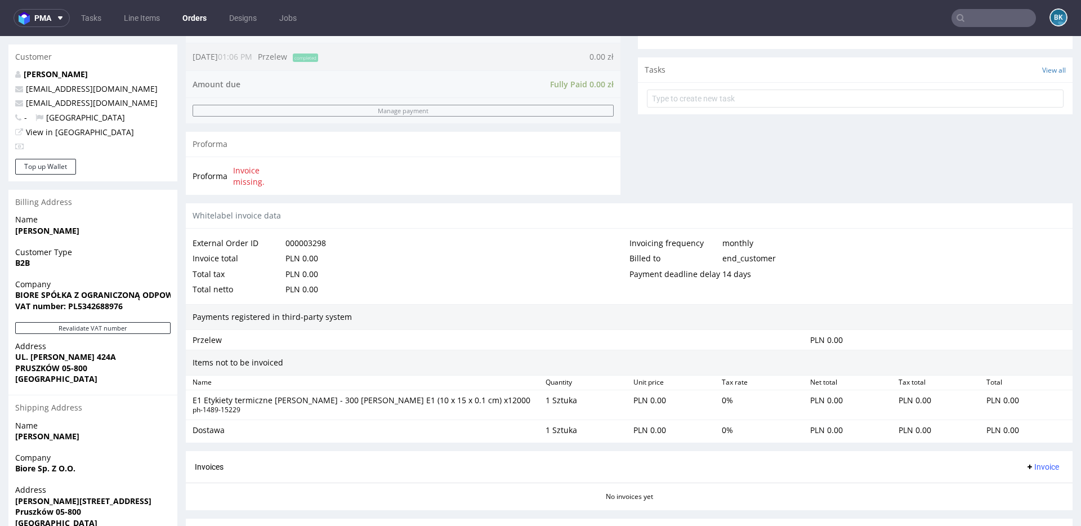
click at [37, 232] on strong "[PERSON_NAME]" at bounding box center [47, 230] width 64 height 11
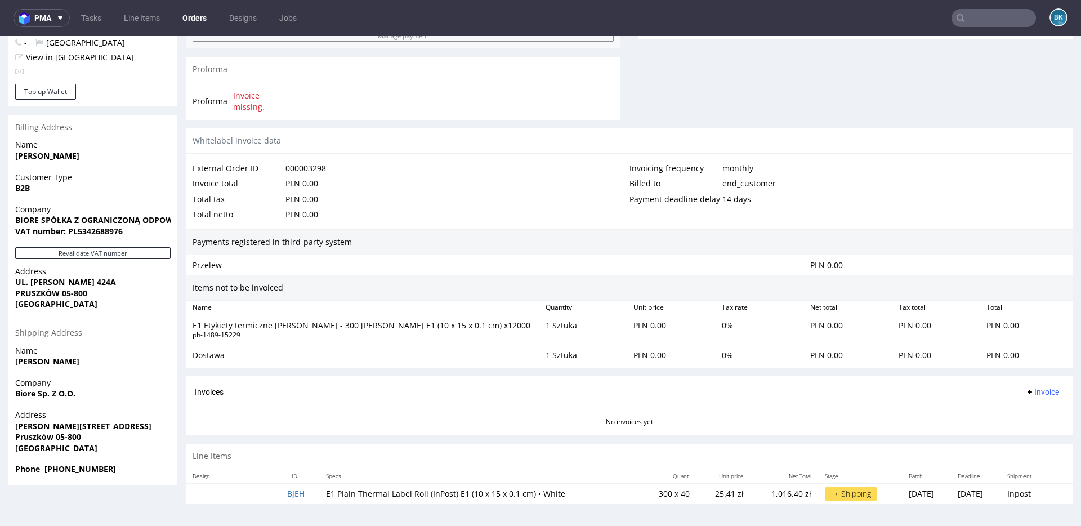
scroll to position [3, 0]
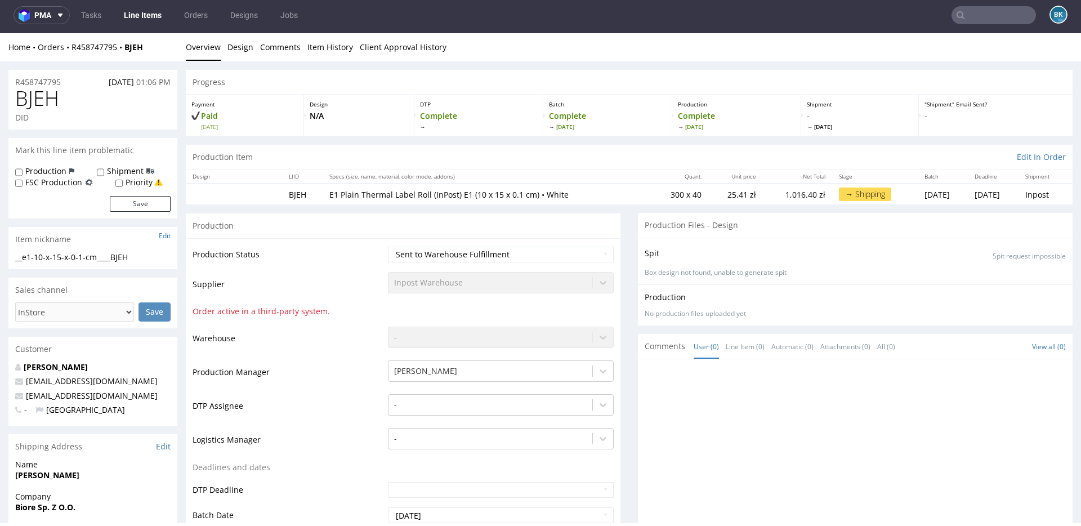
click at [61, 372] on p "[PERSON_NAME]" at bounding box center [92, 366] width 155 height 11
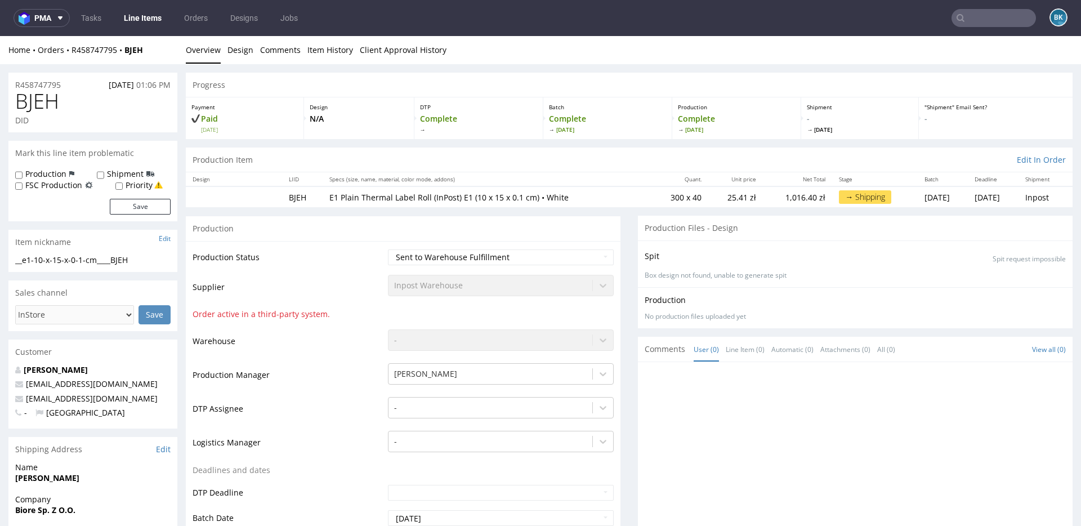
click at [968, 16] on input "text" at bounding box center [993, 18] width 84 height 18
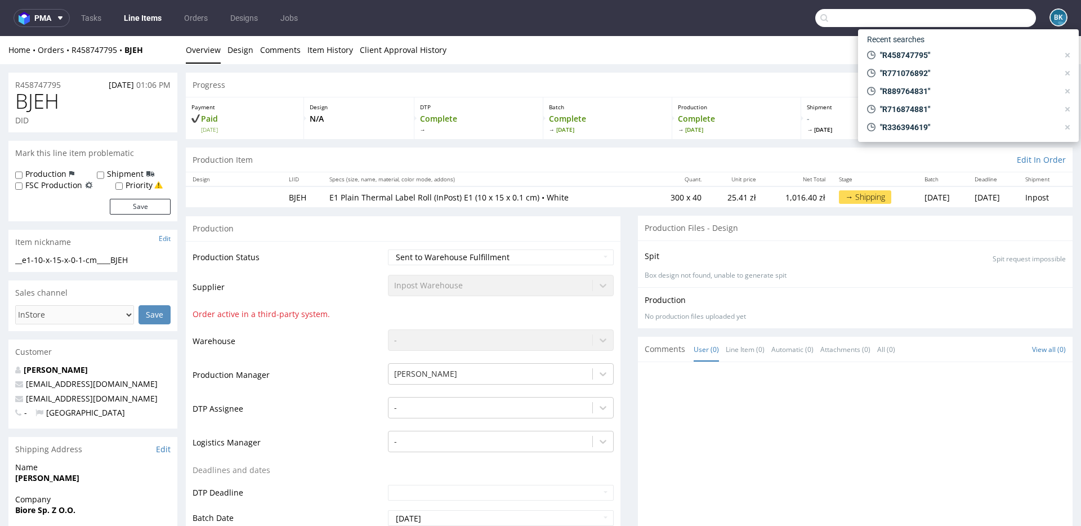
paste input "R889764831"
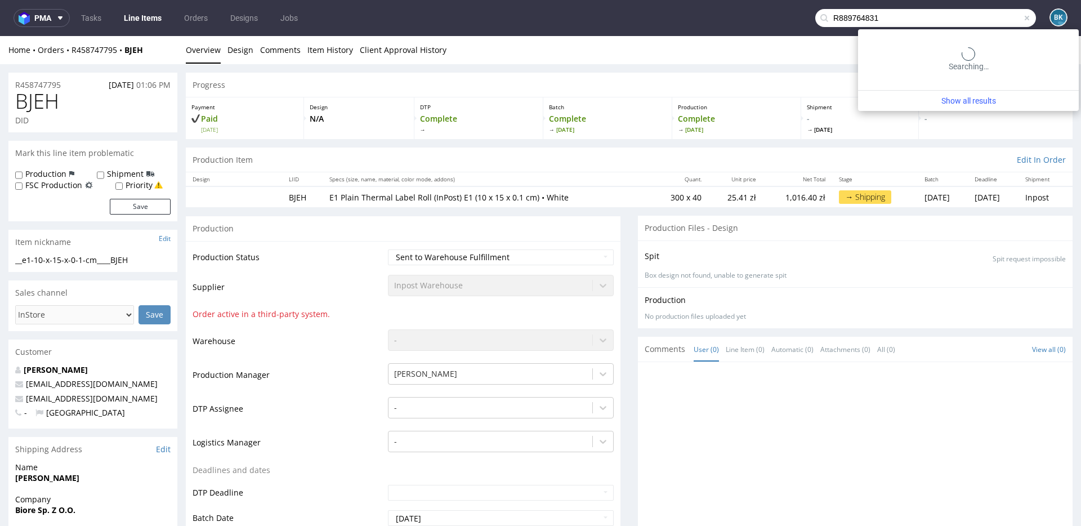
type input "R889764831"
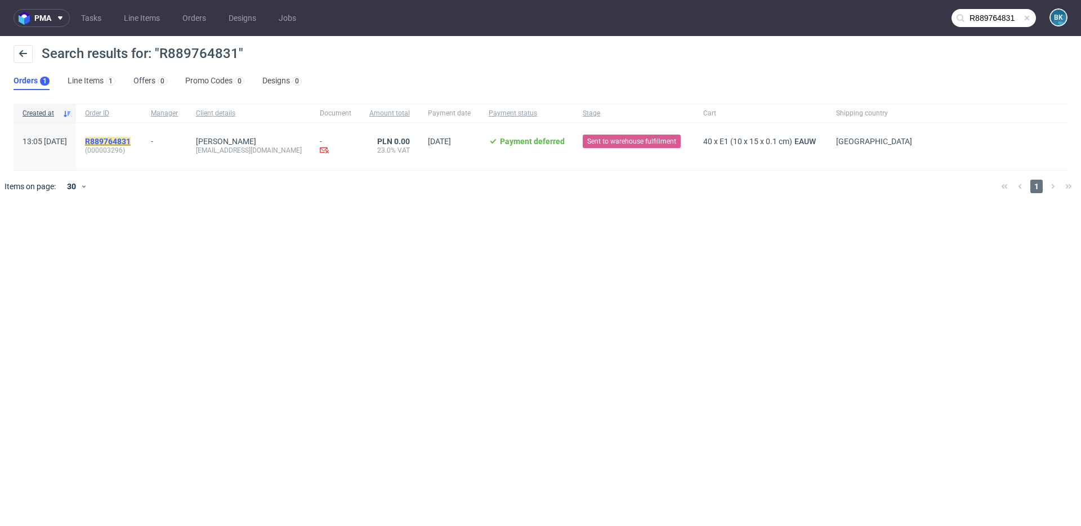
click at [130, 140] on mark "R889764831" at bounding box center [108, 141] width 46 height 9
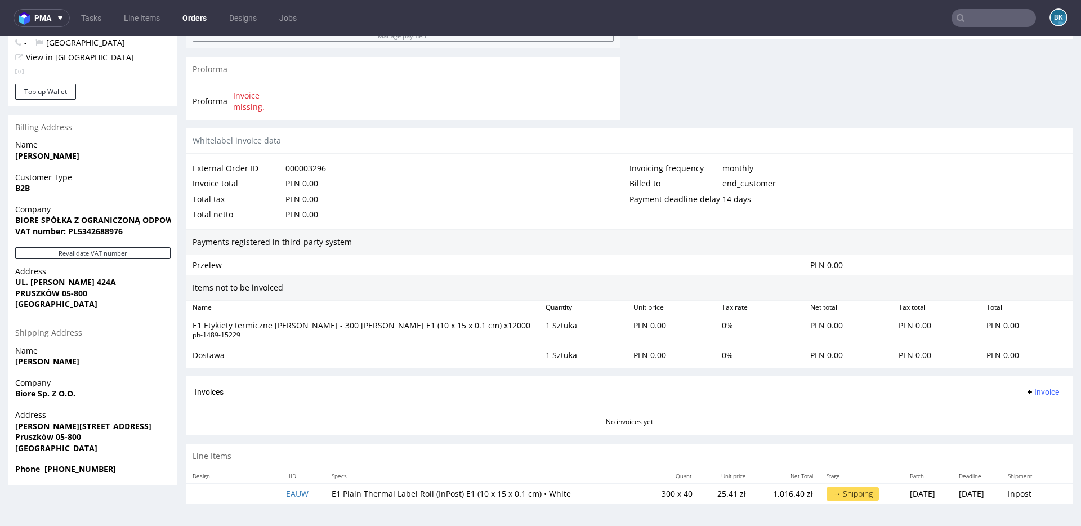
scroll to position [3, 0]
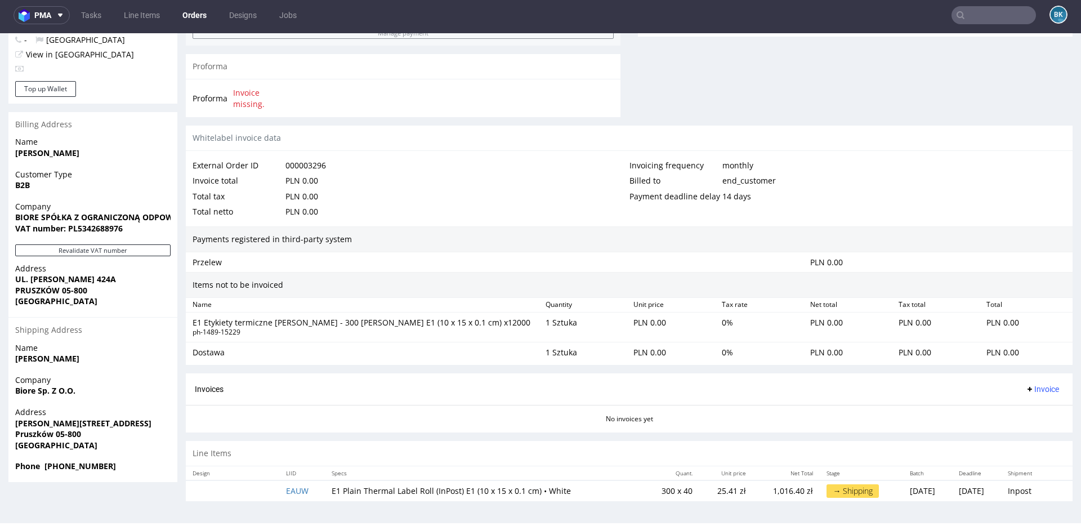
click at [978, 15] on input "text" at bounding box center [993, 15] width 84 height 18
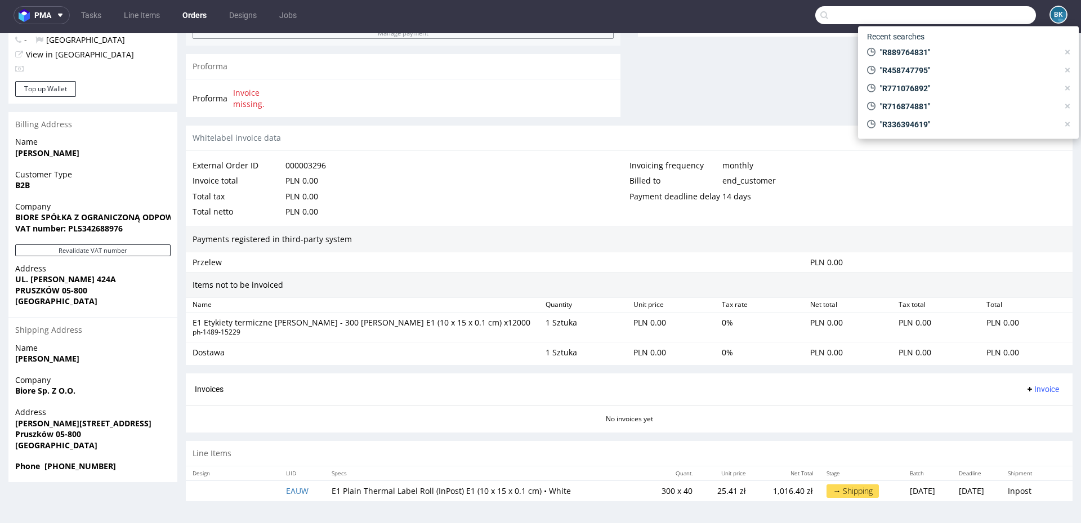
paste input "R771076892"
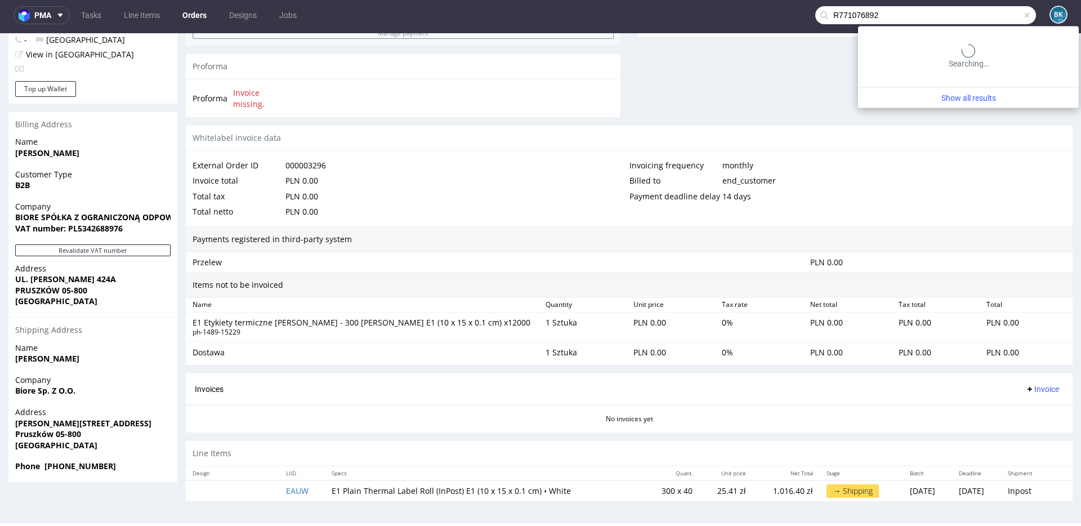
type input "R771076892"
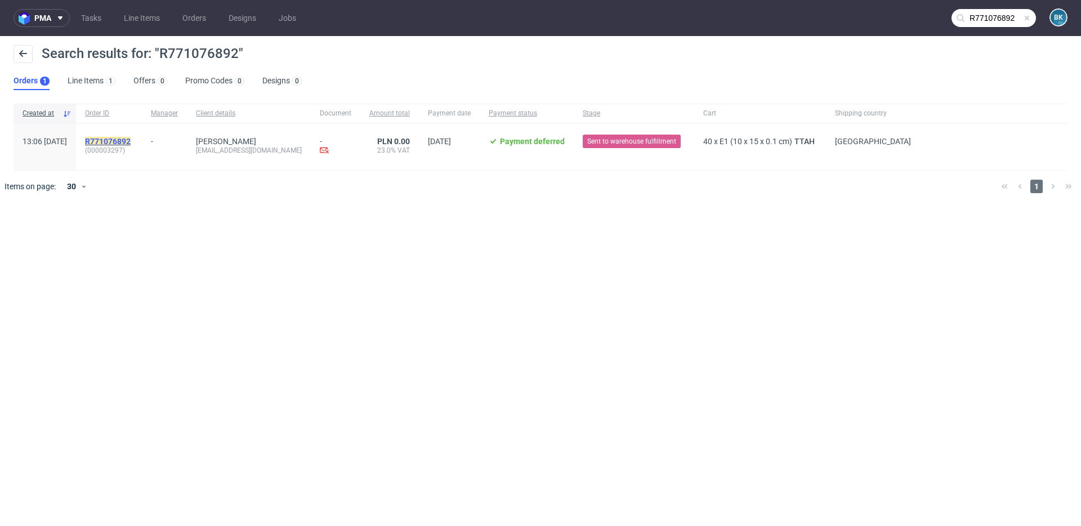
click at [131, 138] on mark "R771076892" at bounding box center [108, 141] width 46 height 9
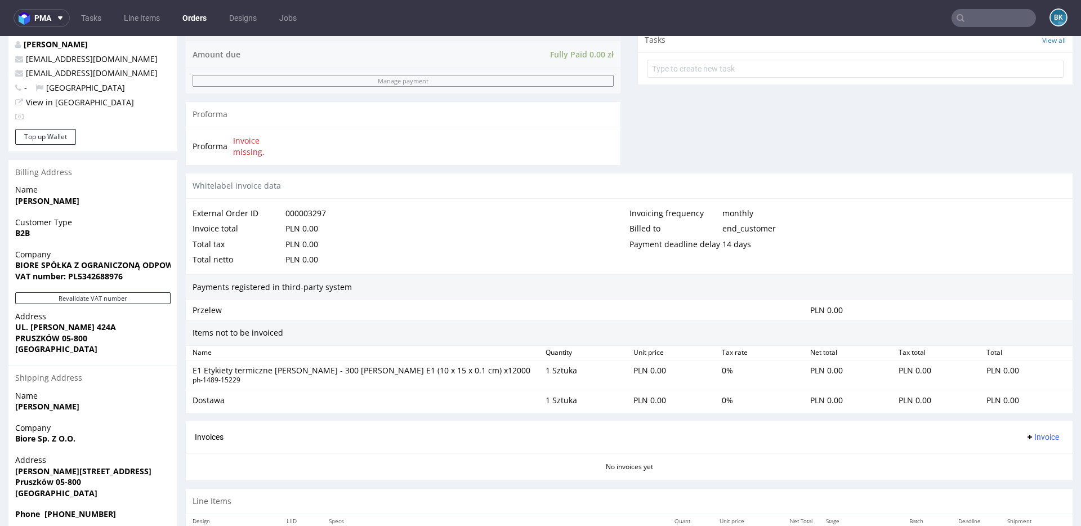
scroll to position [413, 0]
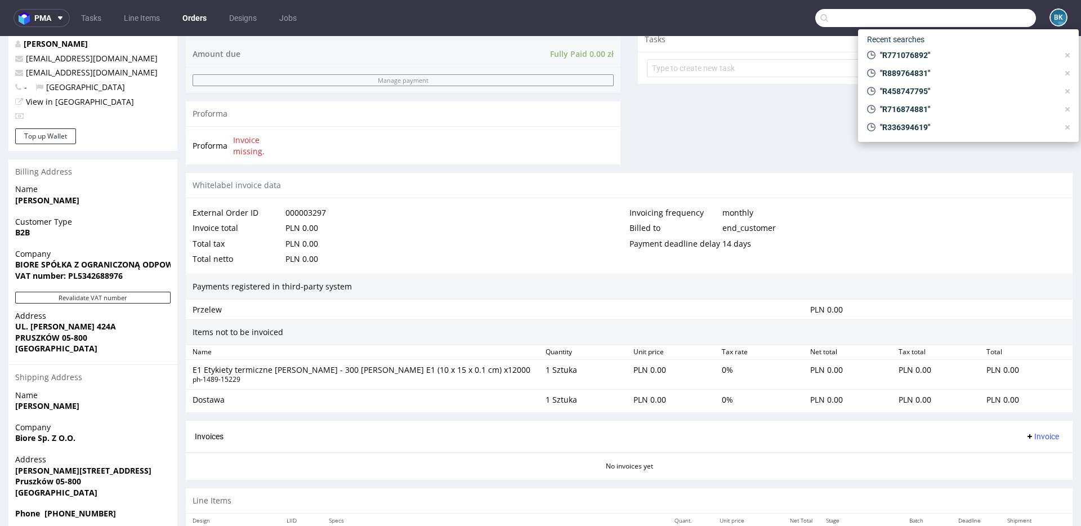
click at [971, 19] on input "text" at bounding box center [925, 18] width 221 height 18
paste input "R458747795"
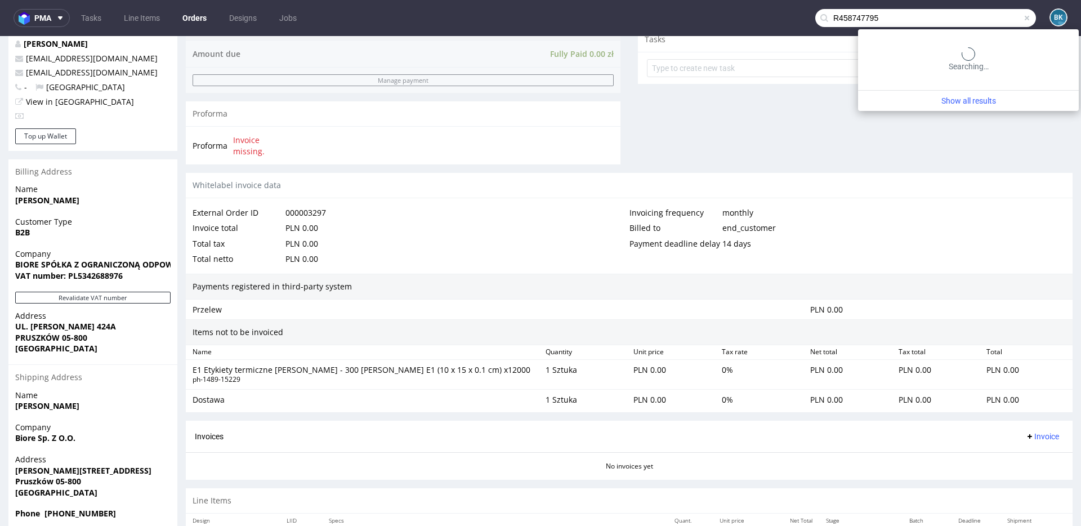
type input "R458747795"
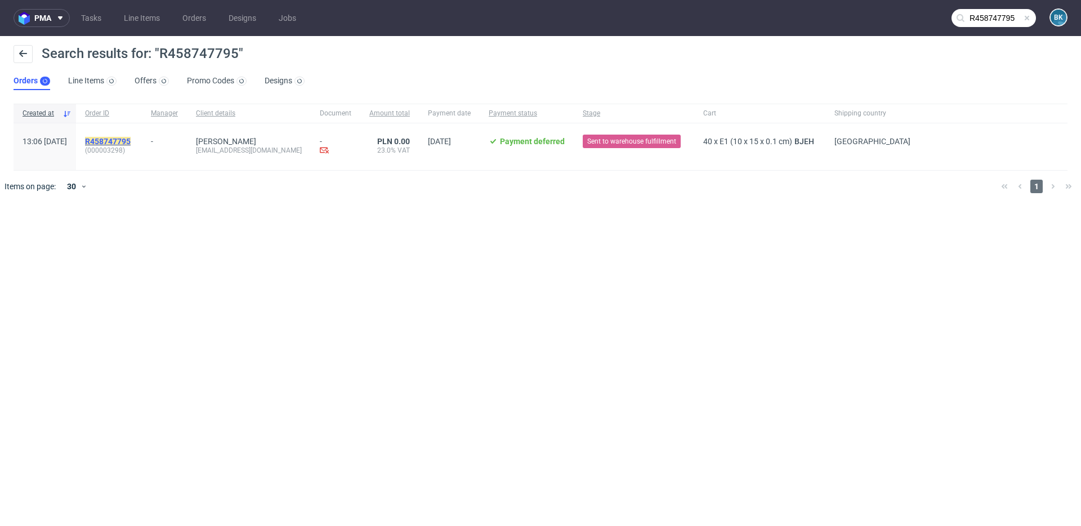
click at [131, 137] on mark "R458747795" at bounding box center [108, 141] width 46 height 9
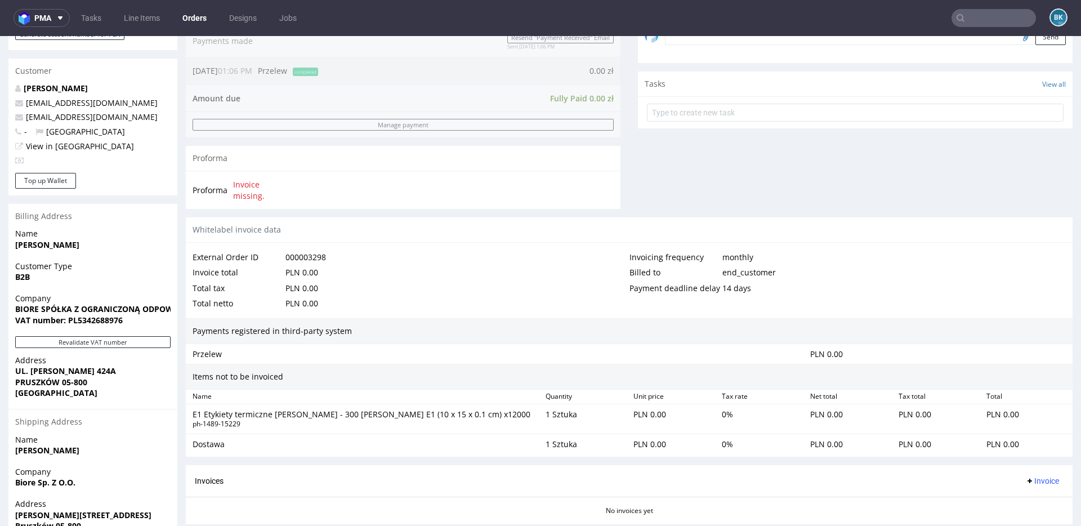
scroll to position [370, 0]
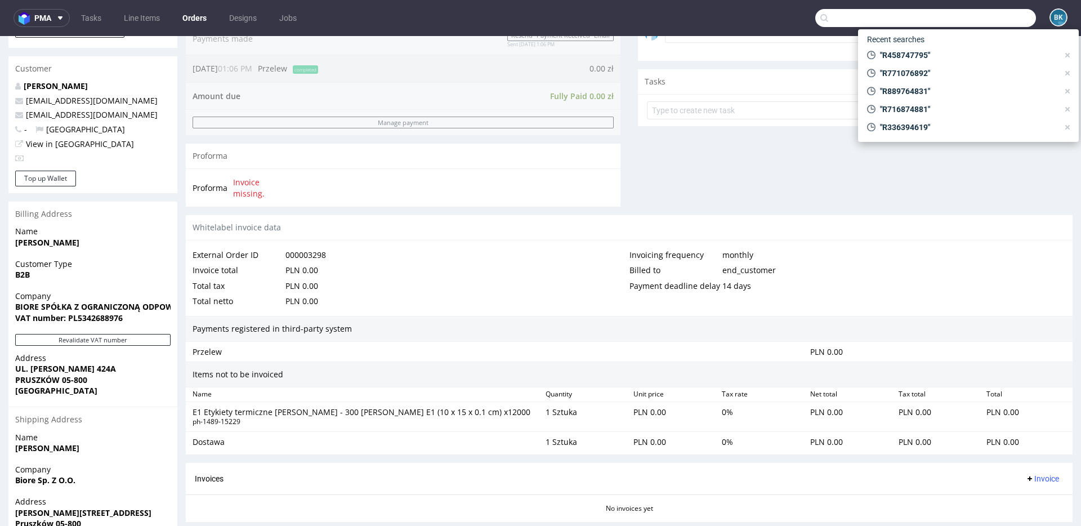
click at [1003, 14] on input "text" at bounding box center [925, 18] width 221 height 18
paste input "biuro@grafiks.com.pl"
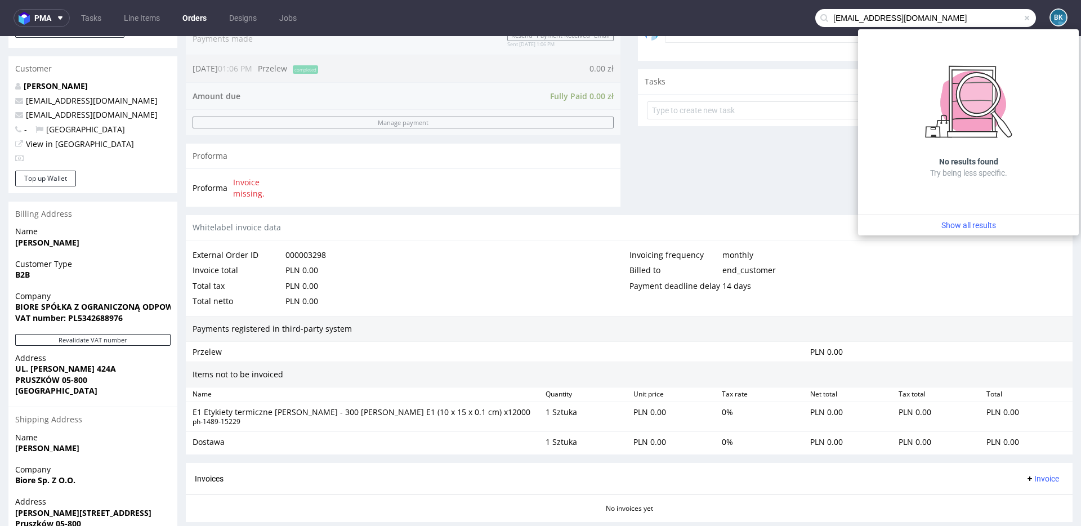
type input "biuro@grafiks.com.pl"
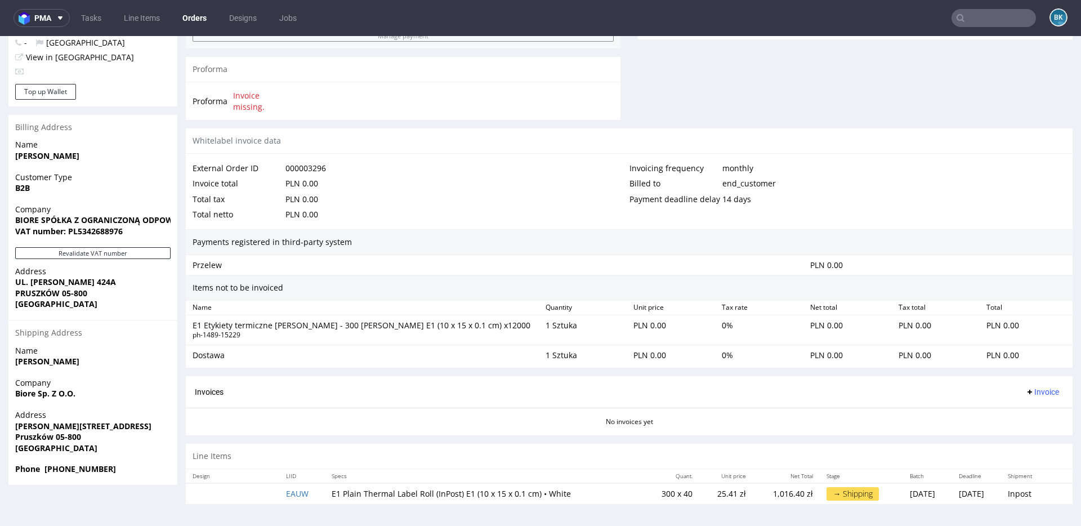
scroll to position [456, 0]
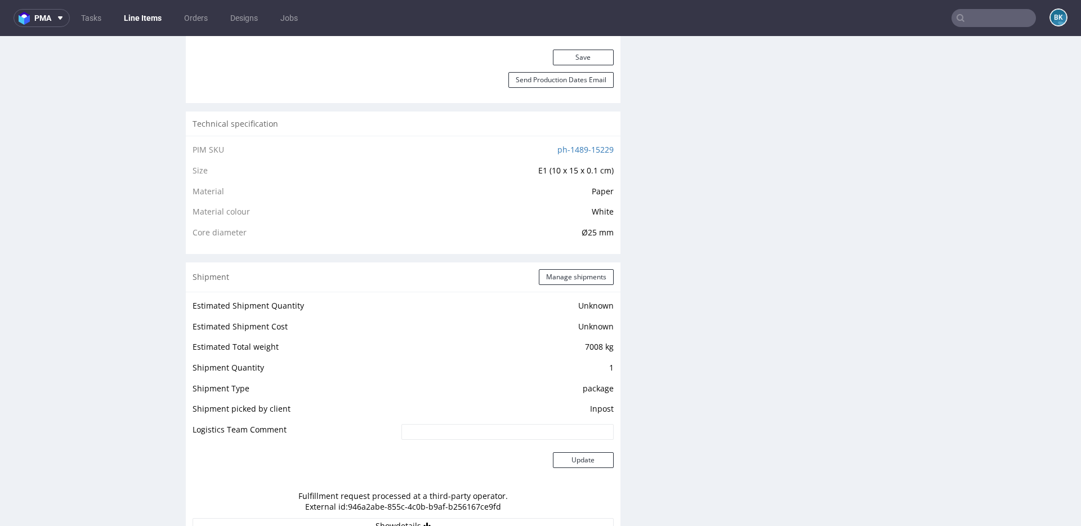
scroll to position [716, 0]
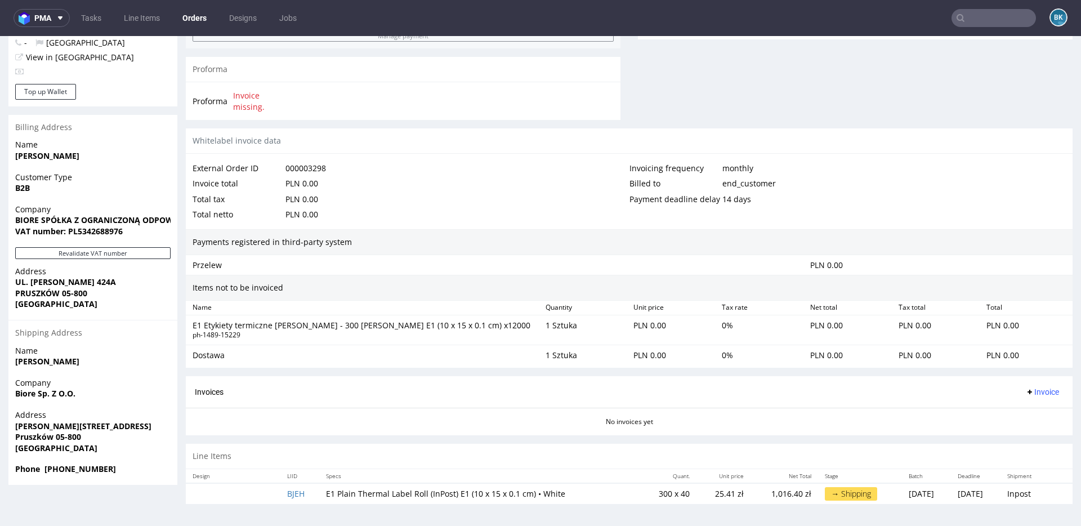
scroll to position [3, 0]
